Goal: Task Accomplishment & Management: Use online tool/utility

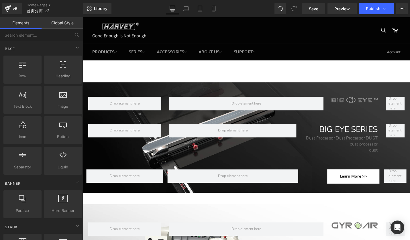
click at [359, 102] on span at bounding box center [362, 104] width 6 height 7
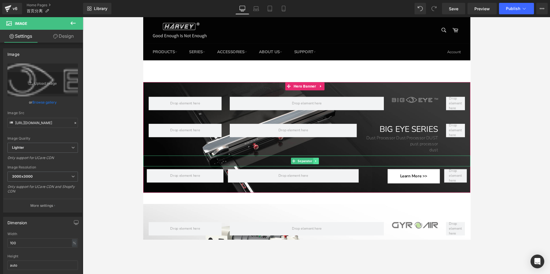
click at [326, 169] on icon at bounding box center [325, 169] width 3 height 3
click at [324, 169] on icon at bounding box center [322, 169] width 3 height 3
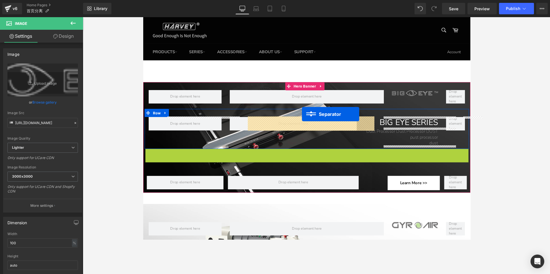
drag, startPoint x: 312, startPoint y: 155, endPoint x: 311, endPoint y: 120, distance: 35.2
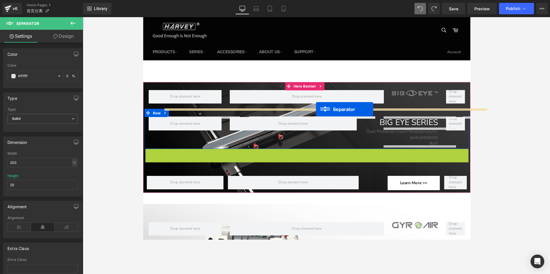
drag, startPoint x: 312, startPoint y: 162, endPoint x: 326, endPoint y: 115, distance: 49.2
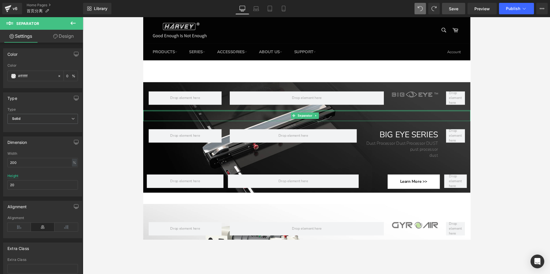
click at [409, 8] on span "Save" at bounding box center [453, 9] width 9 height 6
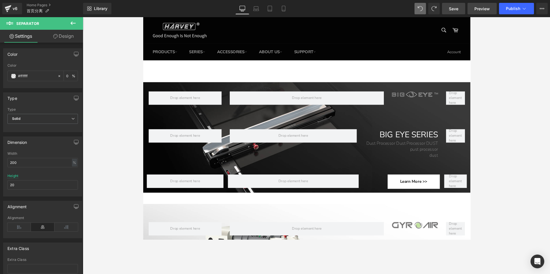
click at [409, 10] on span "Preview" at bounding box center [481, 9] width 15 height 6
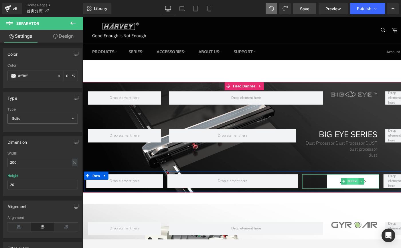
click at [365, 190] on span "Button" at bounding box center [368, 191] width 13 height 7
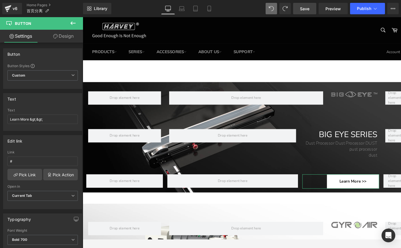
click at [62, 40] on link "Design" at bounding box center [64, 36] width 42 height 13
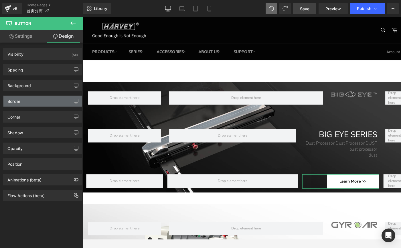
click at [19, 102] on div "Border" at bounding box center [13, 100] width 13 height 8
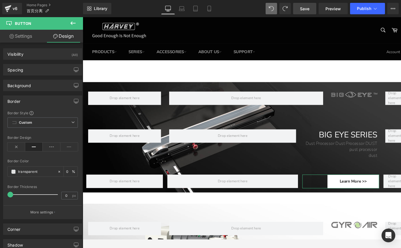
drag, startPoint x: 10, startPoint y: 194, endPoint x: 5, endPoint y: 193, distance: 5.6
click at [5, 193] on div "Border Style Custom Custom Setup Global Style Custom Setup Global Style solid B…" at bounding box center [42, 165] width 78 height 108
drag, startPoint x: 8, startPoint y: 193, endPoint x: 22, endPoint y: 193, distance: 13.5
click at [22, 193] on div "Border Style Custom Custom Setup Global Style Custom Setup Global Style solid B…" at bounding box center [42, 165] width 78 height 108
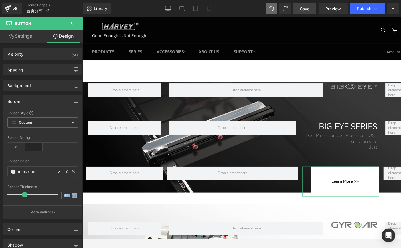
drag, startPoint x: 9, startPoint y: 194, endPoint x: 23, endPoint y: 194, distance: 13.7
click at [23, 194] on span at bounding box center [25, 195] width 6 height 6
type input "0"
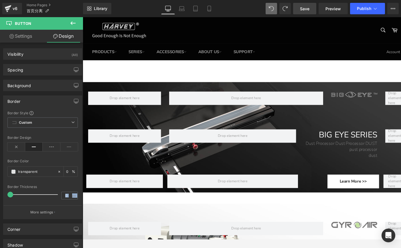
drag, startPoint x: 23, startPoint y: 194, endPoint x: -29, endPoint y: 193, distance: 52.1
click at [0, 193] on html "Button You are previewing how the will restyle your page. You can not edit Elem…" at bounding box center [200, 124] width 401 height 248
drag, startPoint x: 11, startPoint y: 196, endPoint x: -1, endPoint y: 197, distance: 11.9
click at [0, 197] on html "Button You are previewing how the will restyle your page. You can not edit Elem…" at bounding box center [200, 124] width 401 height 248
click at [33, 211] on p "More settings" at bounding box center [41, 212] width 23 height 5
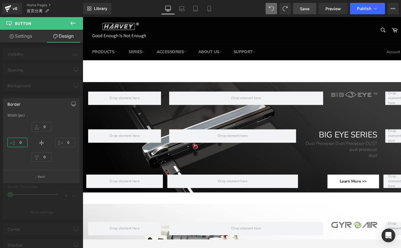
drag, startPoint x: 15, startPoint y: 143, endPoint x: -22, endPoint y: 136, distance: 37.6
click at [0, 136] on html "Button You are previewing how the will restyle your page. You can not edit Elem…" at bounding box center [200, 124] width 401 height 248
type input "1"
type input "2"
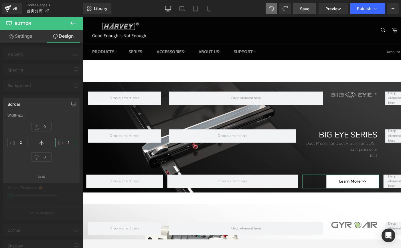
type input "0"
type input "1"
type input "2"
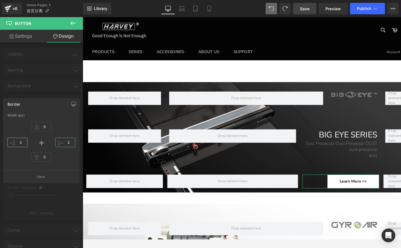
type input "3"
type input "1"
type input "0"
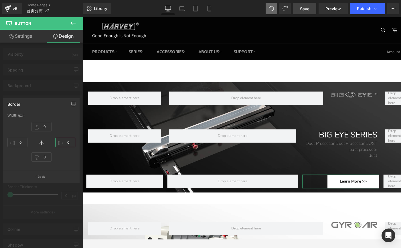
drag, startPoint x: 69, startPoint y: 143, endPoint x: 73, endPoint y: 149, distance: 7.4
click at [73, 149] on div "0" at bounding box center [65, 143] width 20 height 15
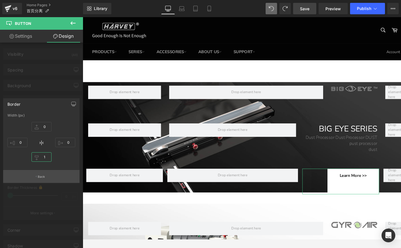
type input "0"
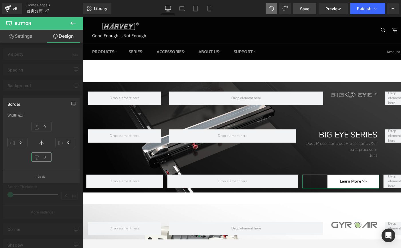
drag, startPoint x: 42, startPoint y: 157, endPoint x: 53, endPoint y: 216, distance: 60.4
click at [53, 183] on div "Border Width (px) 0px 0 0px 0 0px 0 0px 0 Back" at bounding box center [41, 138] width 83 height 89
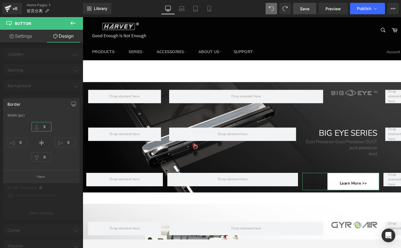
type input "0"
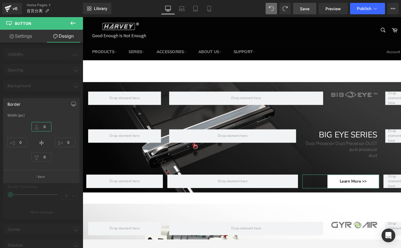
drag, startPoint x: 44, startPoint y: 127, endPoint x: 43, endPoint y: 191, distance: 64.7
click at [43, 183] on div "Border Width (px) 0px 0 0px 0 0px 0 0px 0 Back" at bounding box center [41, 138] width 83 height 89
click at [40, 175] on p "Back" at bounding box center [41, 177] width 7 height 4
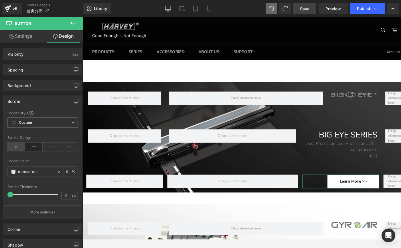
click at [14, 147] on icon at bounding box center [16, 147] width 18 height 9
click at [51, 148] on icon at bounding box center [52, 147] width 18 height 9
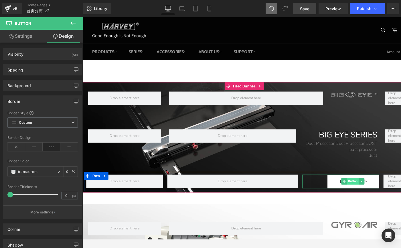
click at [363, 190] on span "Button" at bounding box center [369, 191] width 13 height 7
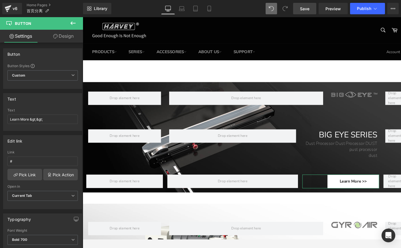
click at [60, 39] on link "Design" at bounding box center [64, 36] width 42 height 13
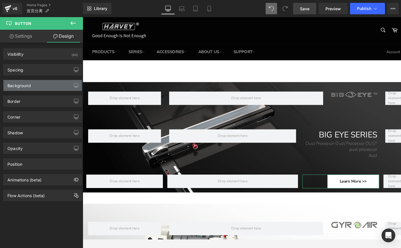
click at [30, 88] on div "Background" at bounding box center [42, 85] width 78 height 11
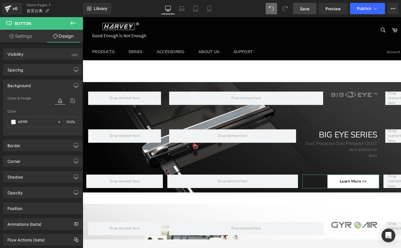
click at [32, 88] on div "Background" at bounding box center [42, 85] width 78 height 11
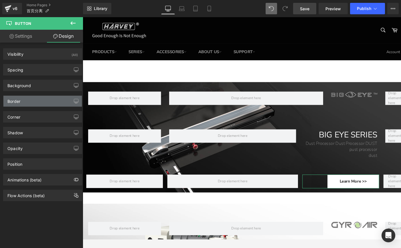
click at [30, 100] on div "Border" at bounding box center [42, 101] width 78 height 11
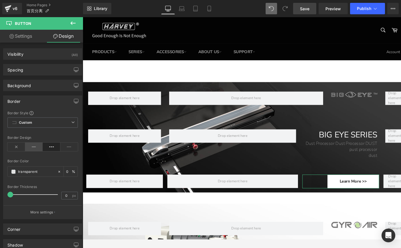
click at [33, 149] on icon at bounding box center [34, 147] width 18 height 9
click at [48, 125] on span "Custom Setup Global Style" at bounding box center [42, 123] width 70 height 10
click at [56, 115] on div "Border Style" at bounding box center [42, 113] width 70 height 5
click at [74, 100] on icon "button" at bounding box center [76, 101] width 5 height 5
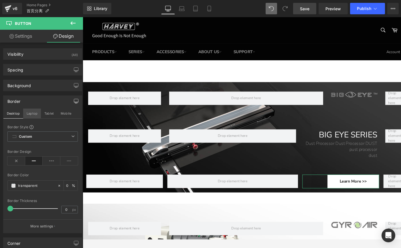
click at [28, 112] on button "Laptop" at bounding box center [32, 114] width 18 height 10
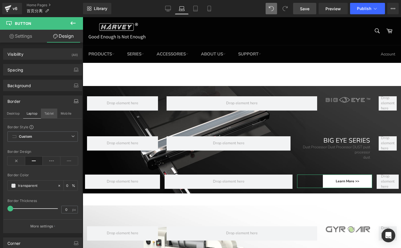
click at [45, 112] on button "Tablet" at bounding box center [49, 114] width 16 height 10
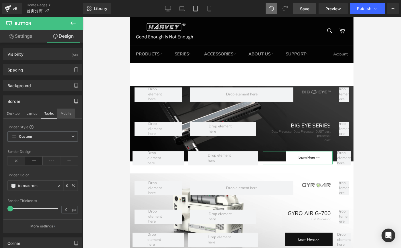
click at [62, 112] on button "Mobile" at bounding box center [65, 114] width 17 height 10
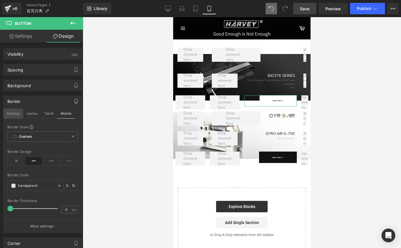
click at [9, 114] on button "Desktop" at bounding box center [13, 114] width 20 height 10
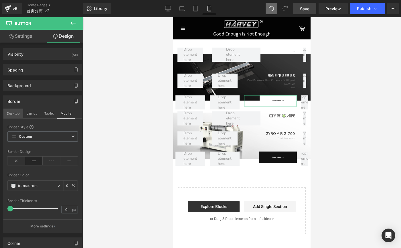
scroll to position [89, 0]
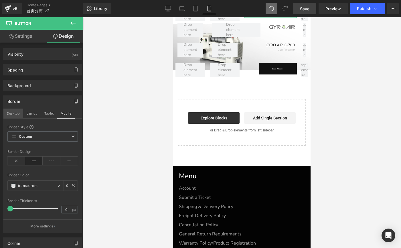
type input "0"
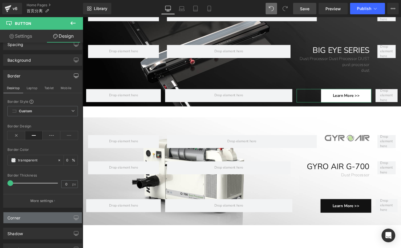
scroll to position [27, 0]
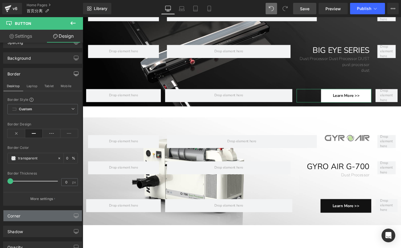
click at [37, 215] on div "Corner" at bounding box center [42, 216] width 78 height 11
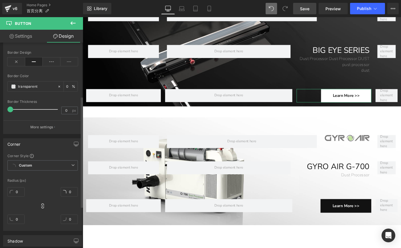
scroll to position [173, 0]
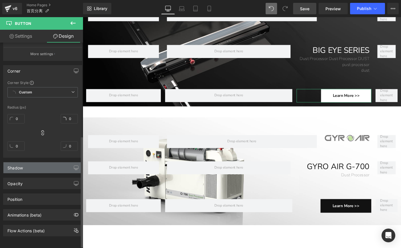
click at [33, 170] on div "Shadow" at bounding box center [42, 168] width 78 height 11
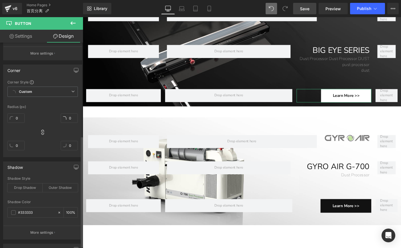
click at [33, 169] on div "Shadow" at bounding box center [42, 167] width 78 height 11
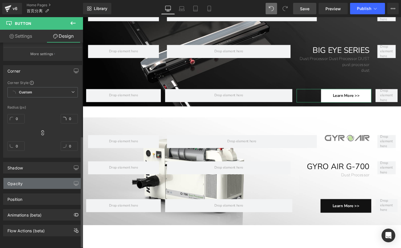
click at [40, 181] on div "Opacity" at bounding box center [42, 183] width 78 height 11
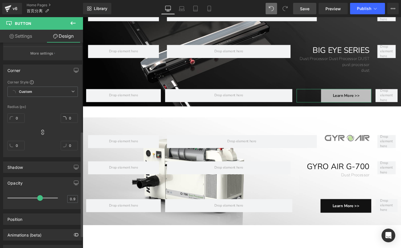
type input "1"
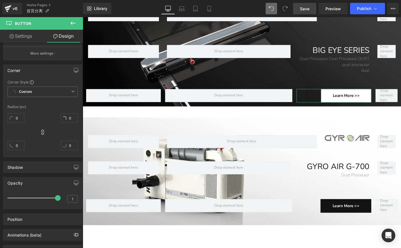
drag, startPoint x: 137, startPoint y: 216, endPoint x: 84, endPoint y: 214, distance: 53.8
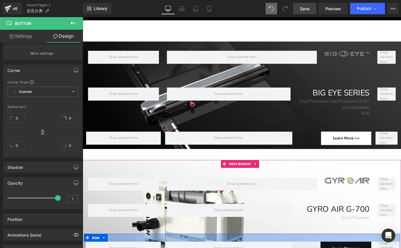
scroll to position [41, 0]
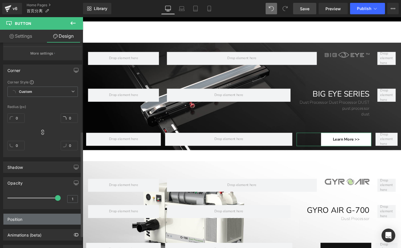
click at [15, 224] on div "Position" at bounding box center [42, 219] width 78 height 11
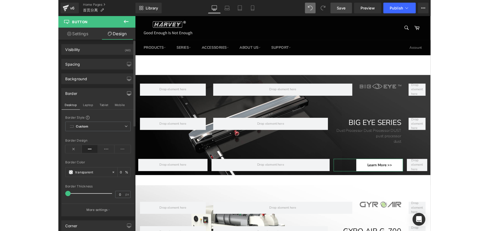
scroll to position [0, 0]
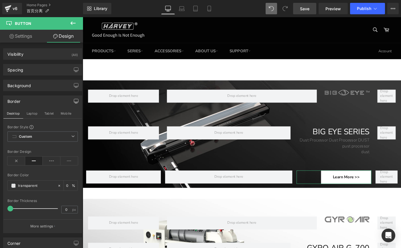
click at [31, 101] on div "Border" at bounding box center [42, 101] width 78 height 11
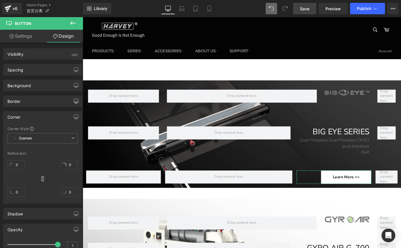
click at [61, 119] on div "Corner" at bounding box center [42, 117] width 78 height 11
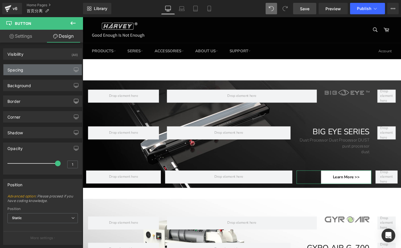
click at [46, 72] on div "Spacing" at bounding box center [42, 69] width 78 height 11
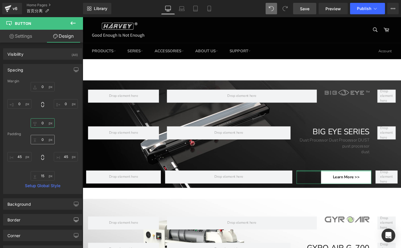
type input "15"
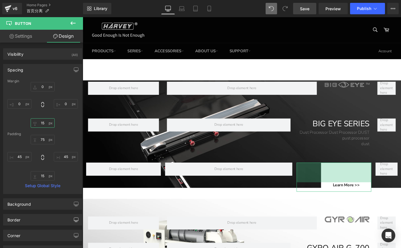
type input "75"
click at [42, 123] on input "15" at bounding box center [43, 123] width 24 height 9
drag, startPoint x: 44, startPoint y: 123, endPoint x: 35, endPoint y: 123, distance: 8.3
click at [35, 123] on input "15" at bounding box center [43, 123] width 24 height 9
click at [38, 141] on input "75" at bounding box center [43, 139] width 24 height 9
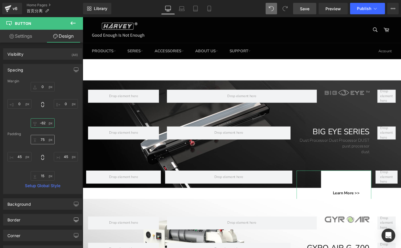
type input "-62"
drag, startPoint x: 43, startPoint y: 124, endPoint x: 52, endPoint y: 141, distance: 19.7
click at [52, 141] on div "Margin 0px 0 0px 0 -62px -62 0px 0 Padding 75px 75 45px 45 15px 15 45px 45 Setu…" at bounding box center [42, 136] width 78 height 115
type input "0"
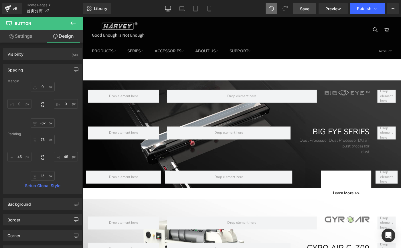
type input "0"
type input "15"
type input "45"
type input "15"
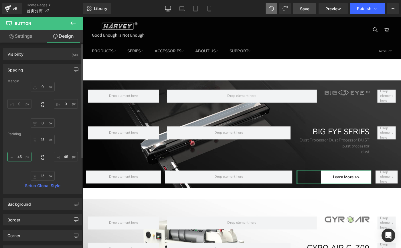
click at [21, 157] on input "45" at bounding box center [19, 156] width 24 height 9
type input "0"
drag, startPoint x: 19, startPoint y: 157, endPoint x: 22, endPoint y: 156, distance: 2.9
click at [22, 156] on input "0" at bounding box center [19, 156] width 24 height 9
type input "10"
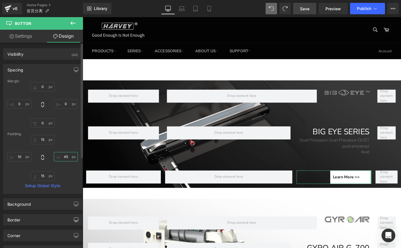
drag, startPoint x: 66, startPoint y: 156, endPoint x: 61, endPoint y: 156, distance: 4.6
click at [61, 156] on input "45" at bounding box center [66, 156] width 24 height 9
click at [65, 157] on input "45" at bounding box center [66, 156] width 24 height 9
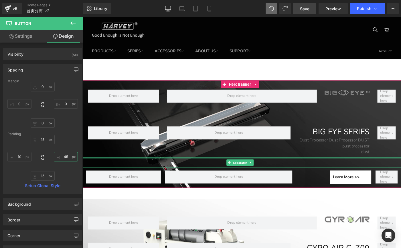
type input "4"
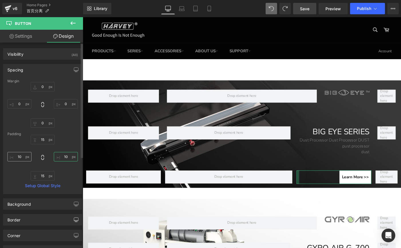
type input "10"
click at [21, 158] on input "10" at bounding box center [19, 156] width 24 height 9
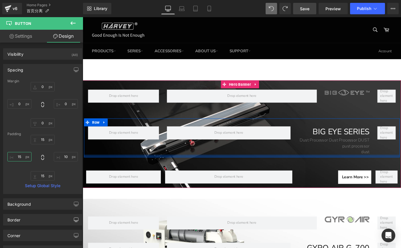
type input "15"
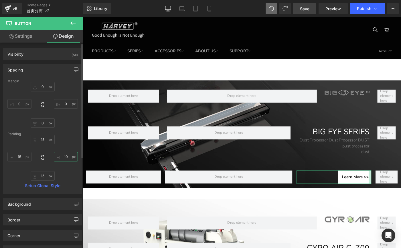
click at [67, 157] on input "10" at bounding box center [66, 156] width 24 height 9
type input "15"
click at [43, 139] on input "15" at bounding box center [43, 139] width 24 height 9
type input "10"
click at [43, 175] on input "15" at bounding box center [43, 175] width 24 height 9
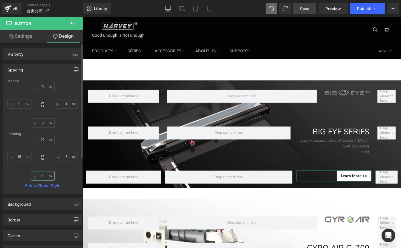
type input "10"
click at [74, 68] on icon "button" at bounding box center [76, 70] width 5 height 5
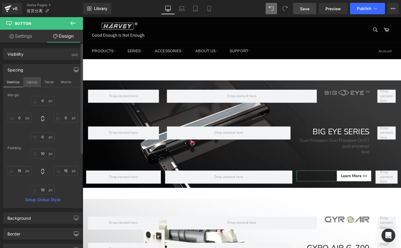
click at [31, 81] on button "Laptop" at bounding box center [32, 82] width 18 height 10
type input "0"
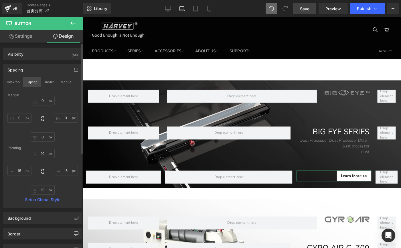
type input "10"
type input "15"
type input "10"
type input "15"
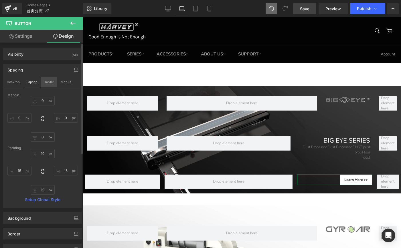
click at [47, 83] on button "Tablet" at bounding box center [49, 82] width 16 height 10
type input "0"
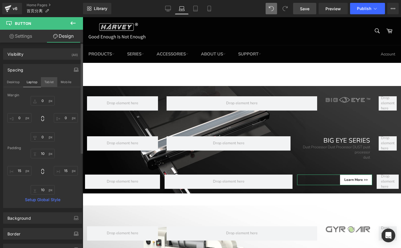
type input "10"
type input "15"
type input "10"
type input "15"
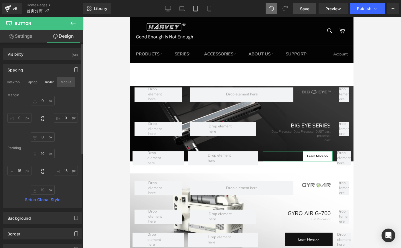
click at [66, 82] on button "Mobile" at bounding box center [65, 82] width 17 height 10
type input "0"
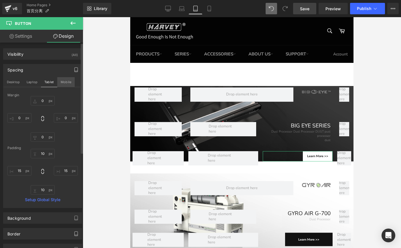
type input "10"
type input "15"
type input "10"
type input "15"
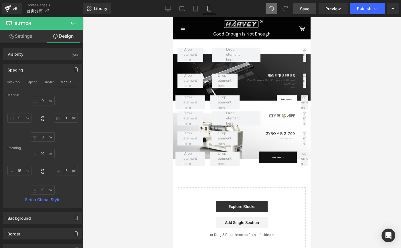
click at [306, 8] on span "Save" at bounding box center [304, 9] width 9 height 6
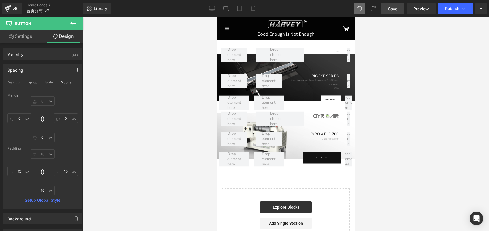
click at [254, 8] on icon at bounding box center [253, 9] width 6 height 6
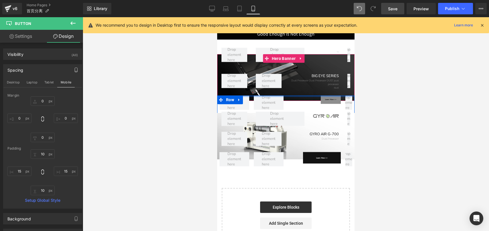
click at [329, 96] on div at bounding box center [285, 96] width 137 height 1
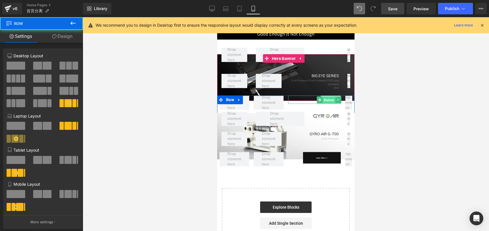
click at [328, 98] on span "Button" at bounding box center [329, 99] width 13 height 7
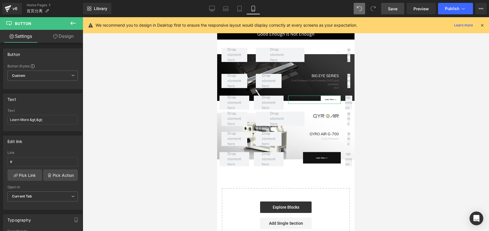
click at [59, 36] on link "Design" at bounding box center [64, 36] width 42 height 13
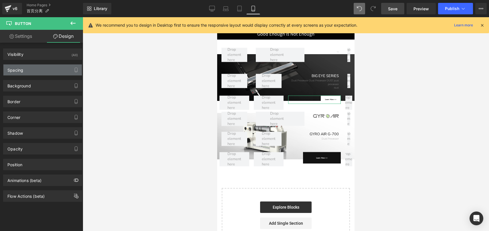
click at [38, 73] on div "Spacing" at bounding box center [42, 69] width 78 height 11
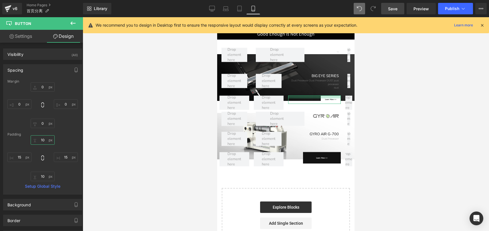
click at [42, 140] on input "10" at bounding box center [43, 139] width 24 height 9
type input "5"
click at [40, 178] on input "10" at bounding box center [43, 175] width 24 height 9
type input "5"
click at [239, 11] on icon at bounding box center [240, 8] width 4 height 5
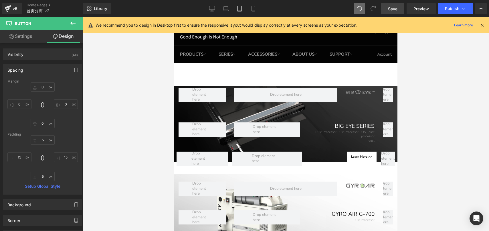
type input "0"
type input "10"
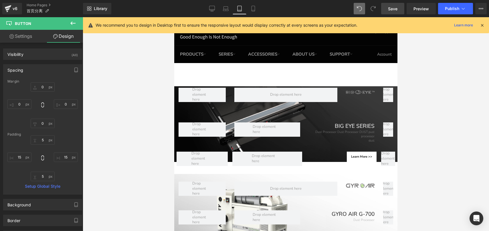
type input "15"
type input "10"
type input "15"
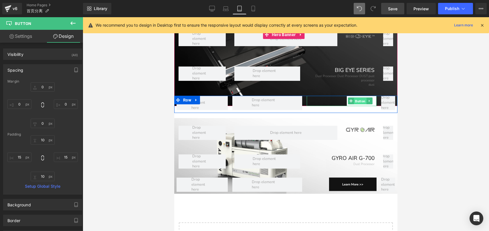
click at [358, 99] on span "Button" at bounding box center [360, 101] width 13 height 7
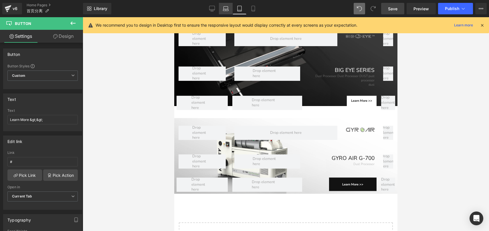
click at [228, 10] on icon at bounding box center [226, 9] width 6 height 6
type input "12"
type input "100"
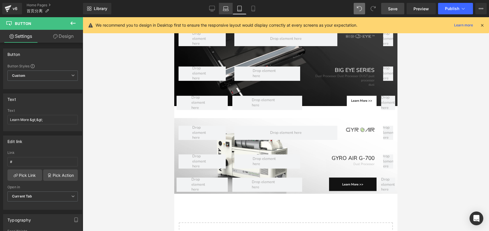
type input "100"
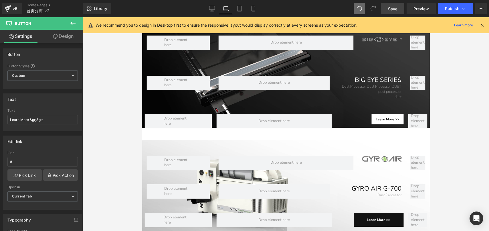
scroll to position [74, 0]
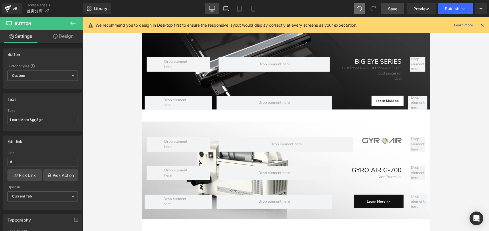
click at [215, 10] on icon at bounding box center [211, 8] width 5 height 4
type input "15"
type input "100"
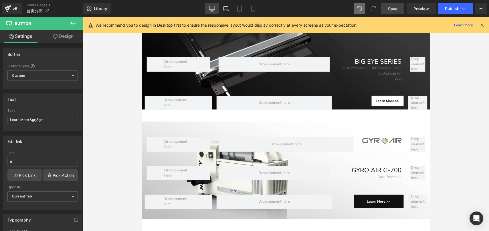
type input "100"
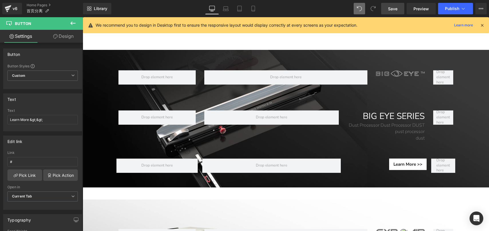
scroll to position [23, 0]
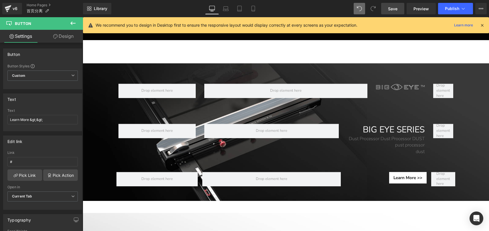
click at [395, 11] on span "Save" at bounding box center [392, 9] width 9 height 6
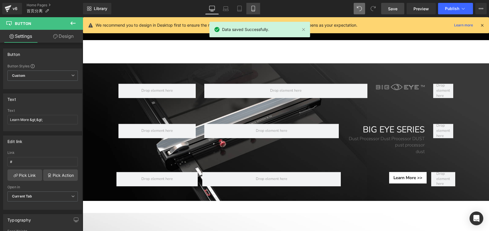
click at [249, 8] on link "Mobile" at bounding box center [253, 8] width 14 height 11
type input "6"
type input "100"
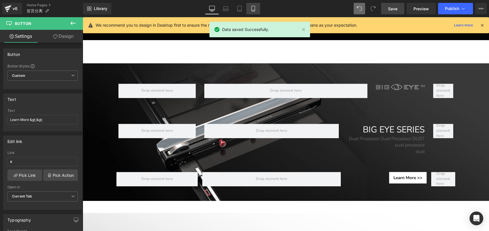
type input "100"
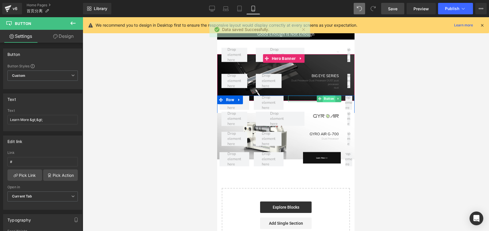
click at [328, 98] on span "Button" at bounding box center [329, 98] width 13 height 7
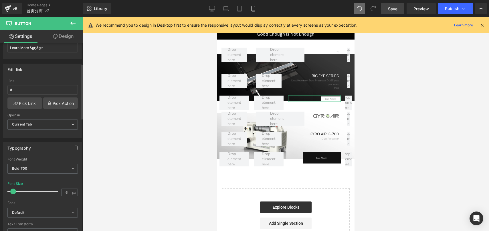
scroll to position [81, 0]
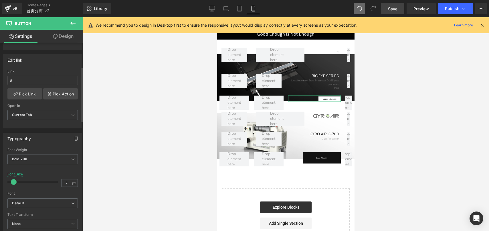
click at [15, 182] on span at bounding box center [14, 182] width 6 height 6
click at [393, 7] on span "Save" at bounding box center [392, 9] width 9 height 6
click at [409, 8] on span "Preview" at bounding box center [421, 9] width 15 height 6
click at [214, 11] on icon at bounding box center [212, 9] width 6 height 6
type input "15"
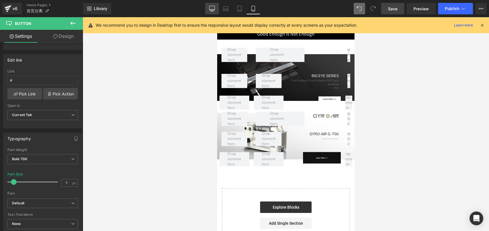
type input "100"
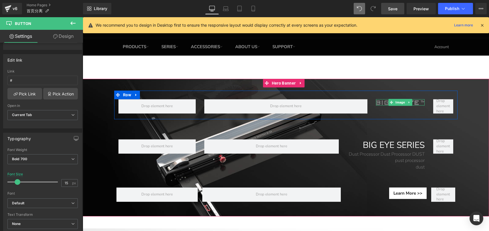
scroll to position [14, 0]
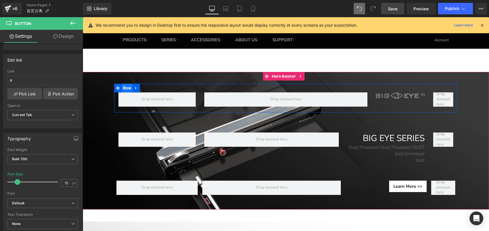
click at [127, 86] on span "Row" at bounding box center [127, 88] width 11 height 9
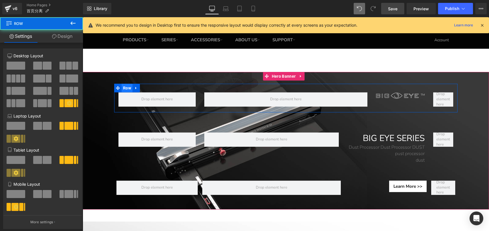
click at [127, 87] on span "Row" at bounding box center [127, 88] width 11 height 9
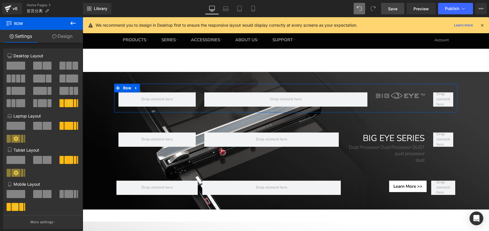
click at [64, 36] on link "Design" at bounding box center [63, 36] width 42 height 13
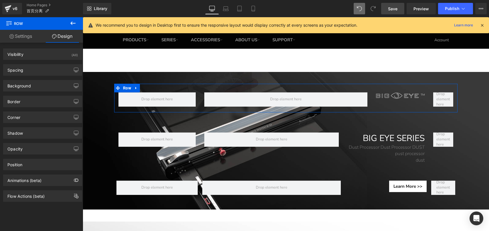
type input "0"
type input "30"
type input "0"
type input "20"
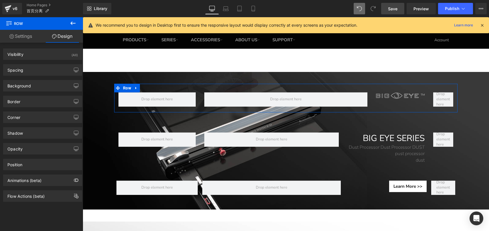
type input "0"
click at [37, 72] on div "Spacing" at bounding box center [42, 69] width 78 height 11
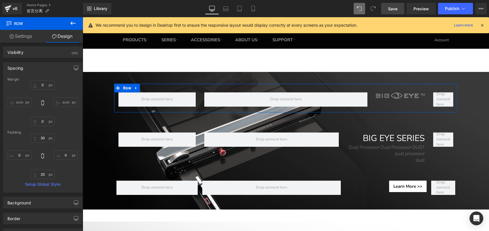
scroll to position [5, 0]
click at [74, 66] on icon "button" at bounding box center [76, 64] width 5 height 5
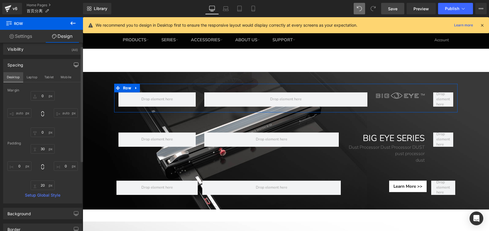
click at [15, 79] on button "Desktop" at bounding box center [13, 77] width 20 height 10
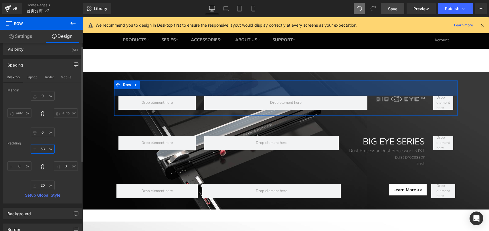
click at [40, 151] on input "53" at bounding box center [43, 148] width 24 height 9
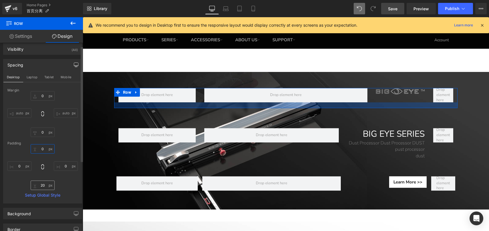
type input "0"
click at [43, 187] on input "20" at bounding box center [43, 184] width 24 height 9
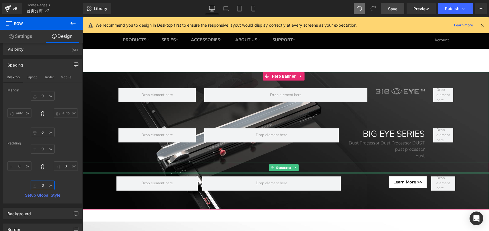
type input "30"
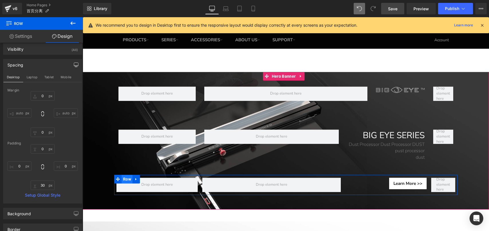
click at [126, 177] on span "Row" at bounding box center [127, 179] width 11 height 9
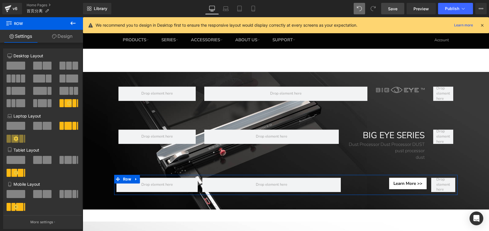
click at [63, 38] on link "Design" at bounding box center [63, 36] width 42 height 13
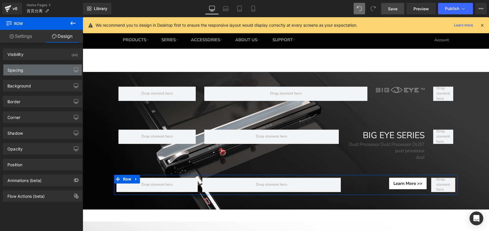
click at [23, 70] on div "Spacing" at bounding box center [15, 68] width 16 height 8
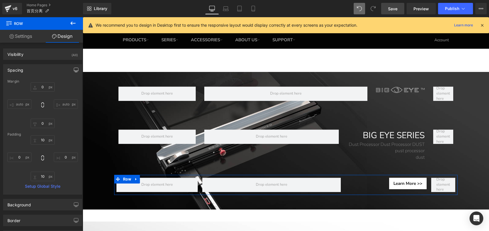
click at [74, 68] on icon "button" at bounding box center [76, 69] width 4 height 3
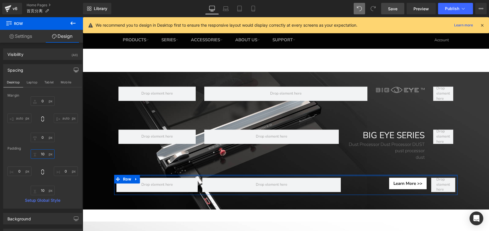
click at [42, 155] on input "10" at bounding box center [43, 153] width 24 height 9
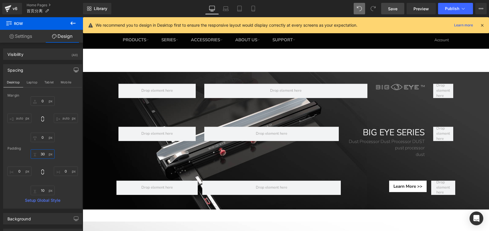
type input "30"
click at [392, 11] on span "Save" at bounding box center [392, 9] width 9 height 6
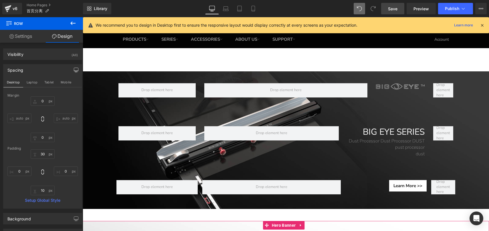
scroll to position [0, 0]
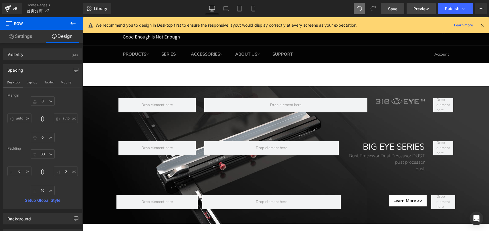
click at [409, 10] on span "Preview" at bounding box center [421, 9] width 15 height 6
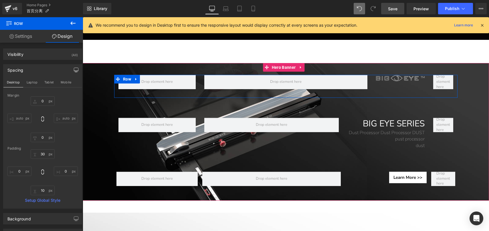
scroll to position [35, 0]
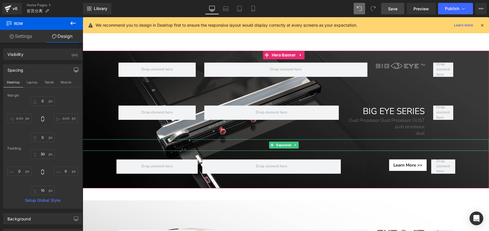
click at [352, 142] on hr at bounding box center [489, 146] width 813 height 9
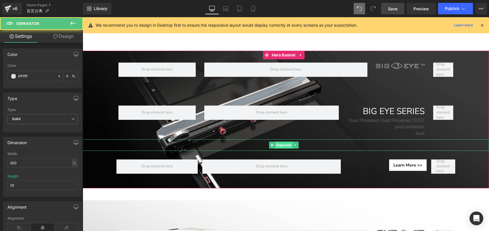
click at [287, 143] on span "Separator" at bounding box center [283, 144] width 17 height 7
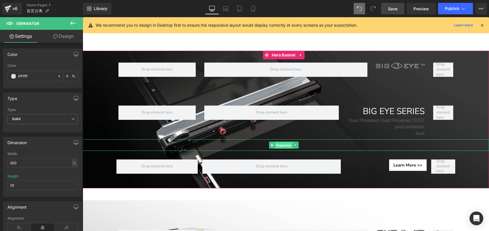
click at [287, 143] on span "Separator" at bounding box center [283, 145] width 17 height 7
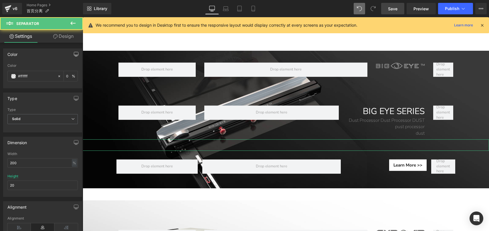
click at [74, 53] on icon "button" at bounding box center [76, 54] width 5 height 5
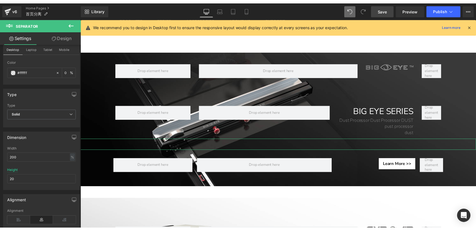
scroll to position [19, 0]
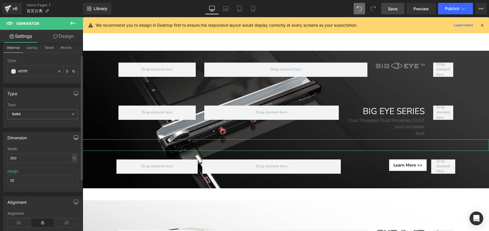
click at [74, 138] on icon "button" at bounding box center [76, 137] width 5 height 5
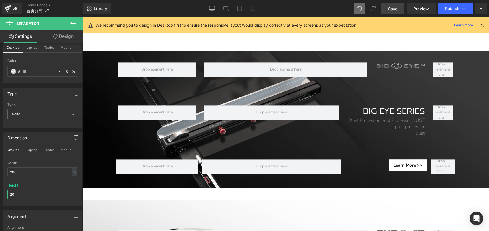
drag, startPoint x: 28, startPoint y: 196, endPoint x: -1, endPoint y: 191, distance: 29.3
click at [0, 191] on html "Separator You are previewing how the will restyle your page. You can not edit E…" at bounding box center [244, 115] width 489 height 231
type input "40"
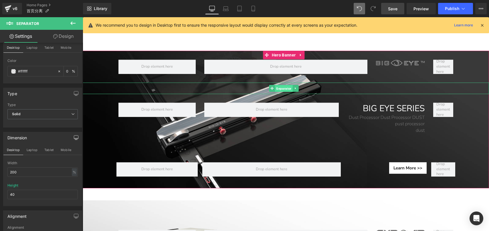
click at [285, 87] on span "Separator" at bounding box center [283, 88] width 17 height 7
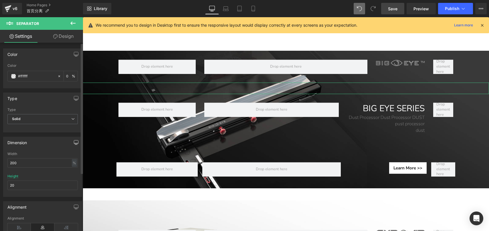
click at [74, 141] on icon "button" at bounding box center [76, 142] width 5 height 5
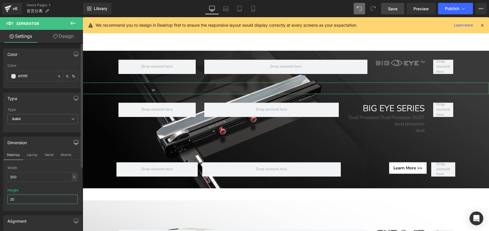
click at [20, 200] on input "20" at bounding box center [42, 198] width 70 height 9
drag, startPoint x: 18, startPoint y: 199, endPoint x: 2, endPoint y: 197, distance: 16.7
click at [2, 197] on div "Dimension Desktop Laptop Tablet Mobile 200% Width 200 % % px 20px Height 20" at bounding box center [43, 171] width 86 height 78
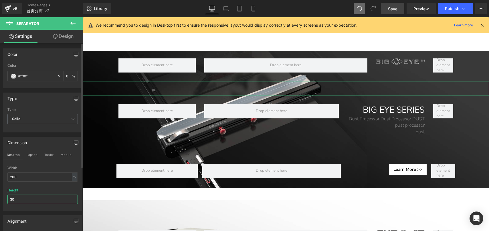
type input "3"
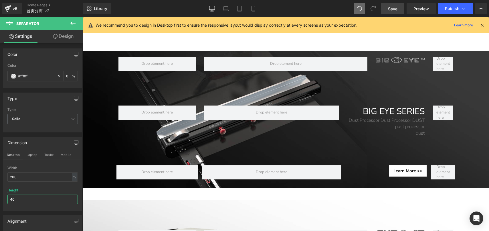
type input "40"
click at [393, 9] on span "Save" at bounding box center [392, 9] width 9 height 6
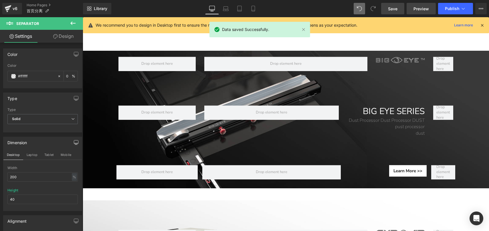
click at [409, 9] on span "Preview" at bounding box center [421, 9] width 15 height 6
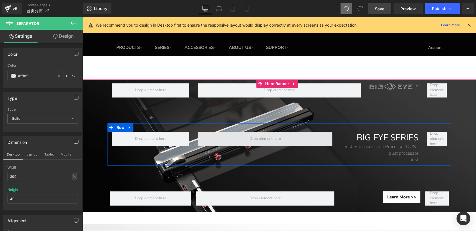
scroll to position [0, 0]
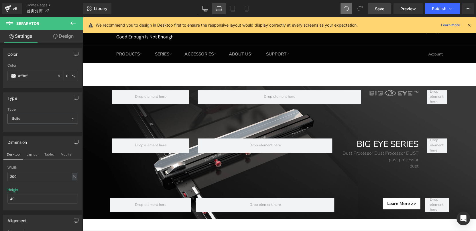
click at [213, 7] on link "Laptop" at bounding box center [219, 8] width 14 height 11
type input "transparent"
type input "0"
type input "20"
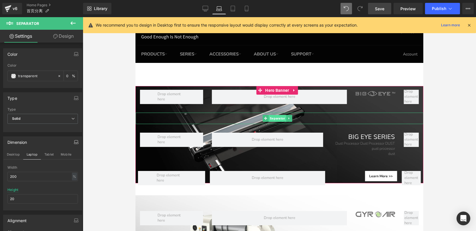
click at [276, 117] on span "Separator" at bounding box center [276, 118] width 17 height 7
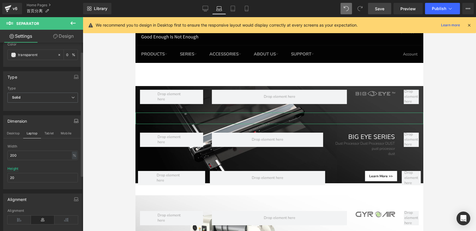
scroll to position [24, 0]
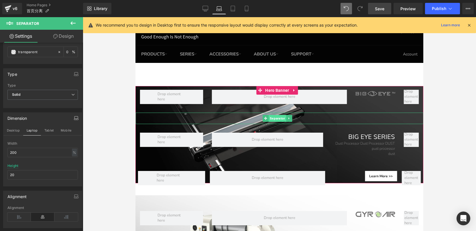
click at [276, 119] on span "Separator" at bounding box center [276, 118] width 17 height 7
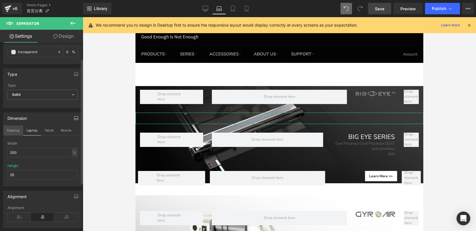
click at [13, 133] on button "Desktop" at bounding box center [13, 131] width 20 height 10
type input "0"
type input "40"
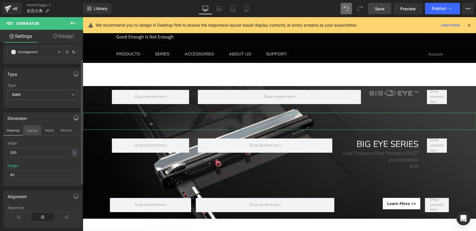
click at [30, 130] on button "Laptop" at bounding box center [32, 131] width 18 height 10
type input "0"
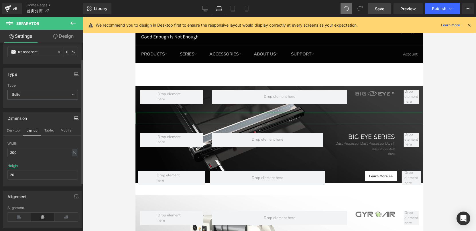
scroll to position [0, 0]
drag, startPoint x: 18, startPoint y: 176, endPoint x: 1, endPoint y: 175, distance: 17.8
click at [1, 175] on div "Dimension Desktop Laptop Tablet Mobile 200% Width 200 % % px 20px Height 20" at bounding box center [43, 147] width 86 height 78
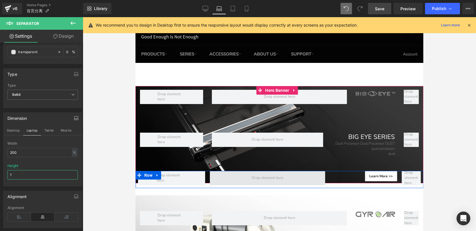
type input "10"
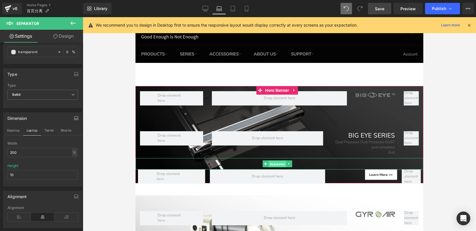
click at [277, 164] on span "Separator" at bounding box center [276, 164] width 17 height 7
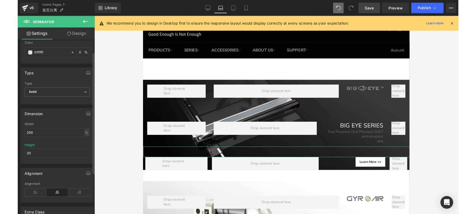
scroll to position [19, 0]
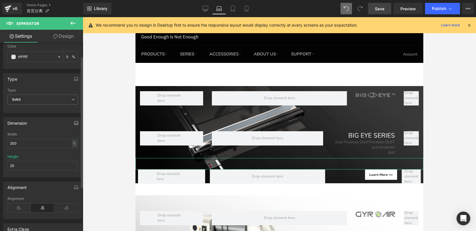
click at [74, 122] on icon "button" at bounding box center [76, 123] width 5 height 5
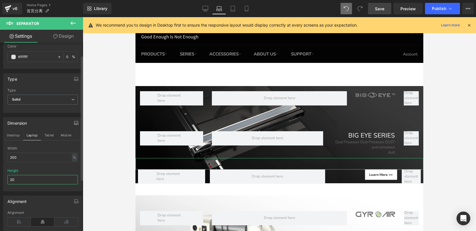
drag, startPoint x: 20, startPoint y: 179, endPoint x: 7, endPoint y: 180, distance: 12.3
click at [7, 180] on input "20" at bounding box center [42, 179] width 70 height 9
type input "10"
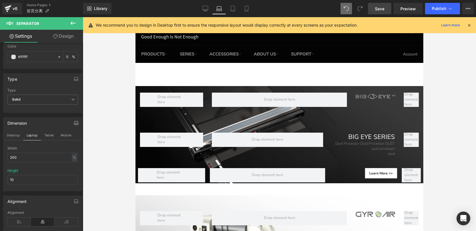
click at [378, 11] on span "Save" at bounding box center [379, 9] width 9 height 6
click at [406, 9] on span "Preview" at bounding box center [407, 9] width 15 height 6
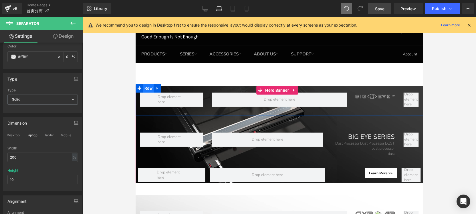
click at [149, 88] on span "Row" at bounding box center [148, 88] width 11 height 9
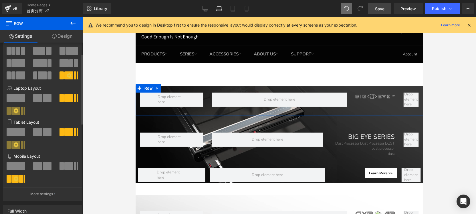
scroll to position [35, 0]
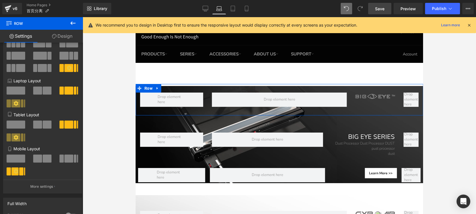
click at [64, 36] on link "Design" at bounding box center [63, 36] width 42 height 13
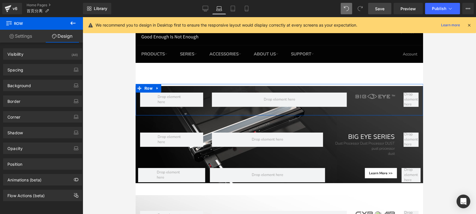
type input "0"
type input "30"
type input "0"
type input "30"
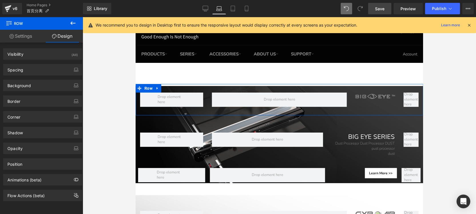
type input "0"
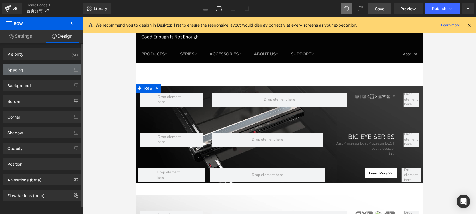
click at [30, 72] on div "Spacing" at bounding box center [42, 69] width 78 height 11
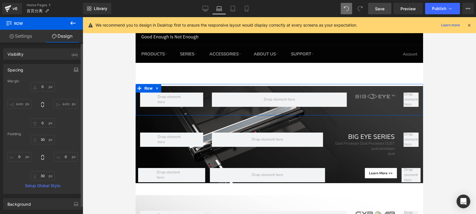
click at [74, 68] on icon "button" at bounding box center [76, 70] width 5 height 5
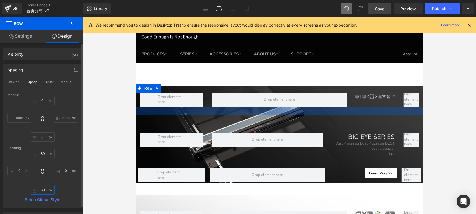
click at [41, 189] on input "30" at bounding box center [43, 189] width 24 height 9
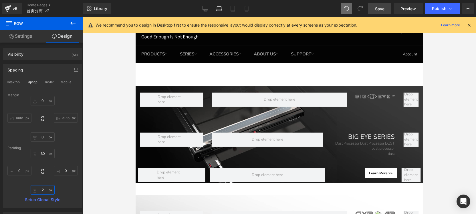
type input "20"
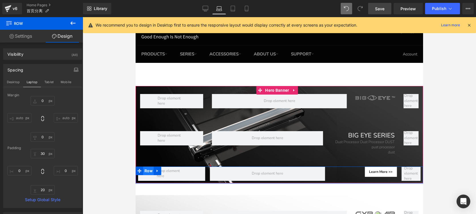
click at [152, 171] on span "Row" at bounding box center [148, 171] width 11 height 9
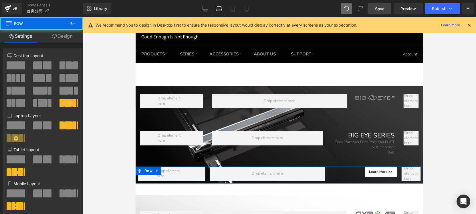
click at [64, 36] on link "Design" at bounding box center [63, 36] width 42 height 13
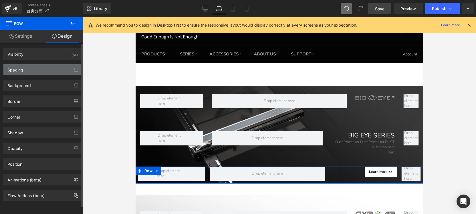
click at [21, 72] on div "Spacing" at bounding box center [15, 68] width 16 height 8
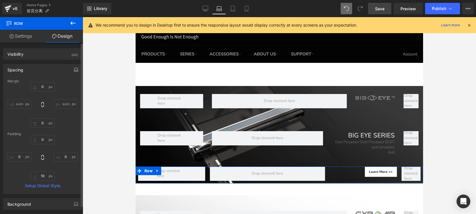
click at [74, 71] on icon "button" at bounding box center [76, 70] width 5 height 5
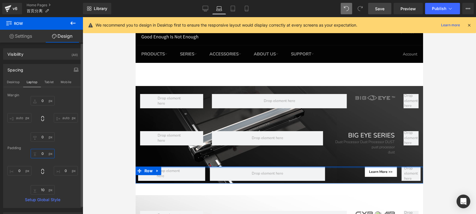
click at [42, 153] on input "0" at bounding box center [43, 153] width 24 height 9
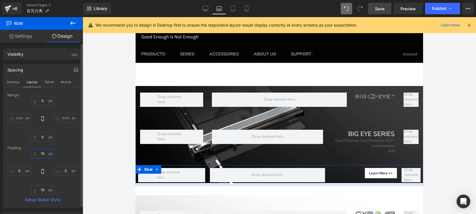
type input "1"
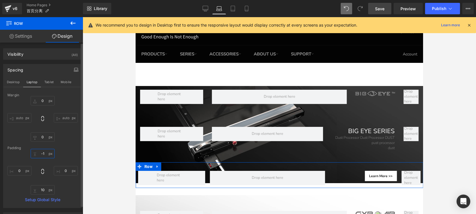
type input "-"
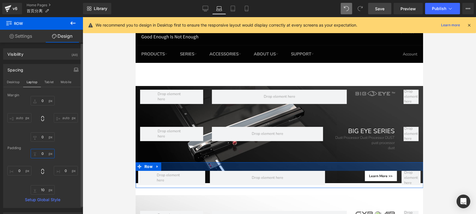
click at [43, 154] on input "text" at bounding box center [43, 153] width 24 height 9
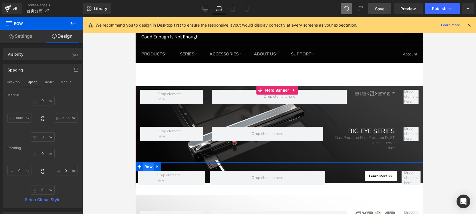
click at [152, 167] on span "Row" at bounding box center [148, 167] width 11 height 9
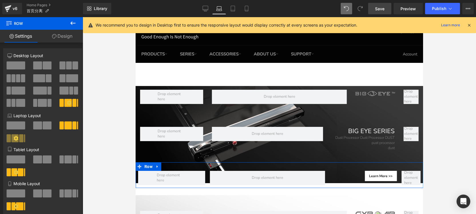
click at [62, 37] on link "Design" at bounding box center [63, 36] width 42 height 13
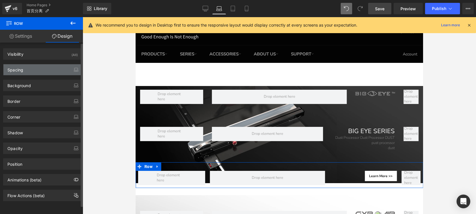
click at [30, 72] on div "Spacing" at bounding box center [42, 69] width 78 height 11
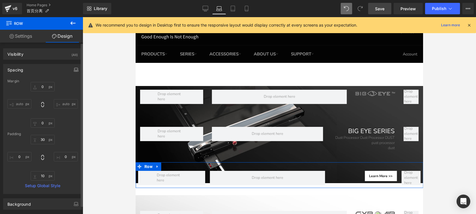
click at [74, 70] on icon "button" at bounding box center [76, 70] width 5 height 5
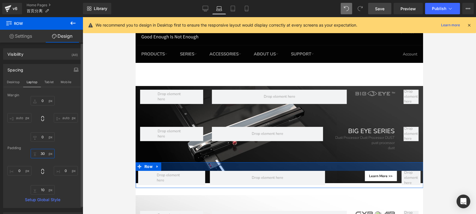
click at [45, 155] on input "30" at bounding box center [43, 153] width 24 height 9
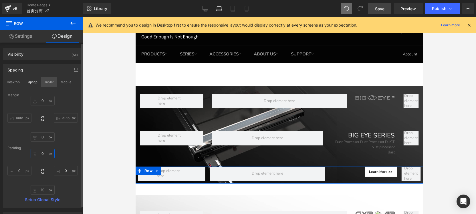
type input "0"
click at [50, 82] on button "Tablet" at bounding box center [49, 82] width 16 height 10
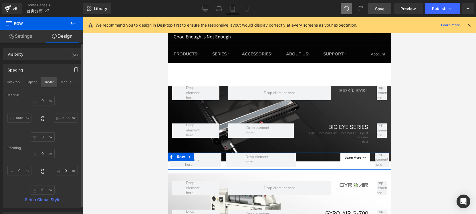
type input "0"
type input "10"
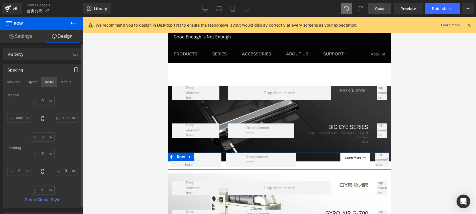
type input "0"
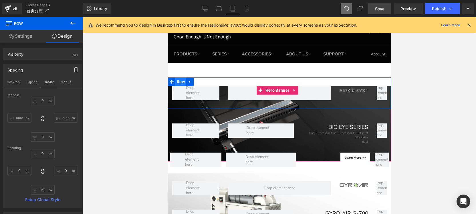
click at [179, 81] on span "Row" at bounding box center [180, 82] width 11 height 9
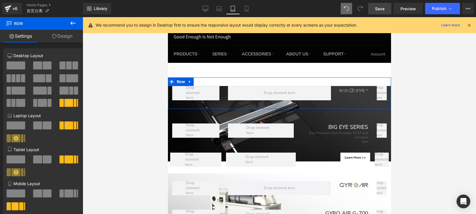
click at [60, 32] on link "Design" at bounding box center [63, 36] width 42 height 13
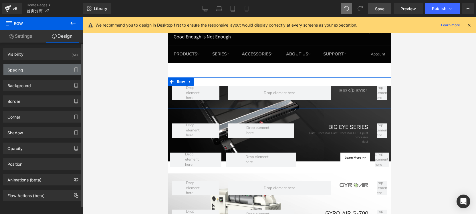
click at [33, 72] on div "Spacing" at bounding box center [42, 69] width 78 height 11
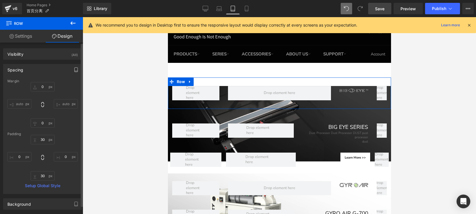
click at [77, 69] on button "button" at bounding box center [76, 69] width 9 height 11
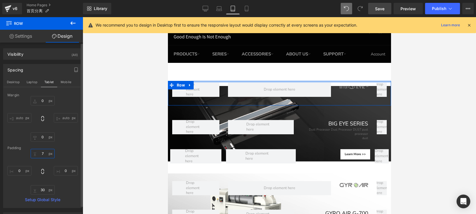
type input "9"
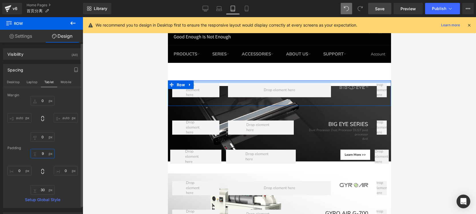
drag, startPoint x: 42, startPoint y: 153, endPoint x: 43, endPoint y: 148, distance: 4.9
click at [43, 148] on div "Margin 0px 0 auto auto 0px 0 auto auto Padding 9px 9 0px 0 30px 30 0px 0 Setup …" at bounding box center [42, 150] width 78 height 115
drag, startPoint x: 44, startPoint y: 154, endPoint x: 38, endPoint y: 154, distance: 5.4
click at [38, 154] on input "9" at bounding box center [43, 153] width 24 height 9
click at [43, 153] on input "9" at bounding box center [43, 153] width 24 height 9
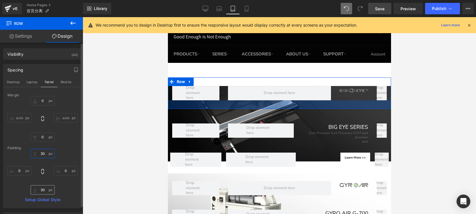
type input "30"
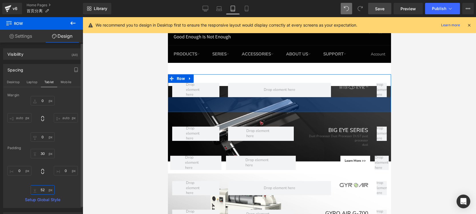
click at [41, 192] on input "52" at bounding box center [43, 189] width 24 height 9
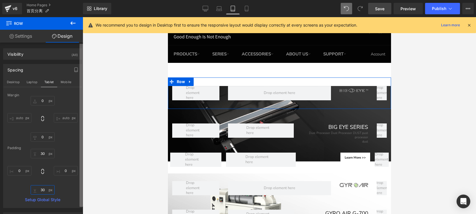
type input "3"
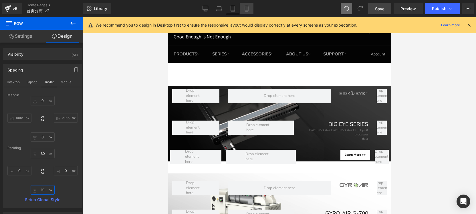
type input "10"
click at [248, 9] on icon at bounding box center [246, 8] width 3 height 5
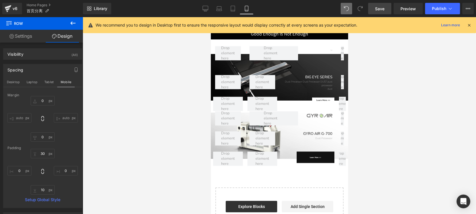
type input "0"
type input "30"
type input "0"
type input "30"
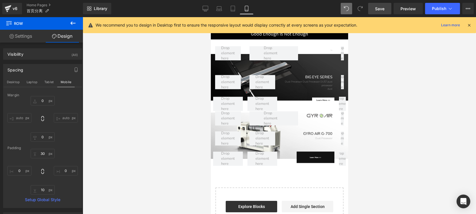
type input "0"
click at [380, 10] on span "Save" at bounding box center [379, 9] width 9 height 6
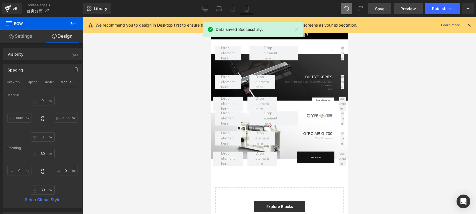
click at [409, 11] on span "Preview" at bounding box center [408, 9] width 15 height 6
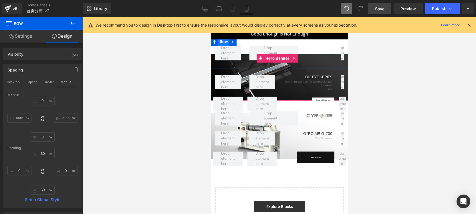
click at [221, 42] on span "Row" at bounding box center [223, 42] width 11 height 9
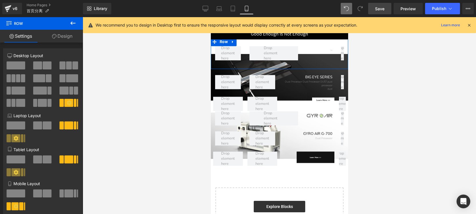
click at [54, 36] on icon at bounding box center [54, 36] width 5 height 5
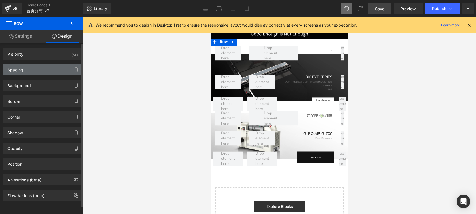
click at [20, 73] on div "Spacing" at bounding box center [42, 69] width 78 height 11
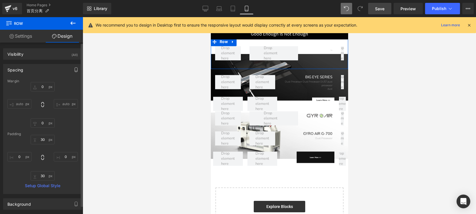
click at [74, 70] on icon "button" at bounding box center [76, 70] width 5 height 5
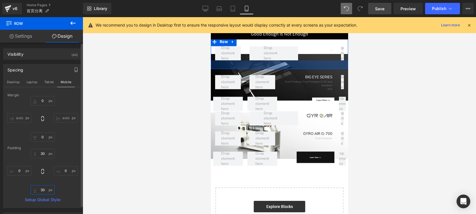
click at [43, 190] on input "30" at bounding box center [43, 189] width 24 height 9
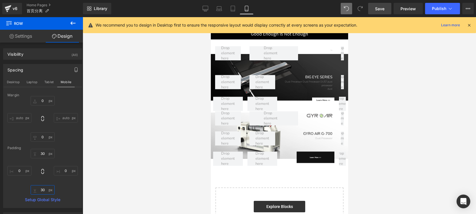
type input "0"
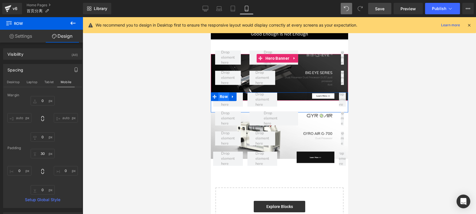
click at [222, 97] on span "Row" at bounding box center [223, 97] width 11 height 9
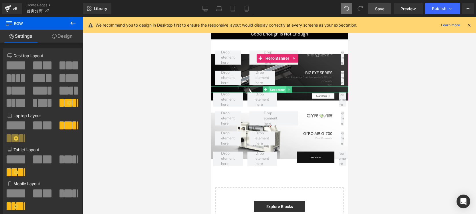
click at [278, 87] on span "Separator" at bounding box center [277, 89] width 17 height 7
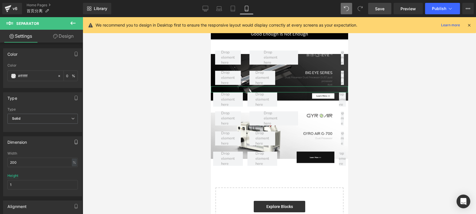
click at [75, 143] on icon "button" at bounding box center [76, 142] width 3 height 4
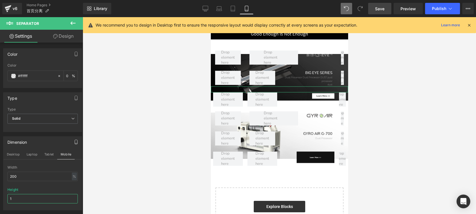
drag, startPoint x: 16, startPoint y: 199, endPoint x: 5, endPoint y: 198, distance: 10.9
click at [5, 198] on div "200% Width 200 % % px 1px Height 1" at bounding box center [42, 188] width 78 height 45
type input "0"
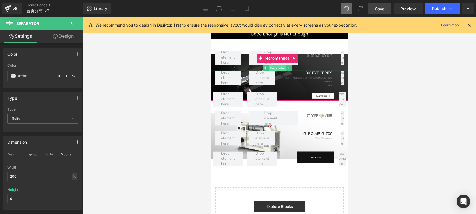
click at [279, 67] on span "Separator" at bounding box center [277, 68] width 17 height 7
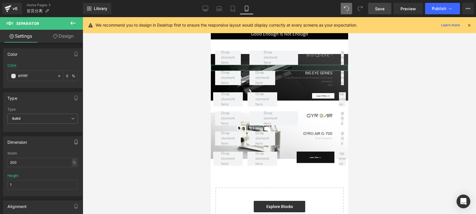
click at [75, 144] on icon "button" at bounding box center [76, 142] width 3 height 4
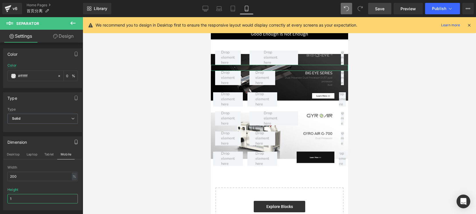
click at [21, 199] on input "1" at bounding box center [42, 198] width 70 height 9
type input "0"
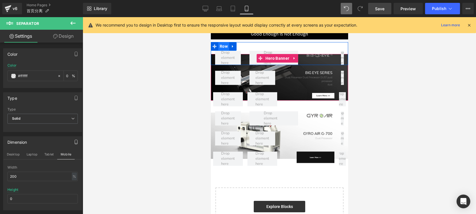
click at [221, 46] on span "Row" at bounding box center [223, 46] width 11 height 9
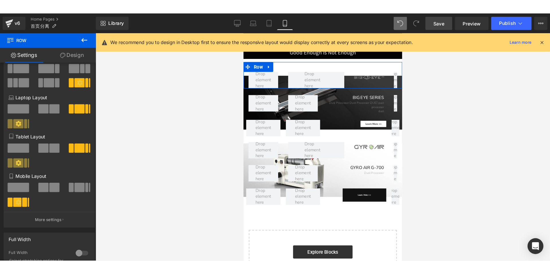
scroll to position [22, 0]
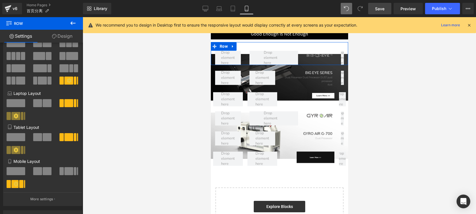
click at [65, 36] on link "Design" at bounding box center [63, 36] width 42 height 13
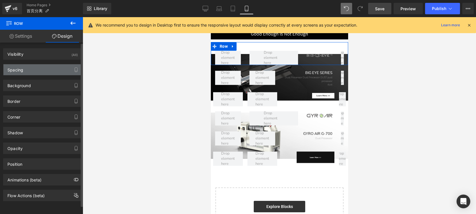
click at [31, 69] on div "Spacing" at bounding box center [42, 69] width 78 height 11
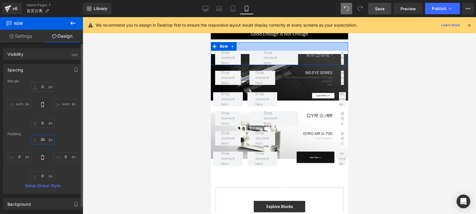
click at [44, 139] on input "30" at bounding box center [43, 139] width 24 height 9
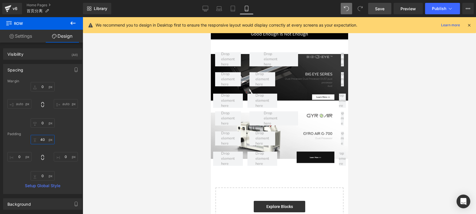
type input "4"
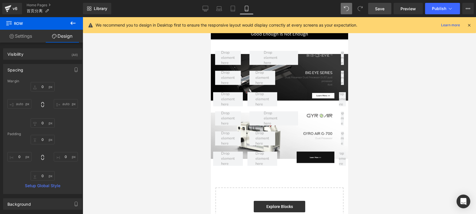
click at [378, 8] on span "Save" at bounding box center [379, 9] width 9 height 6
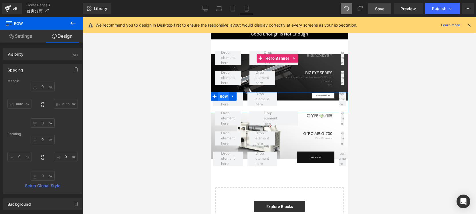
click at [224, 93] on span "Row" at bounding box center [223, 96] width 11 height 9
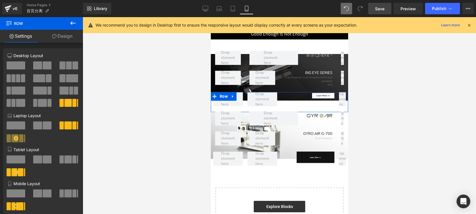
click at [68, 38] on link "Design" at bounding box center [63, 36] width 42 height 13
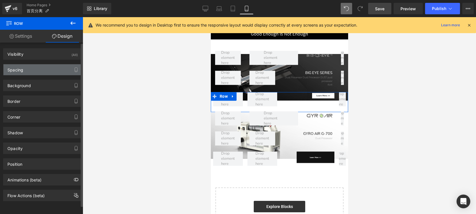
click at [29, 72] on div "Spacing" at bounding box center [42, 69] width 78 height 11
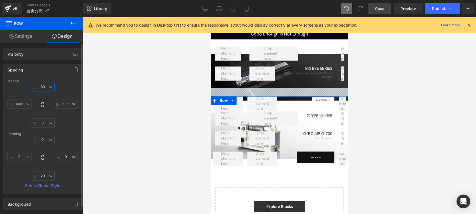
drag, startPoint x: 42, startPoint y: 88, endPoint x: 43, endPoint y: 80, distance: 8.6
click at [43, 80] on div "Margin 30px 30 auto auto 0px 0 auto auto Padding 0px 0 0px 0 20px 20 0px 0 Setu…" at bounding box center [42, 136] width 78 height 115
click at [44, 86] on input "30" at bounding box center [43, 86] width 24 height 9
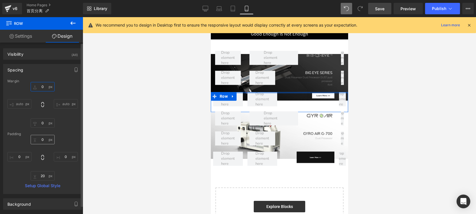
type input "0"
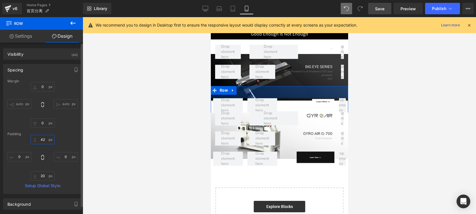
drag, startPoint x: 42, startPoint y: 137, endPoint x: 44, endPoint y: 129, distance: 8.4
click at [44, 129] on div "Margin 0 0 auto auto 0px 0 auto auto Padding 42px 42 0px 0 20px 20 0px 0 Setup …" at bounding box center [42, 136] width 78 height 115
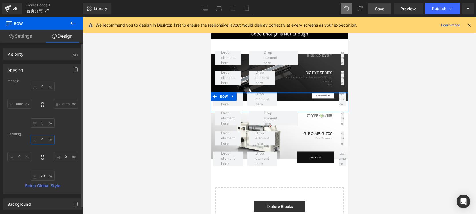
drag, startPoint x: 44, startPoint y: 139, endPoint x: 46, endPoint y: 171, distance: 31.5
click at [46, 171] on div "0px 0 0px 0 20px 20 0px 0" at bounding box center [42, 158] width 70 height 46
type input "0"
drag, startPoint x: 43, startPoint y: 141, endPoint x: 43, endPoint y: 159, distance: 17.7
click at [43, 159] on div "0px 0 0px 0 20px 20 0px 0" at bounding box center [42, 158] width 70 height 46
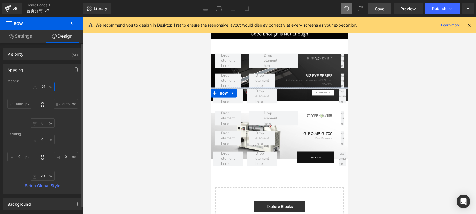
drag, startPoint x: 40, startPoint y: 86, endPoint x: 43, endPoint y: 88, distance: 3.7
click at [43, 88] on input "-21" at bounding box center [43, 86] width 24 height 9
click at [43, 89] on input "-21" at bounding box center [43, 86] width 24 height 9
drag, startPoint x: 44, startPoint y: 88, endPoint x: 37, endPoint y: 87, distance: 6.4
click at [37, 87] on input "-21" at bounding box center [43, 86] width 24 height 9
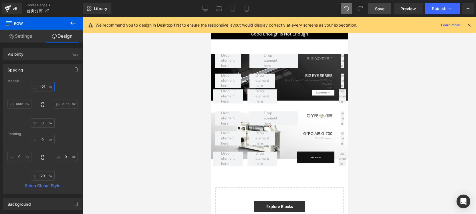
type input "0"
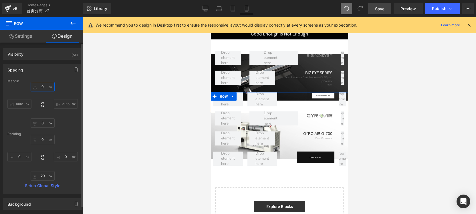
click at [43, 87] on input "0" at bounding box center [43, 86] width 24 height 9
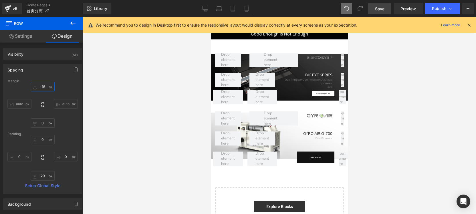
type input "-15"
click at [394, 96] on div at bounding box center [280, 115] width 394 height 197
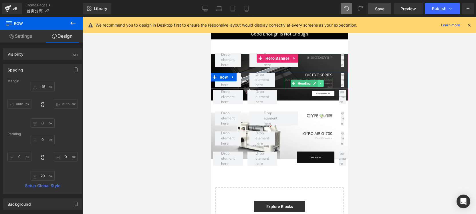
click at [318, 85] on link at bounding box center [321, 83] width 6 height 7
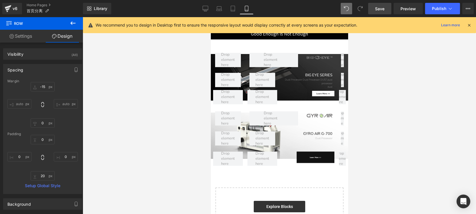
click at [374, 92] on div at bounding box center [280, 115] width 394 height 197
click at [404, 100] on div at bounding box center [280, 115] width 394 height 197
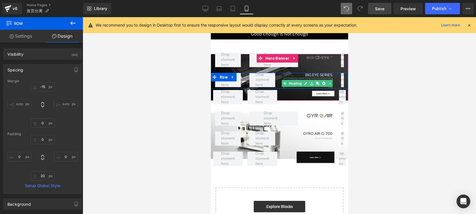
click at [307, 79] on h1 "Dust Processor Dust Processor DUST pust processor" at bounding box center [308, 81] width 49 height 7
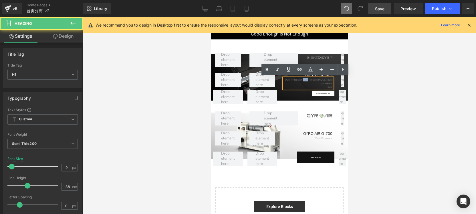
click at [307, 79] on h1 "Dust Processor Dust Processor DUST pust processor" at bounding box center [308, 81] width 49 height 7
drag, startPoint x: 323, startPoint y: 87, endPoint x: 329, endPoint y: 86, distance: 5.7
click at [329, 86] on div "Dust Processor Dust Processor DUST pust processor dust" at bounding box center [308, 83] width 49 height 11
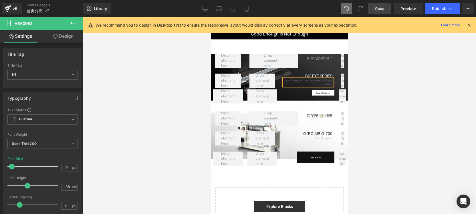
click at [381, 78] on div at bounding box center [280, 115] width 394 height 197
click at [381, 7] on span "Save" at bounding box center [379, 9] width 9 height 6
click at [409, 119] on div at bounding box center [280, 115] width 394 height 197
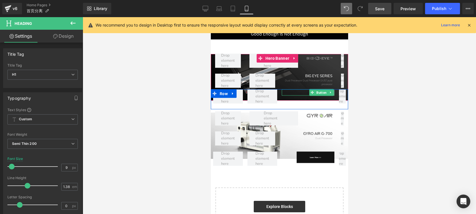
click at [319, 92] on span "Button" at bounding box center [321, 93] width 13 height 7
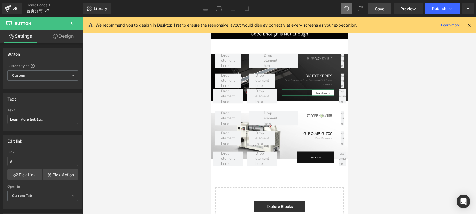
click at [71, 37] on link "Design" at bounding box center [64, 36] width 42 height 13
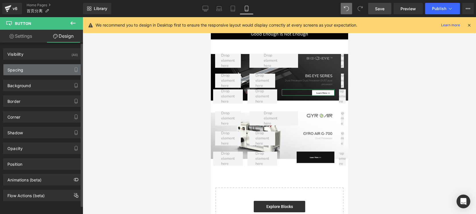
click at [36, 75] on div "Spacing" at bounding box center [42, 69] width 78 height 11
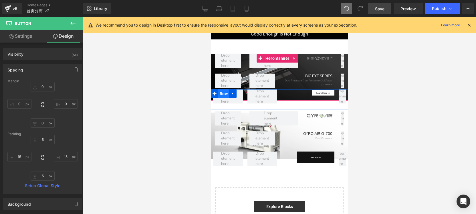
click at [221, 92] on span "Row" at bounding box center [223, 94] width 11 height 9
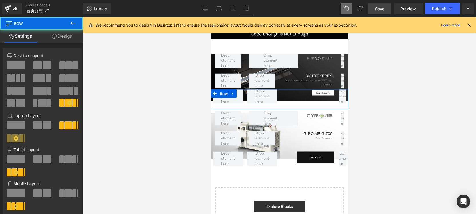
click at [63, 40] on link "Design" at bounding box center [63, 36] width 42 height 13
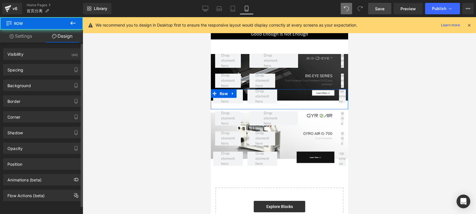
type input "-15"
type input "0"
type input "20"
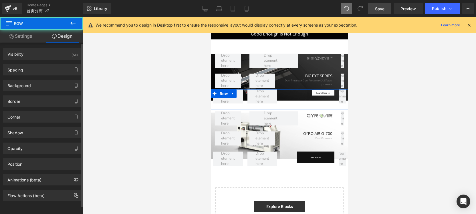
type input "0"
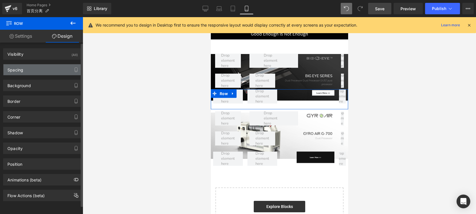
click at [32, 66] on div "Spacing" at bounding box center [42, 69] width 78 height 11
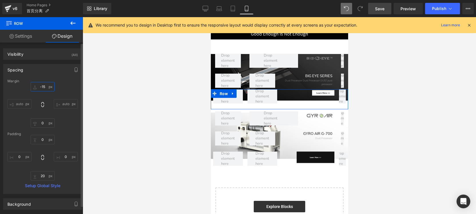
click at [44, 87] on input "-15" at bounding box center [43, 86] width 24 height 9
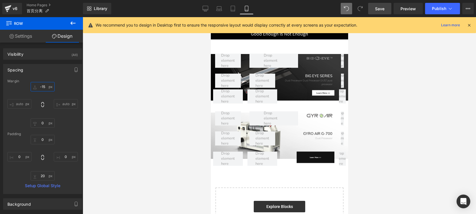
type input "0"
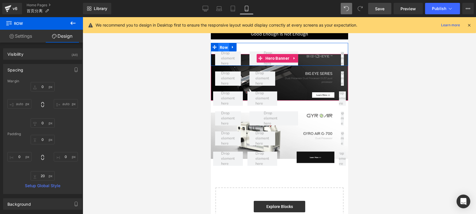
click at [223, 46] on span "Row" at bounding box center [223, 47] width 11 height 9
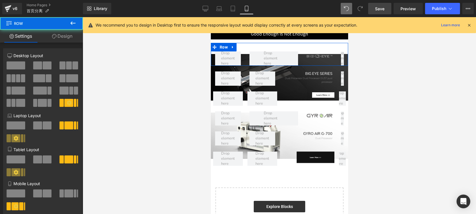
click at [67, 38] on link "Design" at bounding box center [63, 36] width 42 height 13
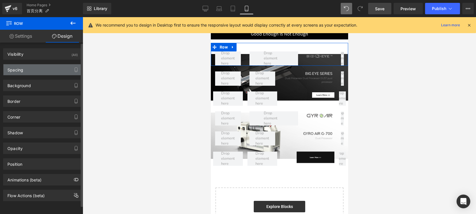
click at [18, 71] on div "Spacing" at bounding box center [15, 68] width 16 height 8
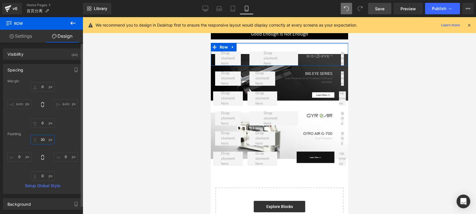
click at [43, 141] on input "30" at bounding box center [43, 139] width 24 height 9
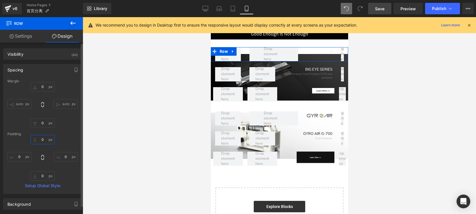
type input "0"
click at [70, 128] on div "Margin 0px 0 auto auto 0px 0 auto auto Padding 0 0 0px 0 0px 0 0px 0 Setup Glob…" at bounding box center [42, 136] width 78 height 115
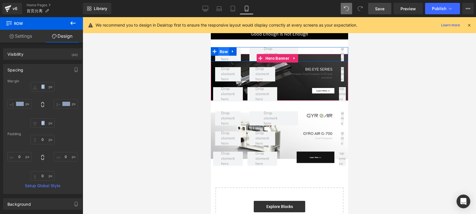
click at [220, 51] on span "Row" at bounding box center [223, 52] width 11 height 9
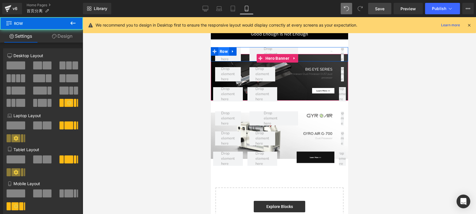
drag, startPoint x: 220, startPoint y: 51, endPoint x: 362, endPoint y: 64, distance: 141.7
click at [220, 51] on span "Row" at bounding box center [223, 51] width 11 height 9
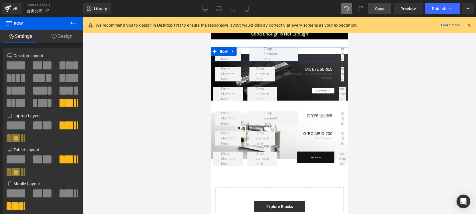
click at [70, 36] on link "Design" at bounding box center [63, 36] width 42 height 13
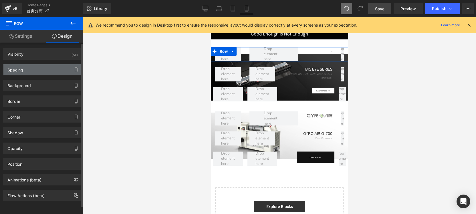
click at [41, 68] on div "Spacing" at bounding box center [42, 69] width 78 height 11
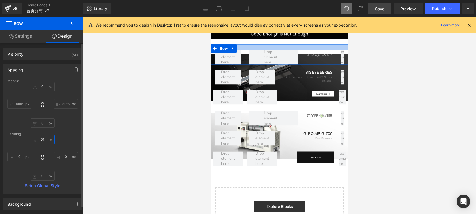
click at [44, 139] on input "21" at bounding box center [43, 139] width 24 height 9
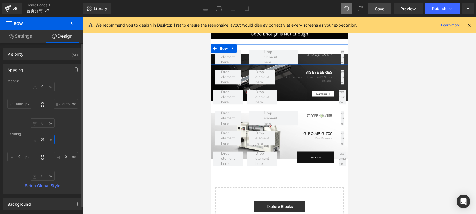
click at [42, 140] on input "21" at bounding box center [43, 139] width 24 height 9
type input "2"
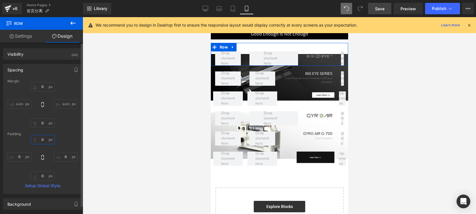
type input "0"
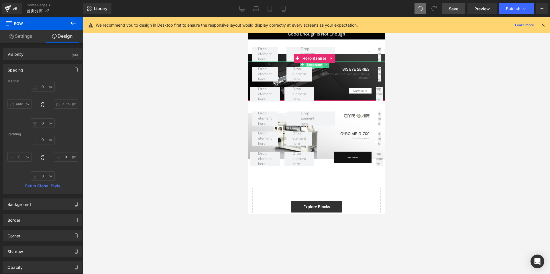
click at [310, 65] on span "Separator" at bounding box center [313, 64] width 17 height 7
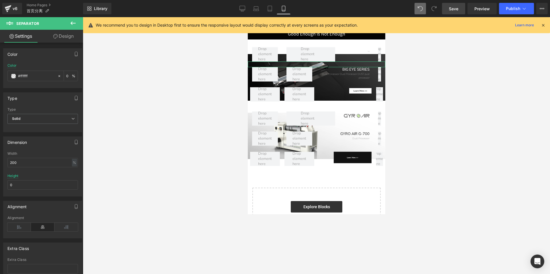
click at [74, 39] on link "Design" at bounding box center [64, 36] width 42 height 13
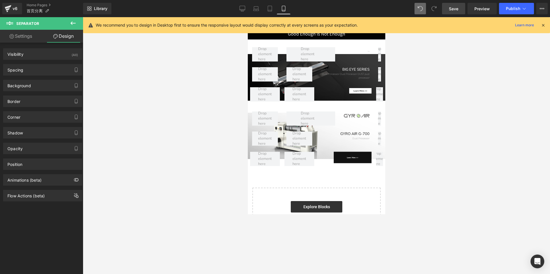
click at [409, 11] on span "Save" at bounding box center [453, 9] width 9 height 6
click at [240, 8] on icon at bounding box center [242, 9] width 6 height 6
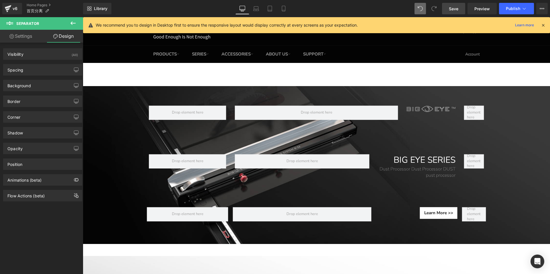
scroll to position [67, 0]
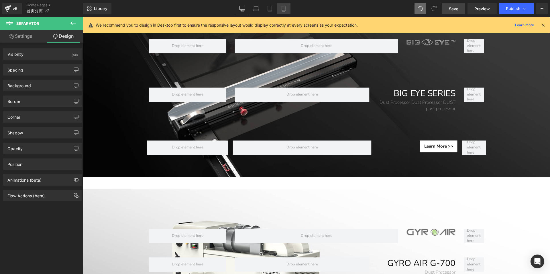
click at [283, 6] on icon at bounding box center [283, 8] width 3 height 5
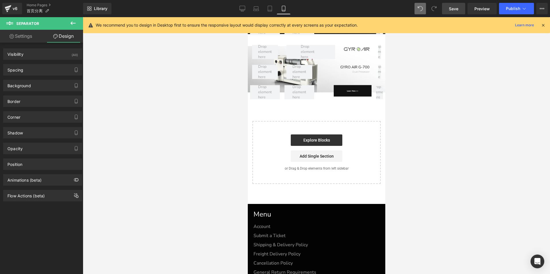
scroll to position [0, 0]
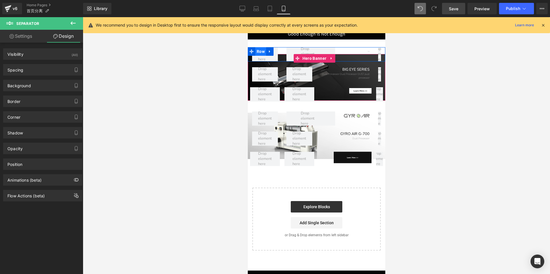
click at [259, 50] on span "Row" at bounding box center [260, 51] width 11 height 9
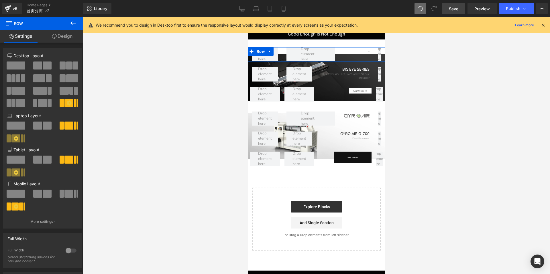
click at [65, 40] on link "Design" at bounding box center [63, 36] width 42 height 13
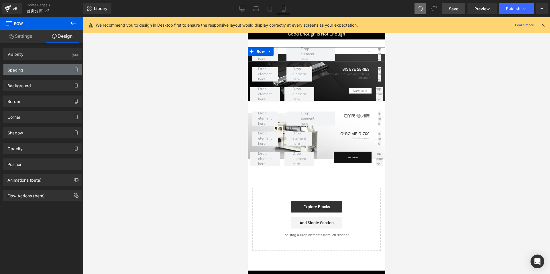
click at [40, 70] on div "Spacing" at bounding box center [42, 69] width 78 height 11
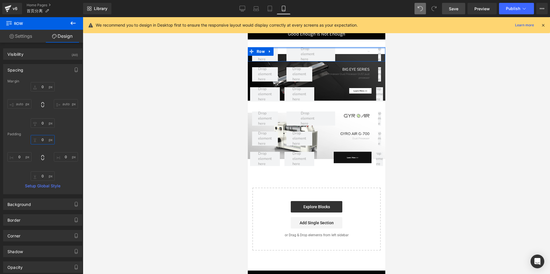
click at [40, 140] on input "0" at bounding box center [43, 139] width 24 height 9
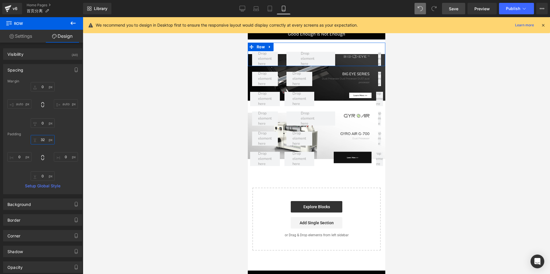
drag, startPoint x: 40, startPoint y: 140, endPoint x: 42, endPoint y: 131, distance: 9.3
click at [42, 131] on div "Margin 0px 0 auto auto 0px 0 auto auto Padding 32px 32 0px 0 0px 0 0px 0 Setup …" at bounding box center [42, 136] width 78 height 115
click at [42, 139] on input "32" at bounding box center [43, 139] width 24 height 9
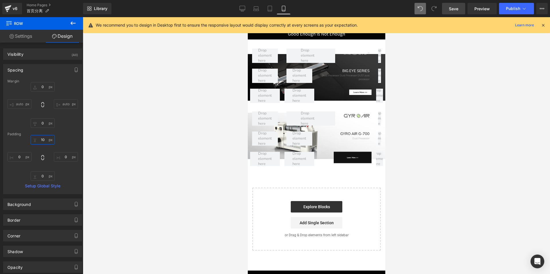
type input "10"
click at [409, 9] on span "Save" at bounding box center [453, 9] width 9 height 6
click at [243, 13] on link "Desktop" at bounding box center [242, 8] width 14 height 11
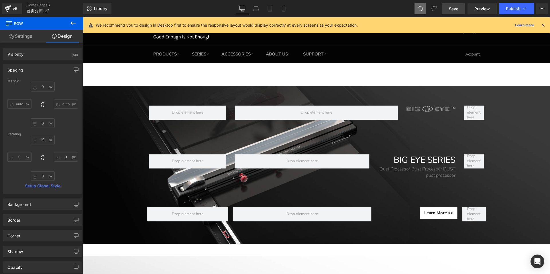
type input "0"
type input "30"
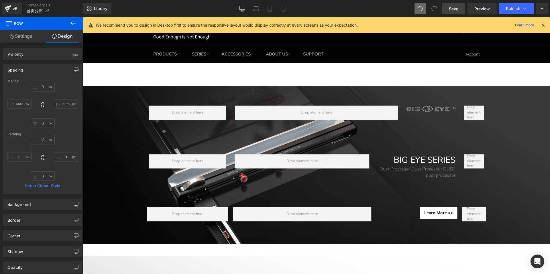
type input "0"
click at [409, 8] on span "Preview" at bounding box center [481, 9] width 15 height 6
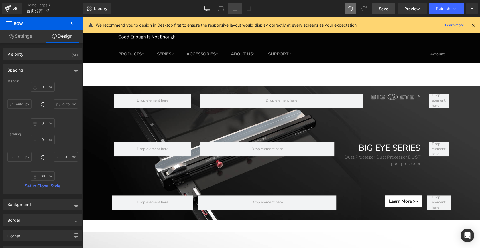
click at [239, 10] on link "Tablet" at bounding box center [235, 8] width 14 height 11
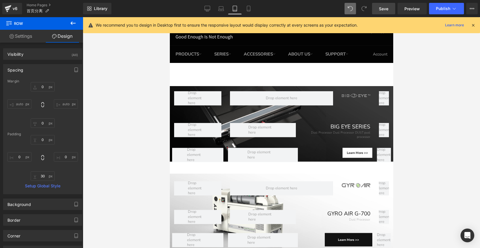
type input "0"
type input "30"
type input "0"
type input "10"
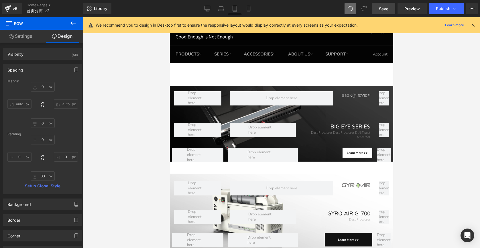
type input "0"
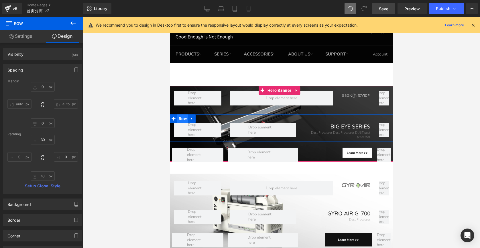
click at [185, 118] on span "Row" at bounding box center [182, 118] width 11 height 9
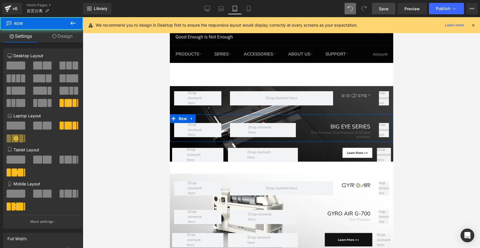
click at [63, 39] on link "Design" at bounding box center [63, 36] width 42 height 13
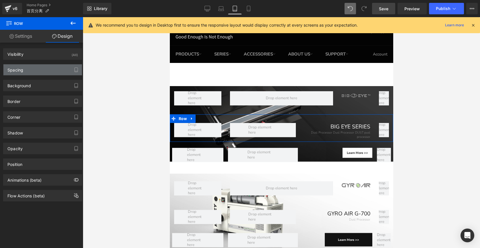
click at [27, 72] on div "Spacing" at bounding box center [42, 69] width 78 height 11
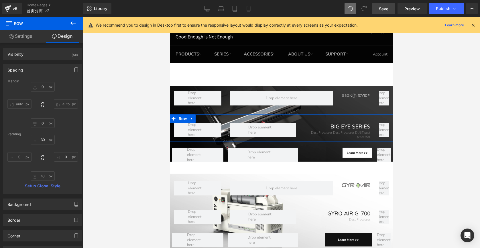
click at [76, 70] on icon "button" at bounding box center [76, 70] width 5 height 5
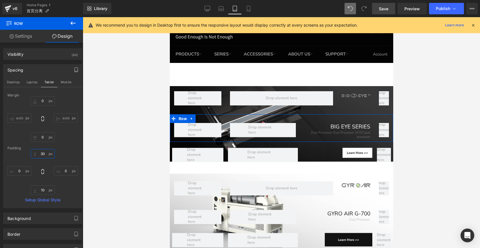
click at [42, 154] on input "30" at bounding box center [43, 153] width 24 height 9
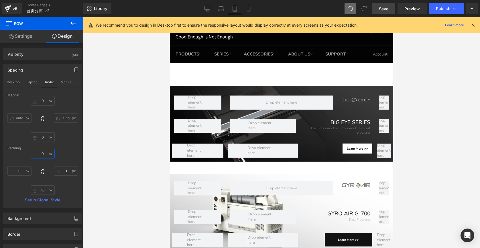
type input "0"
click at [382, 7] on span "Save" at bounding box center [383, 9] width 9 height 6
click at [409, 11] on span "Preview" at bounding box center [411, 9] width 15 height 6
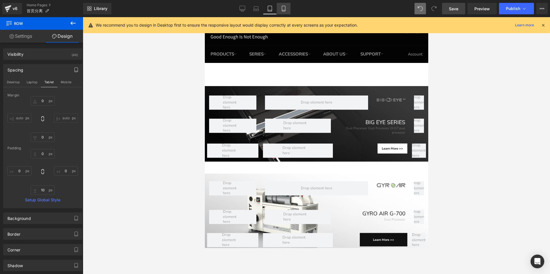
click at [284, 7] on icon at bounding box center [284, 9] width 6 height 6
type input "0"
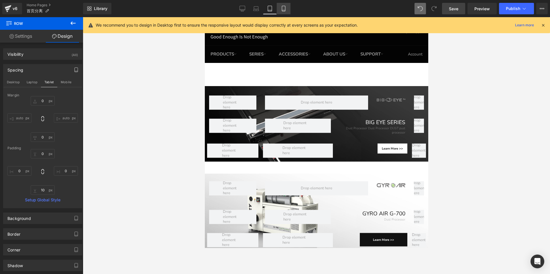
type input "0"
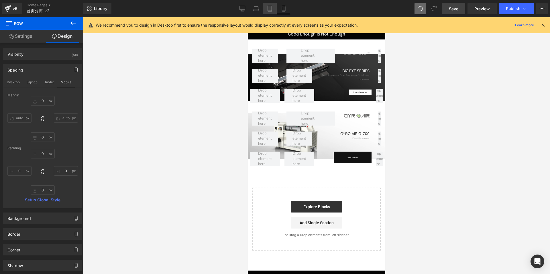
click at [268, 9] on icon at bounding box center [270, 9] width 6 height 6
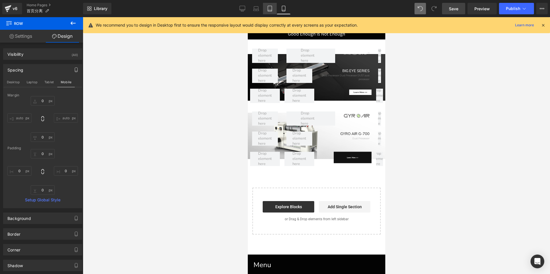
scroll to position [50, 0]
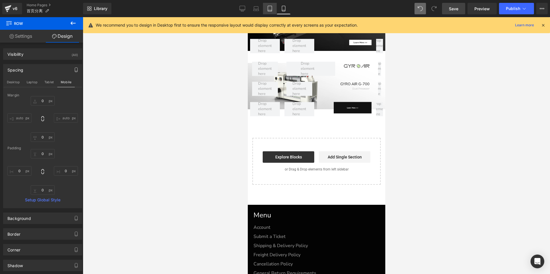
type input "0"
type input "10"
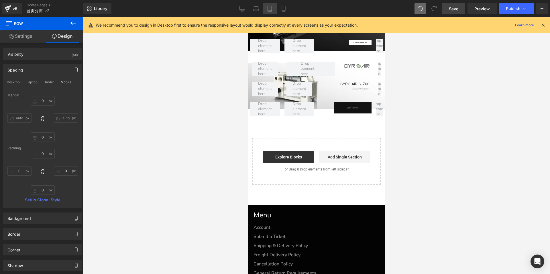
type input "0"
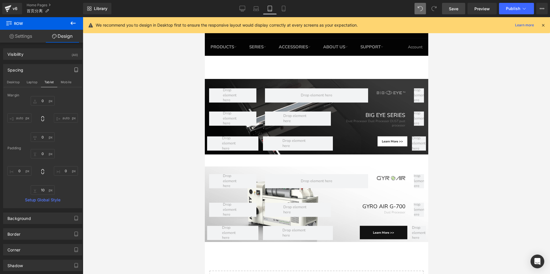
scroll to position [0, 0]
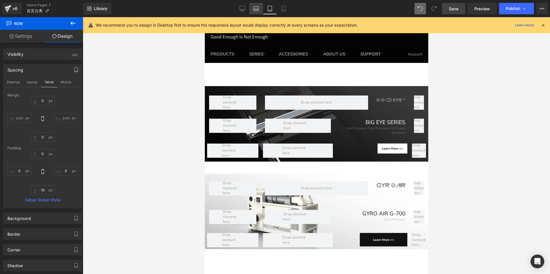
click at [259, 10] on link "Laptop" at bounding box center [256, 8] width 14 height 11
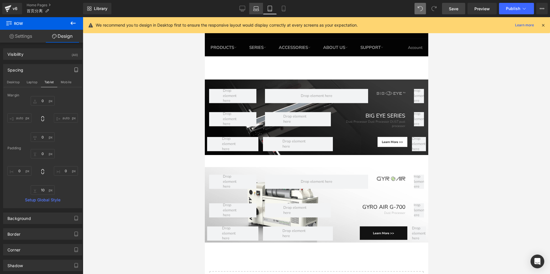
type input "0"
type input "30"
type input "0"
type input "10"
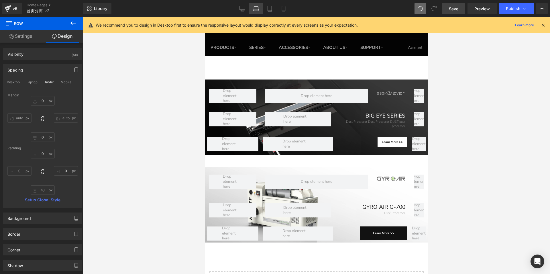
type input "0"
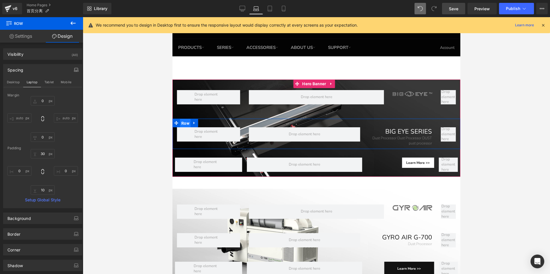
click at [185, 120] on span "Row" at bounding box center [185, 123] width 11 height 9
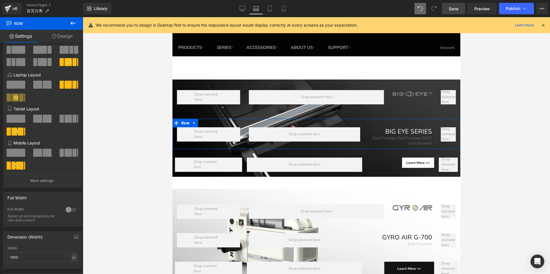
scroll to position [68, 0]
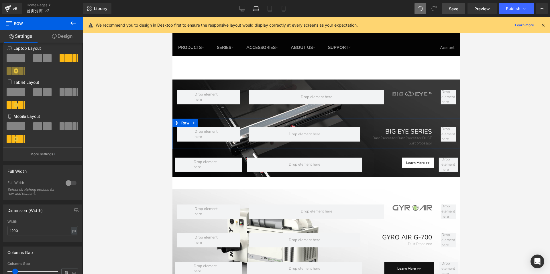
click at [60, 35] on link "Design" at bounding box center [63, 36] width 42 height 13
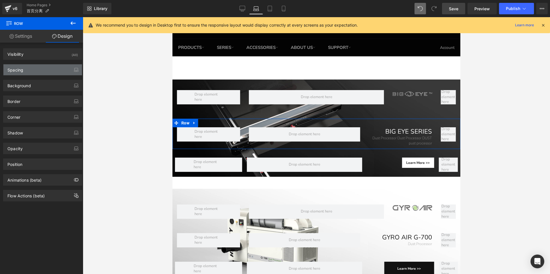
click at [31, 70] on div "Spacing" at bounding box center [42, 69] width 78 height 11
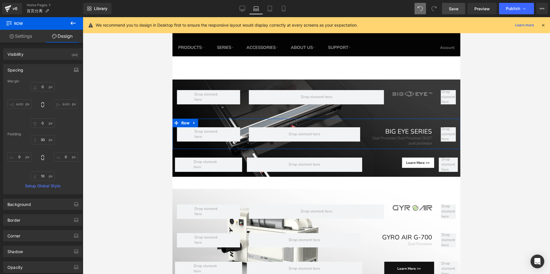
click at [74, 70] on icon "button" at bounding box center [76, 70] width 5 height 5
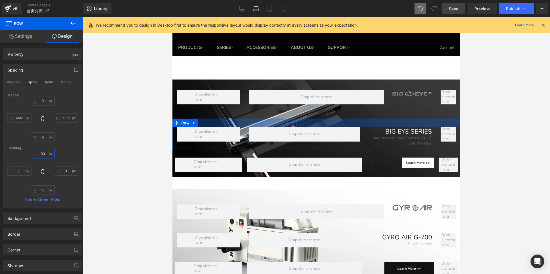
click at [44, 154] on input "30" at bounding box center [43, 153] width 24 height 9
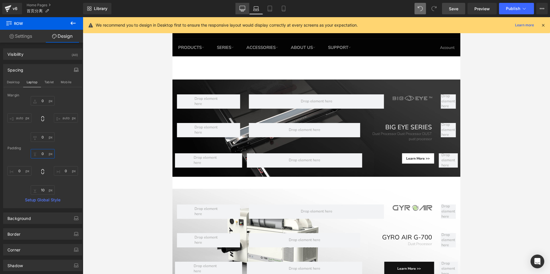
type input "0"
click at [244, 11] on icon at bounding box center [242, 9] width 6 height 6
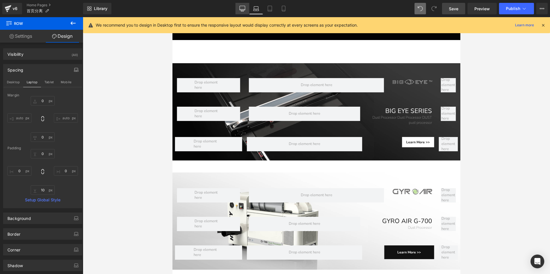
type input "0"
type input "30"
type input "0"
type input "10"
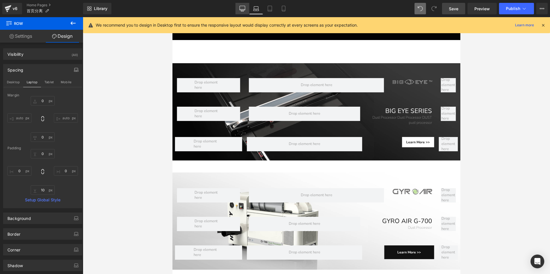
type input "0"
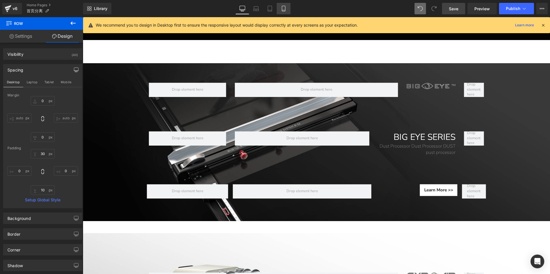
click at [284, 11] on icon at bounding box center [284, 9] width 6 height 6
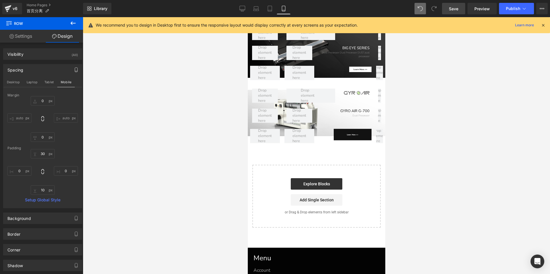
type input "0"
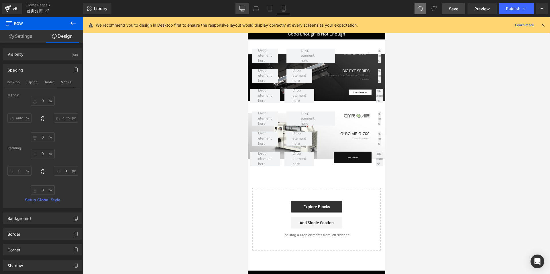
click at [247, 11] on link "Desktop" at bounding box center [242, 8] width 14 height 11
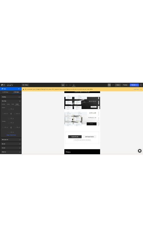
scroll to position [77, 0]
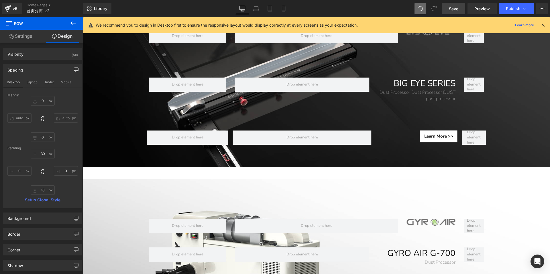
click at [409, 8] on span "Save" at bounding box center [453, 9] width 9 height 6
click at [409, 8] on span "Preview" at bounding box center [481, 9] width 15 height 6
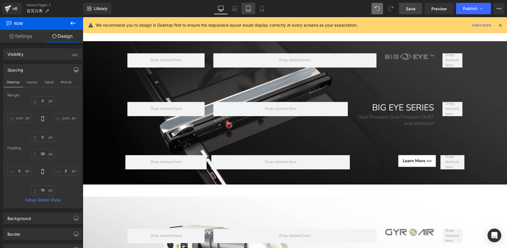
click at [249, 8] on icon at bounding box center [248, 9] width 6 height 6
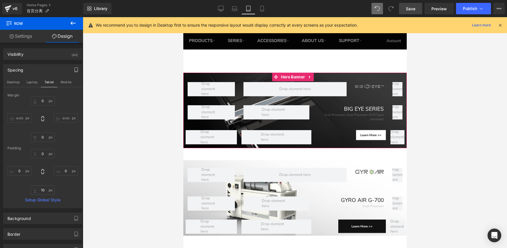
scroll to position [3, 0]
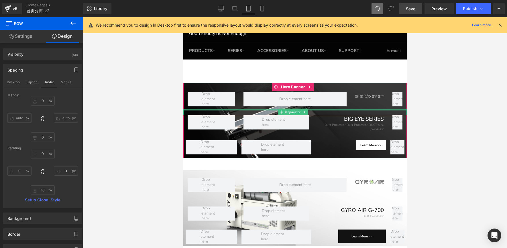
click at [362, 109] on div at bounding box center [294, 109] width 223 height 1
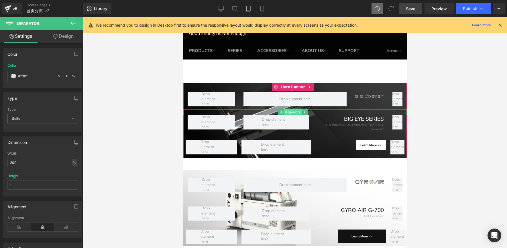
click at [292, 112] on span "Separator" at bounding box center [292, 112] width 17 height 7
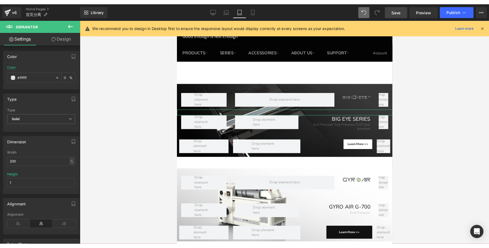
scroll to position [7, 0]
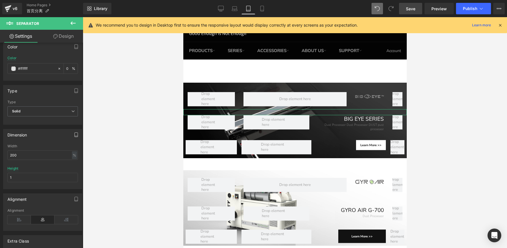
click at [76, 134] on icon "button" at bounding box center [76, 135] width 5 height 5
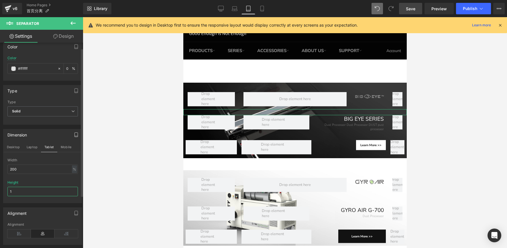
drag, startPoint x: 14, startPoint y: 190, endPoint x: 8, endPoint y: 192, distance: 5.6
click at [8, 192] on input "1" at bounding box center [42, 191] width 70 height 9
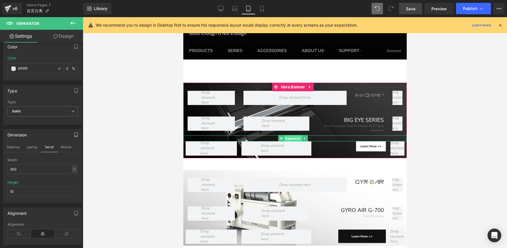
click at [290, 138] on span "Separator" at bounding box center [292, 138] width 17 height 7
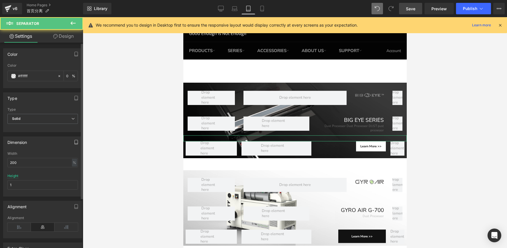
click at [75, 141] on icon "button" at bounding box center [76, 142] width 5 height 5
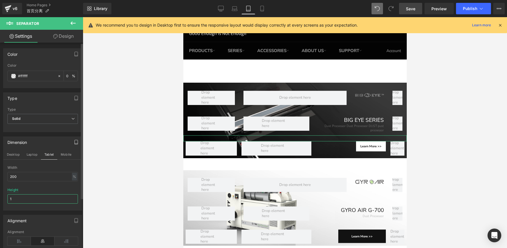
click at [20, 199] on input "1" at bounding box center [42, 198] width 70 height 9
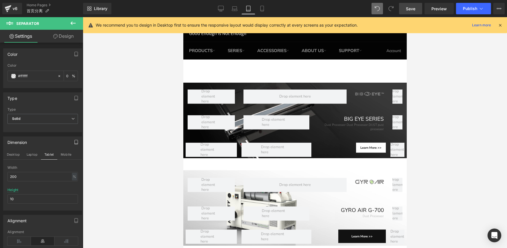
click at [409, 8] on span "Save" at bounding box center [410, 9] width 9 height 6
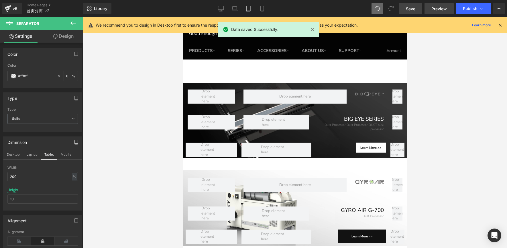
click at [409, 9] on span "Preview" at bounding box center [438, 9] width 15 height 6
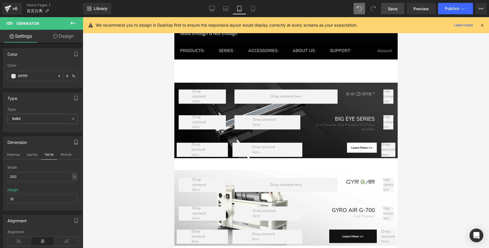
click at [409, 118] on div at bounding box center [286, 132] width 406 height 231
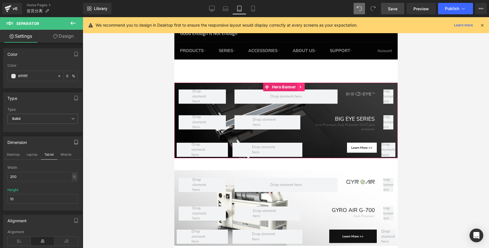
click at [301, 86] on icon at bounding box center [300, 87] width 1 height 3
click at [299, 87] on icon at bounding box center [297, 87] width 4 height 4
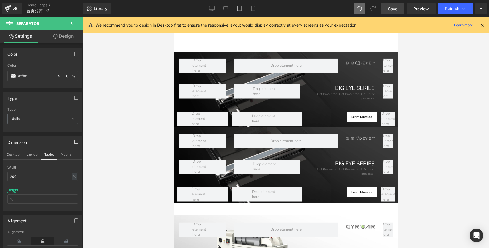
scroll to position [37, 0]
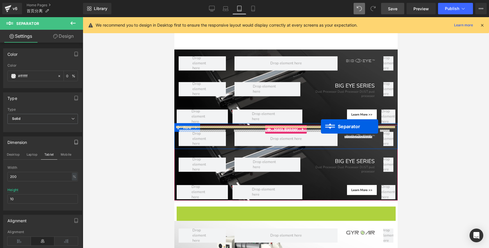
drag, startPoint x: 278, startPoint y: 206, endPoint x: 321, endPoint y: 127, distance: 89.9
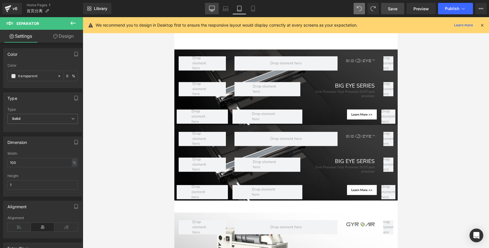
click at [212, 11] on icon at bounding box center [212, 9] width 6 height 6
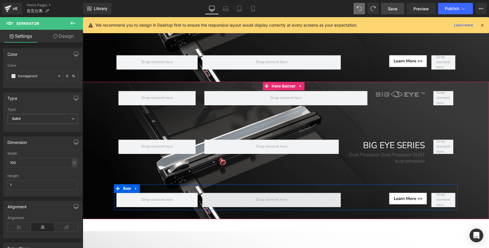
scroll to position [163, 0]
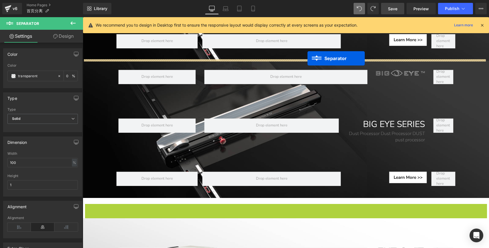
drag, startPoint x: 283, startPoint y: 203, endPoint x: 307, endPoint y: 58, distance: 146.8
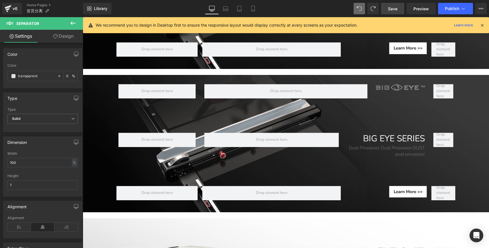
scroll to position [149, 0]
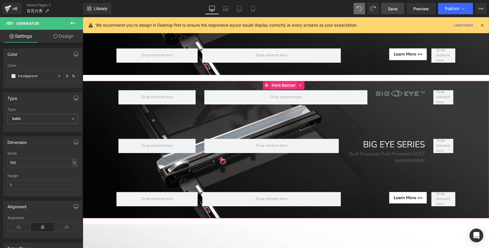
click at [278, 84] on span "Hero Banner" at bounding box center [283, 85] width 27 height 9
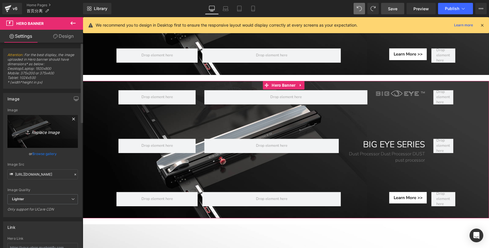
click at [34, 131] on icon "Replace Image" at bounding box center [43, 131] width 46 height 7
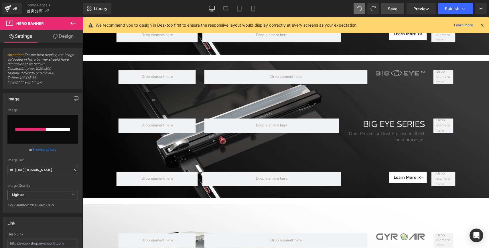
scroll to position [169, 0]
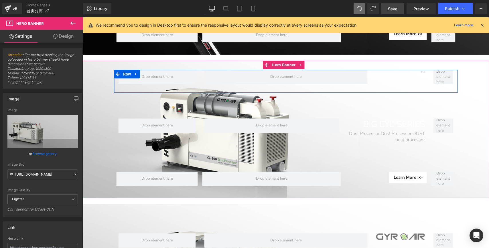
click at [406, 75] on div "Image Row" at bounding box center [286, 81] width 344 height 23
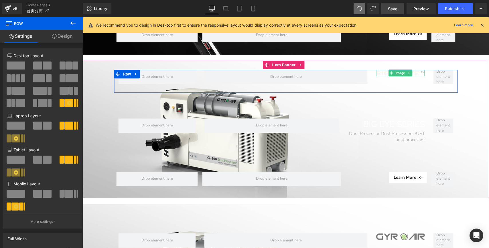
click at [406, 72] on link at bounding box center [409, 73] width 6 height 7
click at [390, 70] on link "Image" at bounding box center [389, 73] width 18 height 7
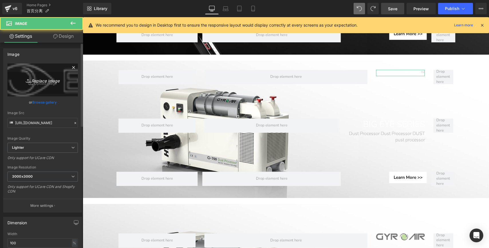
click at [44, 92] on link "Replace Image" at bounding box center [42, 80] width 70 height 33
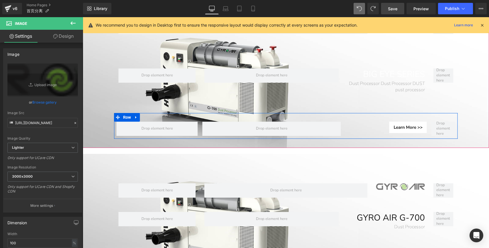
scroll to position [241, 0]
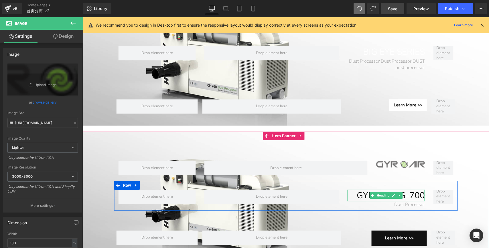
click at [383, 196] on h1 "GYRO AIR G-700" at bounding box center [386, 196] width 77 height 12
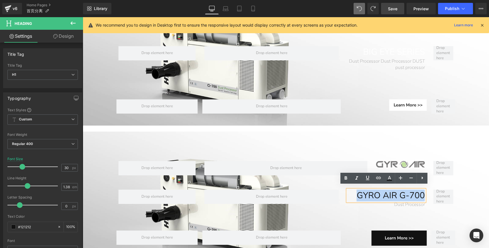
drag, startPoint x: 356, startPoint y: 192, endPoint x: 423, endPoint y: 190, distance: 66.7
click at [409, 190] on div "GYRO AIR G-700" at bounding box center [386, 196] width 77 height 12
copy h1 "GYRO AIR G-700"
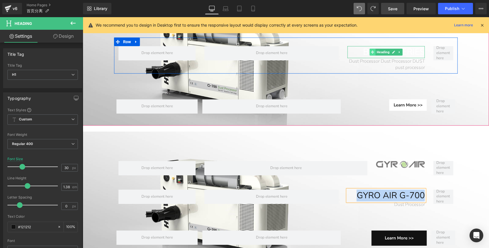
click at [370, 49] on span at bounding box center [373, 52] width 6 height 7
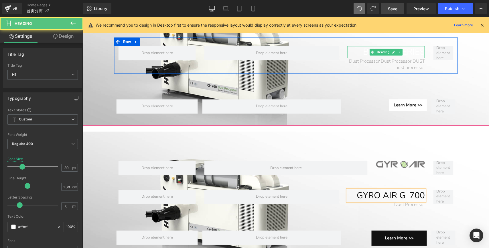
click at [362, 50] on h1 "BIG EYE SERIES" at bounding box center [386, 52] width 77 height 12
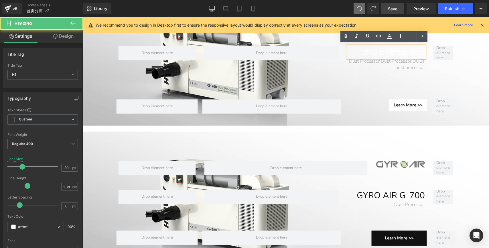
click at [362, 49] on h1 "BIG EYE SERIES" at bounding box center [386, 52] width 77 height 12
click at [372, 49] on h1 "BIG EYE SERIES" at bounding box center [386, 52] width 77 height 12
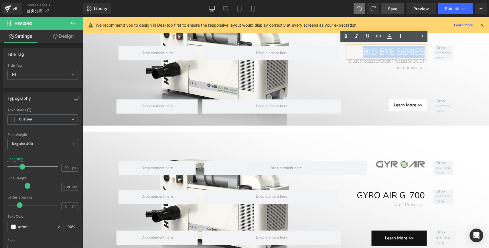
drag, startPoint x: 362, startPoint y: 50, endPoint x: 423, endPoint y: 50, distance: 61.0
click at [409, 50] on div "BIG EYE SERIES" at bounding box center [386, 52] width 77 height 12
paste div
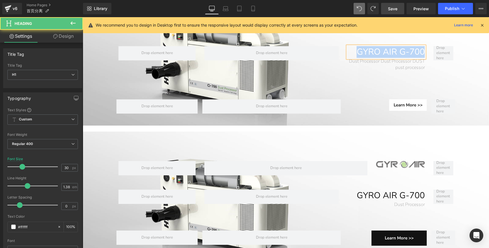
drag, startPoint x: 354, startPoint y: 49, endPoint x: 428, endPoint y: 49, distance: 74.1
click at [409, 49] on div "GYRO AIR G-700 Heading Dust Processor Dust Processor DUST pust processor Headin…" at bounding box center [286, 55] width 344 height 36
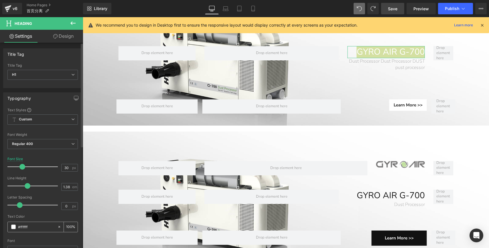
click at [14, 225] on span at bounding box center [13, 227] width 5 height 5
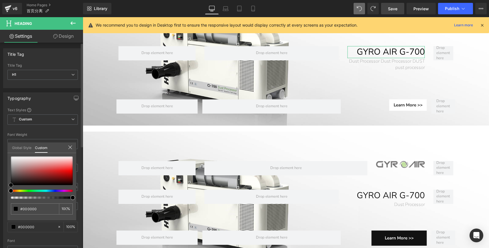
drag, startPoint x: 18, startPoint y: 175, endPoint x: 9, endPoint y: 187, distance: 15.4
click at [9, 187] on div "#000000 100 %" at bounding box center [41, 189] width 69 height 64
click at [404, 201] on body "Skip to content Search PRODUCTS TABLE SAWS SERIES" at bounding box center [286, 166] width 406 height 781
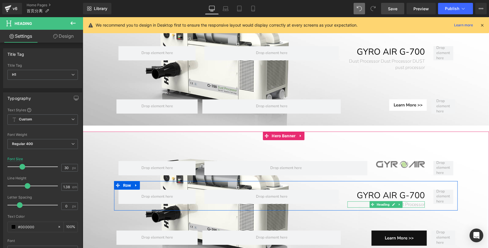
click at [409, 202] on h1 "Dust Processor" at bounding box center [386, 205] width 77 height 6
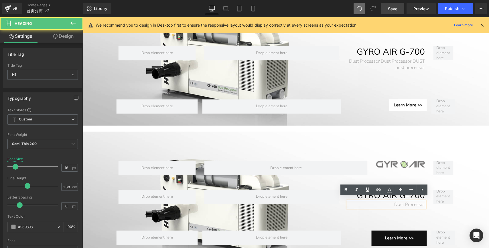
click at [409, 202] on h1 "Dust Processor" at bounding box center [386, 205] width 77 height 6
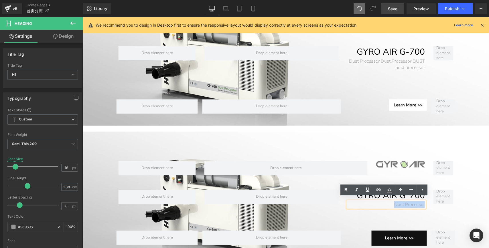
drag, startPoint x: 392, startPoint y: 201, endPoint x: 423, endPoint y: 201, distance: 30.6
click at [409, 202] on div "Dust Processor" at bounding box center [386, 205] width 77 height 6
copy h1 "Dust Processor"
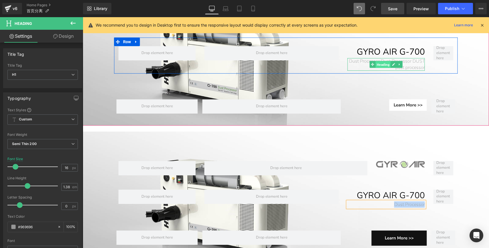
click at [383, 61] on span "Heading" at bounding box center [383, 64] width 15 height 7
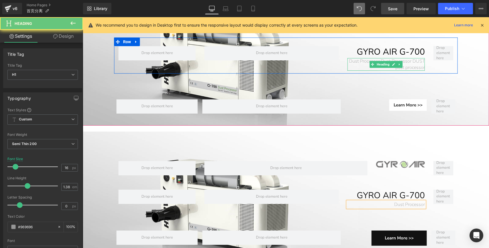
click at [349, 58] on h1 "Dust Processor Dust Processor DUST pust processor" at bounding box center [386, 64] width 77 height 13
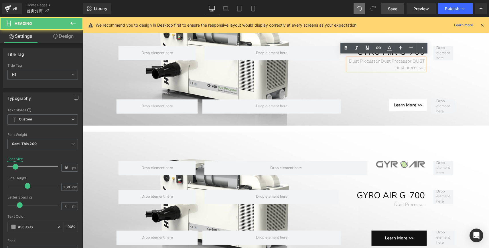
click at [350, 58] on h1 "Dust Processor Dust Processor DUST pust processor" at bounding box center [386, 64] width 77 height 13
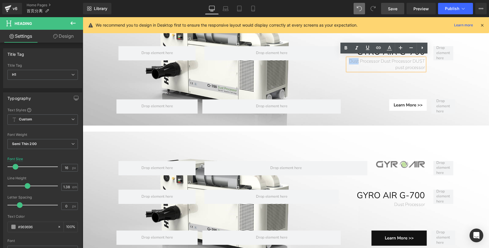
click at [348, 58] on h1 "Dust Processor Dust Processor DUST pust processor" at bounding box center [386, 64] width 77 height 13
drag, startPoint x: 348, startPoint y: 58, endPoint x: 432, endPoint y: 67, distance: 83.7
click at [409, 67] on div "GYRO AIR G-700 Heading Dust Processor Dust Processor DUST pust processor Headin…" at bounding box center [286, 55] width 344 height 36
paste div
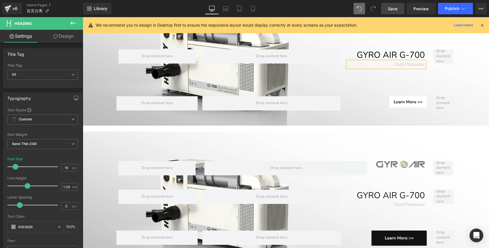
scroll to position [245, 0]
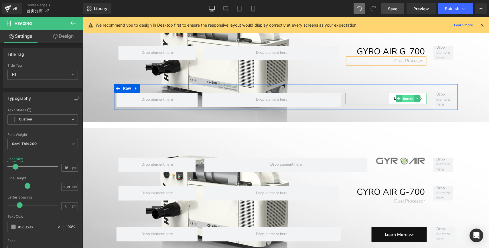
click at [402, 95] on span "Button" at bounding box center [408, 98] width 13 height 7
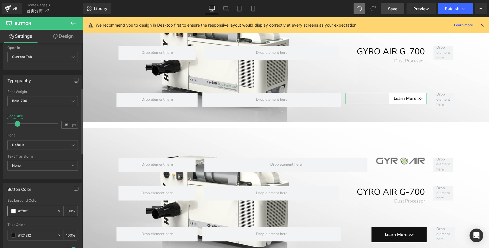
scroll to position [208, 0]
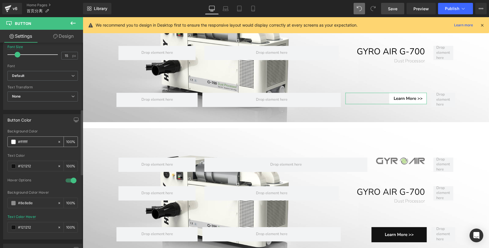
click at [11, 141] on span at bounding box center [13, 142] width 5 height 5
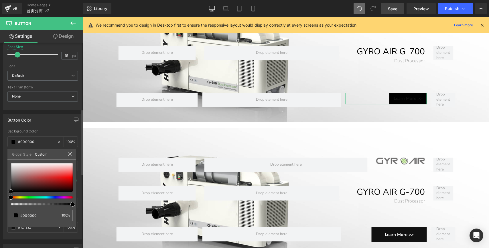
drag, startPoint x: 13, startPoint y: 181, endPoint x: 3, endPoint y: 196, distance: 17.3
click at [3, 196] on div "Button Color rgba(0, 0, 0, 1) Background Color #000000 100 % rgba(18, 18, 18, 1…" at bounding box center [43, 175] width 86 height 130
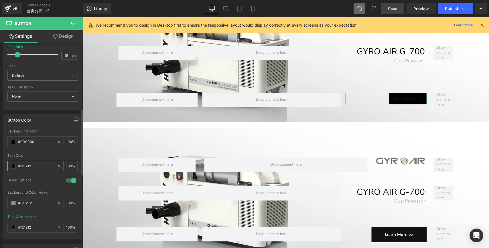
click at [14, 165] on span at bounding box center [13, 166] width 5 height 5
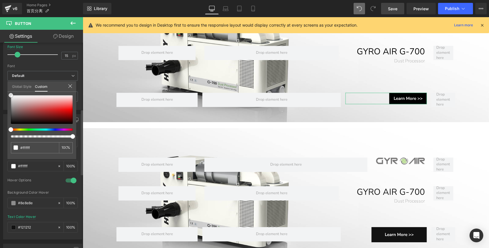
drag, startPoint x: 13, startPoint y: 101, endPoint x: 3, endPoint y: 90, distance: 14.2
click at [3, 110] on div "Button Color rgba(0, 0, 0, 1) Background Color #000000 100 % rgba(255, 255, 255…" at bounding box center [43, 175] width 86 height 130
click at [409, 75] on body "Skip to content Search PRODUCTS TABLE SAWS SERIES" at bounding box center [286, 162] width 406 height 781
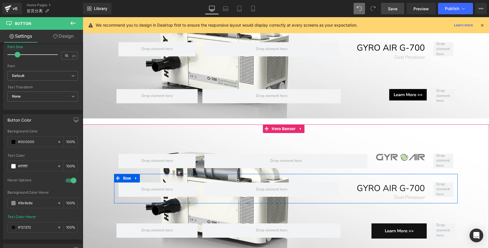
scroll to position [224, 0]
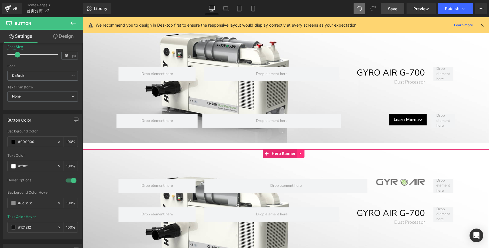
click at [302, 152] on icon at bounding box center [301, 154] width 4 height 4
click at [305, 152] on icon at bounding box center [305, 154] width 4 height 4
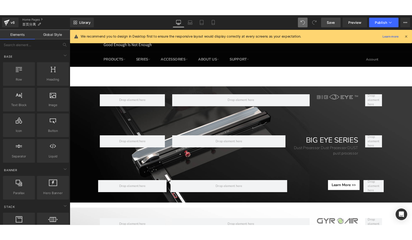
scroll to position [0, 0]
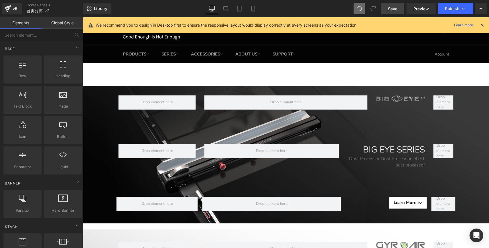
click at [394, 7] on span "Save" at bounding box center [392, 9] width 9 height 6
click at [396, 7] on span "Save" at bounding box center [392, 9] width 9 height 6
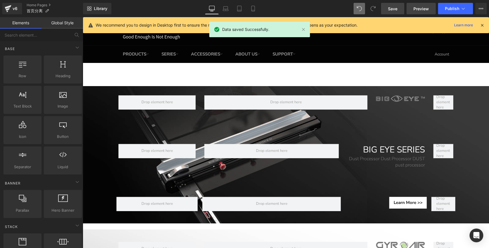
click at [409, 9] on span "Preview" at bounding box center [420, 9] width 15 height 6
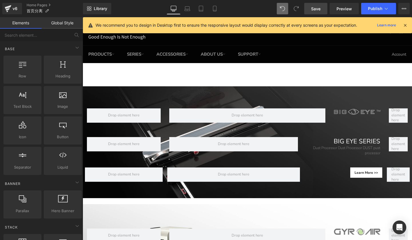
click at [174, 10] on icon at bounding box center [173, 8] width 5 height 4
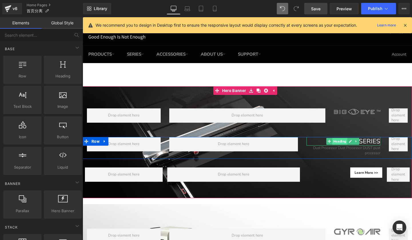
click at [337, 140] on span "Heading" at bounding box center [340, 141] width 15 height 7
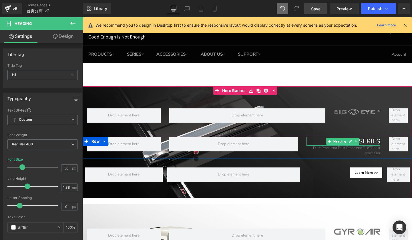
click at [368, 140] on h1 "BIG EYE SERIES" at bounding box center [344, 141] width 74 height 9
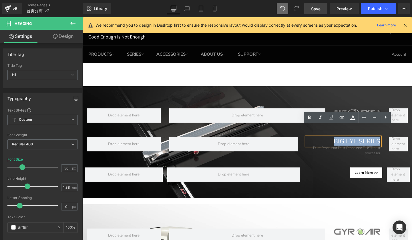
drag, startPoint x: 329, startPoint y: 140, endPoint x: 450, endPoint y: 149, distance: 121.5
click at [378, 140] on div "BIG EYE SERIES Heading Dust Processor Dust Processor DUST pust processor Heading" at bounding box center [344, 146] width 82 height 19
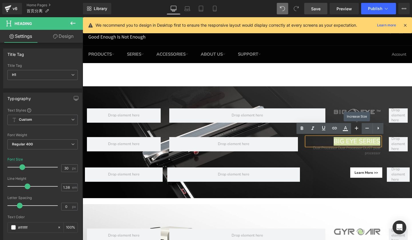
click at [357, 128] on icon at bounding box center [356, 127] width 3 height 3
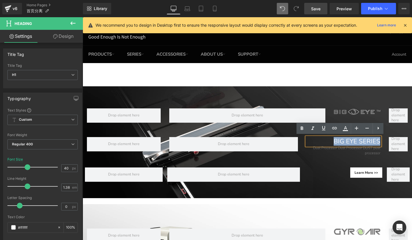
click at [370, 196] on div "Image Row Separator BIG EYE SERIES Heading Dust Processor Dust Processor DUST p…" at bounding box center [248, 142] width 330 height 112
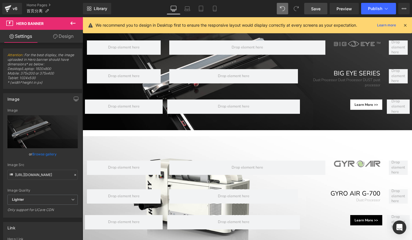
scroll to position [68, 0]
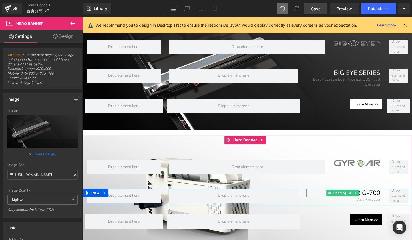
click at [366, 191] on h1 "GYRO AIR G-700" at bounding box center [344, 192] width 74 height 9
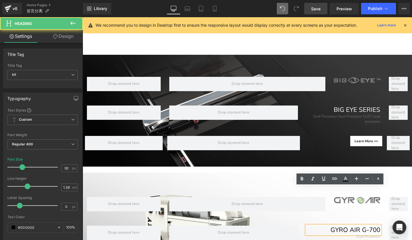
scroll to position [0, 0]
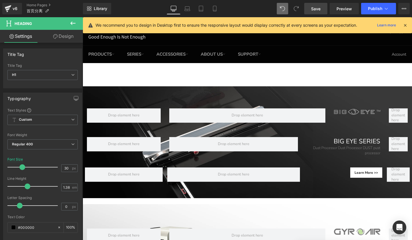
click at [340, 141] on span "Heading" at bounding box center [340, 141] width 15 height 7
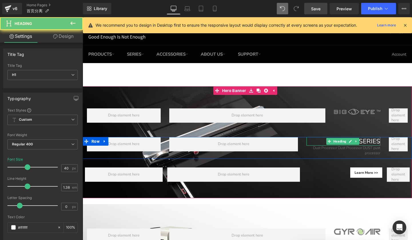
click at [368, 141] on h1 "BIG EYE SERIES" at bounding box center [344, 141] width 74 height 9
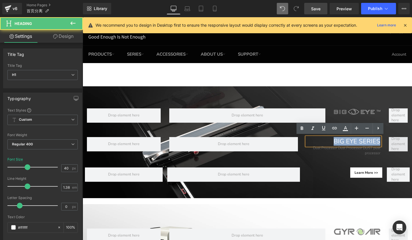
drag, startPoint x: 330, startPoint y: 141, endPoint x: 388, endPoint y: 140, distance: 57.8
click at [388, 140] on div "BIG EYE SERIES Heading Dust Processor Dust Processor DUST pust processor Headin…" at bounding box center [248, 148] width 330 height 22
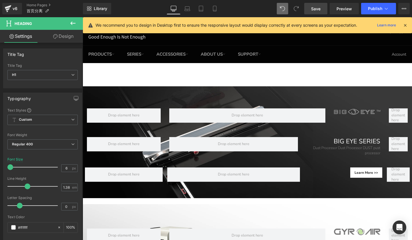
drag, startPoint x: 27, startPoint y: 166, endPoint x: -12, endPoint y: 171, distance: 39.5
click at [0, 171] on html "Heading You are previewing how the will restyle your page. You can not edit Ele…" at bounding box center [206, 120] width 412 height 240
drag, startPoint x: 13, startPoint y: 166, endPoint x: 33, endPoint y: 165, distance: 20.1
click at [33, 165] on span at bounding box center [30, 167] width 6 height 6
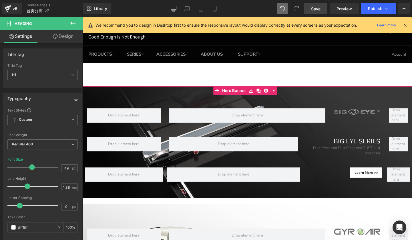
scroll to position [36, 0]
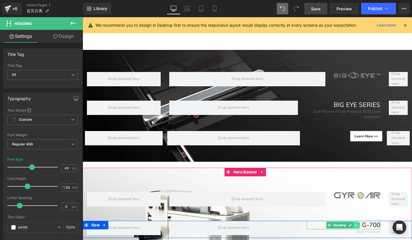
click at [355, 224] on icon at bounding box center [356, 224] width 3 height 3
click at [372, 222] on h1 "GYRO AIR G-700" at bounding box center [344, 224] width 74 height 9
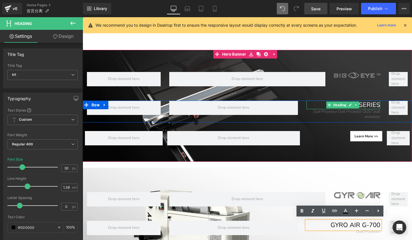
click at [361, 103] on h1 "BIG EYE SERIES" at bounding box center [344, 104] width 74 height 9
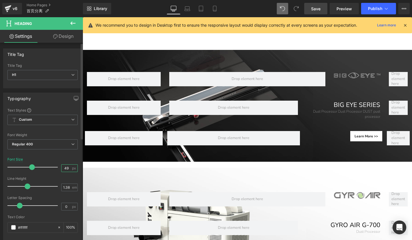
drag, startPoint x: 67, startPoint y: 168, endPoint x: 58, endPoint y: 167, distance: 8.9
click at [58, 167] on div "Font Size 49 px" at bounding box center [42, 166] width 70 height 19
click at [316, 8] on span "Save" at bounding box center [315, 9] width 9 height 6
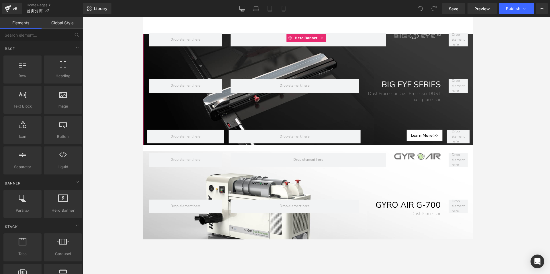
scroll to position [39, 0]
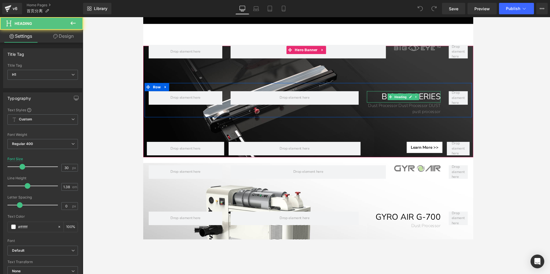
click at [391, 100] on h1 "BIG EYE SERIES" at bounding box center [416, 101] width 77 height 12
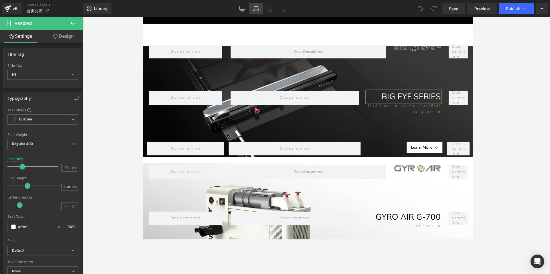
click at [256, 6] on icon at bounding box center [256, 9] width 6 height 6
type input "22"
type input "100"
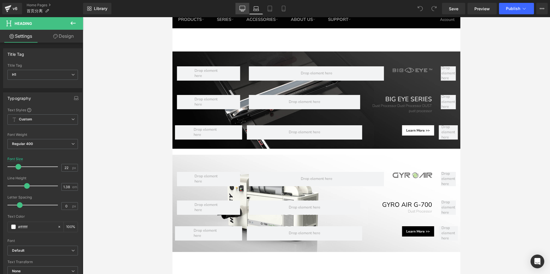
click at [244, 10] on icon at bounding box center [242, 8] width 5 height 4
type input "30"
type input "100"
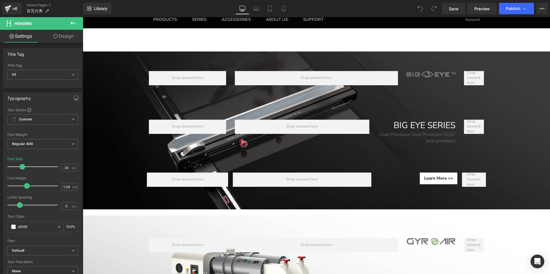
scroll to position [59, 0]
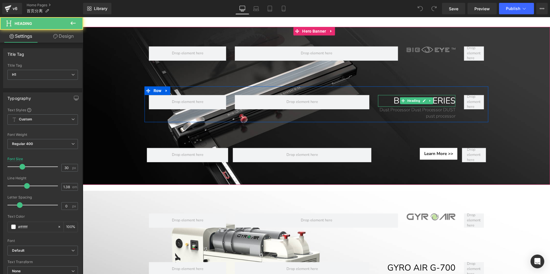
click at [391, 102] on h1 "BIG EYE SERIES" at bounding box center [416, 101] width 77 height 12
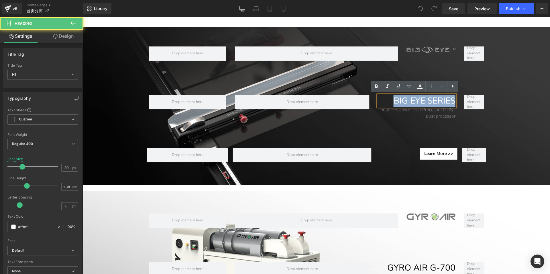
drag, startPoint x: 391, startPoint y: 100, endPoint x: 454, endPoint y: 98, distance: 63.6
click at [412, 98] on div "BIG EYE SERIES Heading Dust Processor Dust Processor DUST pust processor Heading" at bounding box center [417, 107] width 86 height 25
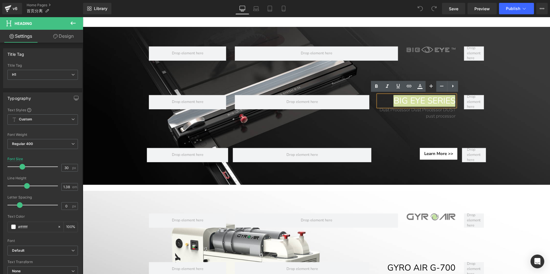
click at [412, 86] on icon at bounding box center [430, 85] width 3 height 3
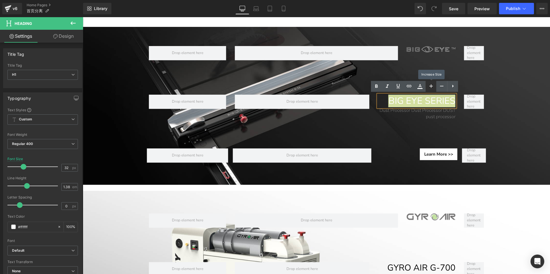
click at [412, 86] on icon at bounding box center [430, 85] width 3 height 3
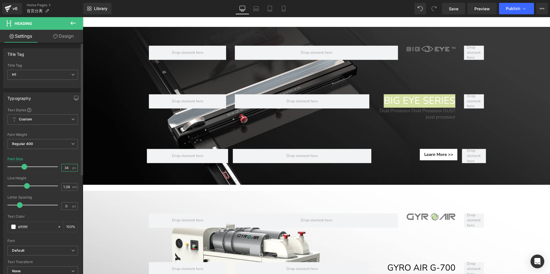
drag, startPoint x: 66, startPoint y: 167, endPoint x: 60, endPoint y: 167, distance: 6.0
click at [62, 167] on input "34" at bounding box center [67, 167] width 10 height 7
type input "30"
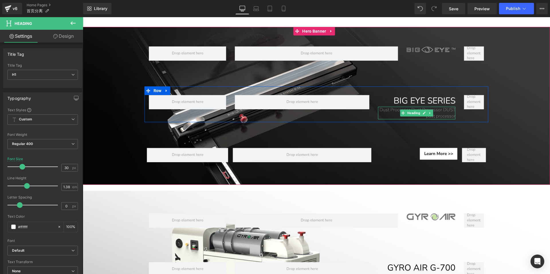
click at [388, 109] on h1 "Dust Processor Dust Processor DUST pust processor" at bounding box center [416, 113] width 77 height 13
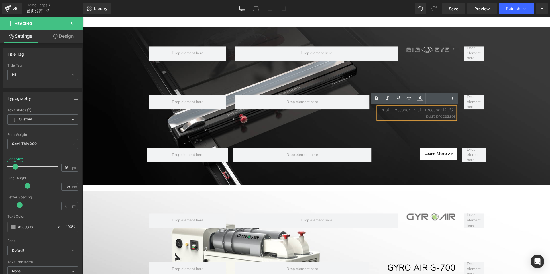
drag, startPoint x: 379, startPoint y: 109, endPoint x: 454, endPoint y: 116, distance: 75.0
click at [412, 116] on div "Dust Processor Dust Processor DUST pust processor" at bounding box center [416, 113] width 77 height 13
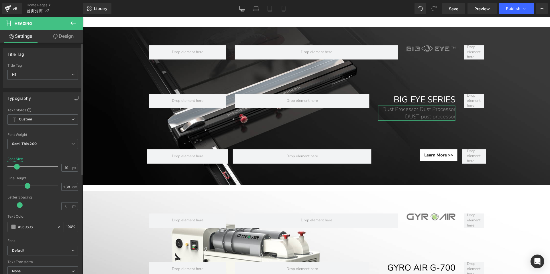
type input "18"
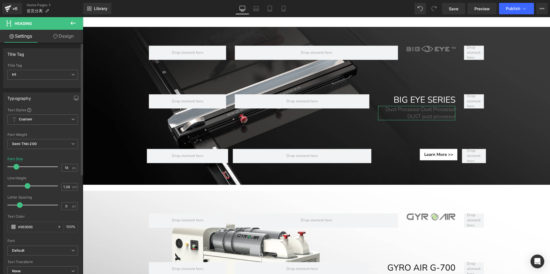
click at [17, 167] on span at bounding box center [16, 167] width 6 height 6
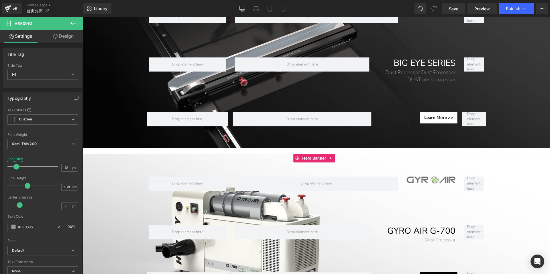
scroll to position [129, 0]
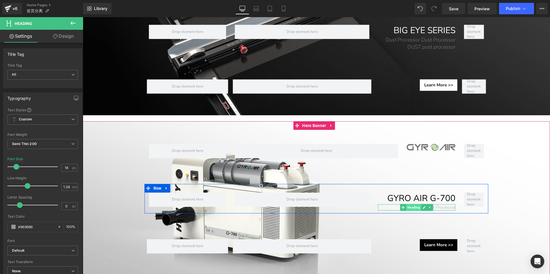
click at [412, 205] on span "Heading" at bounding box center [413, 207] width 15 height 7
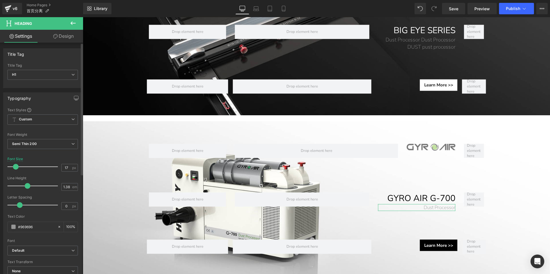
type input "18"
click at [14, 167] on span at bounding box center [16, 167] width 6 height 6
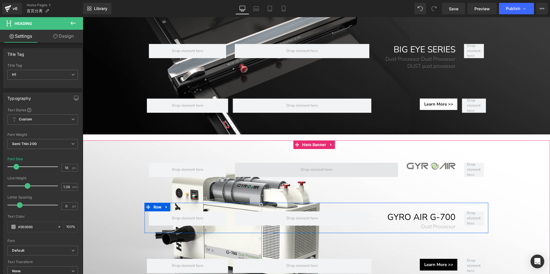
scroll to position [88, 0]
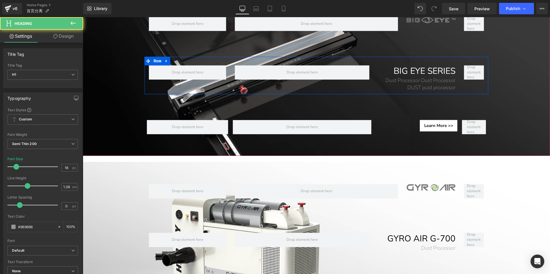
drag, startPoint x: 383, startPoint y: 80, endPoint x: 460, endPoint y: 85, distance: 77.2
click at [412, 85] on div "BIG EYE SERIES Heading Dust Processor Dust Processor DUST pust processor Headin…" at bounding box center [317, 75] width 344 height 37
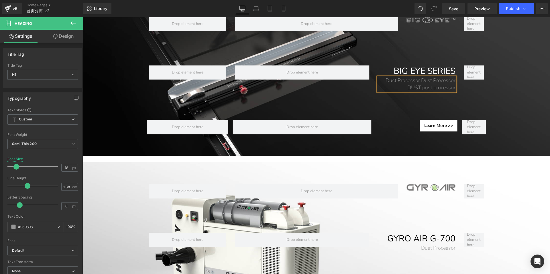
scroll to position [82, 0]
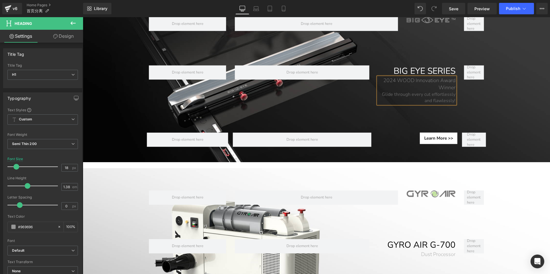
click at [412, 92] on span "Image Row Separator BIG EYE SERIES Heading 2024 WOOD Innovation Award Winner Gl…" at bounding box center [316, 83] width 467 height 133
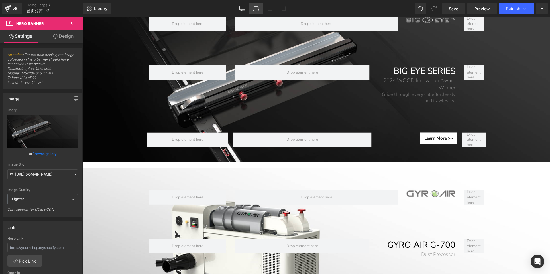
click at [256, 8] on icon at bounding box center [256, 9] width 6 height 6
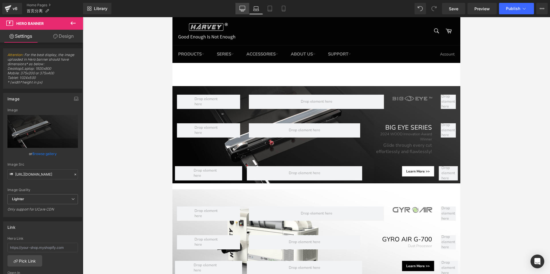
click at [244, 9] on icon at bounding box center [242, 9] width 6 height 6
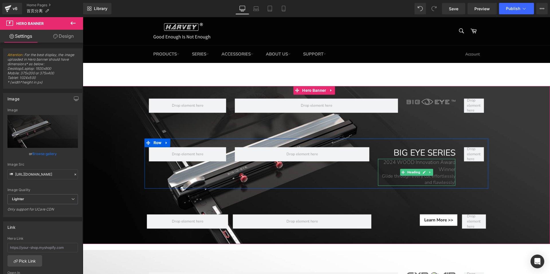
click at [389, 163] on h1 "2024 WOOD Innovation Award Winner" at bounding box center [416, 166] width 77 height 14
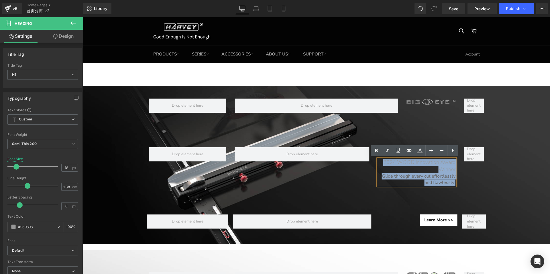
drag, startPoint x: 382, startPoint y: 162, endPoint x: 456, endPoint y: 183, distance: 76.9
click at [412, 183] on div "BIG EYE SERIES Heading 2024 WOOD Innovation Award Winner Glide through every cu…" at bounding box center [417, 166] width 86 height 39
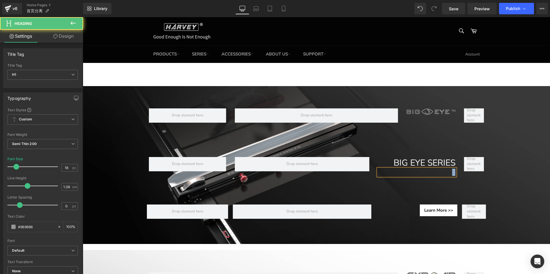
drag, startPoint x: 449, startPoint y: 171, endPoint x: 453, endPoint y: 171, distance: 4.0
click at [412, 171] on div "1" at bounding box center [416, 172] width 77 height 7
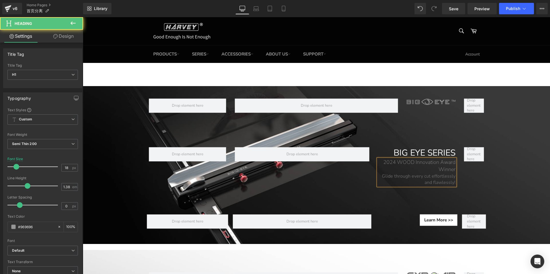
click at [412, 177] on div "Glide through every cut effortlessly and flawlessly!" at bounding box center [416, 179] width 77 height 13
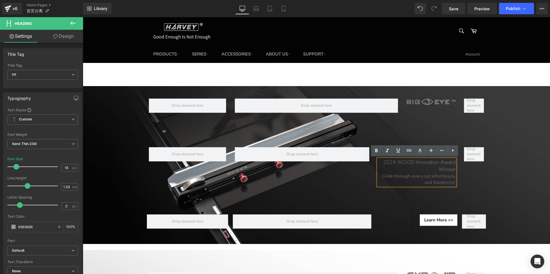
click at [412, 138] on div "Separator" at bounding box center [316, 129] width 467 height 17
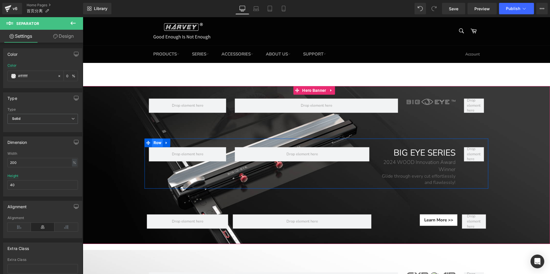
click at [152, 142] on span "Row" at bounding box center [157, 143] width 11 height 9
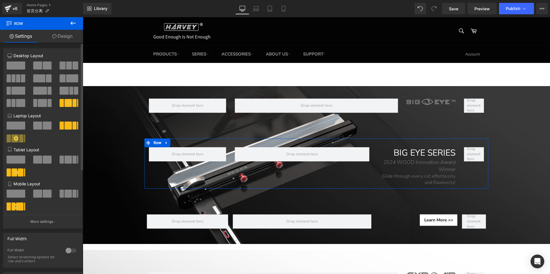
drag, startPoint x: 38, startPoint y: 224, endPoint x: 40, endPoint y: 221, distance: 3.4
click at [38, 224] on p "More settings" at bounding box center [41, 221] width 23 height 5
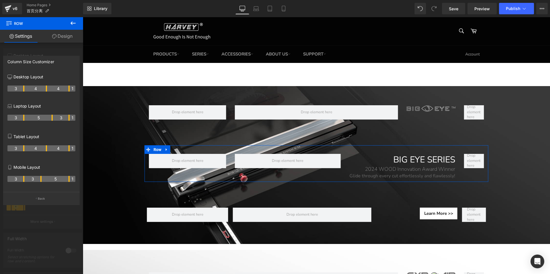
drag, startPoint x: 52, startPoint y: 89, endPoint x: 47, endPoint y: 89, distance: 4.9
click at [258, 10] on icon at bounding box center [256, 9] width 6 height 6
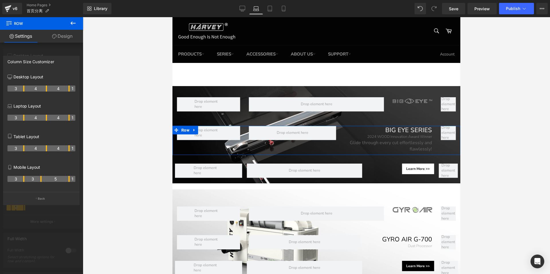
drag, startPoint x: 52, startPoint y: 117, endPoint x: 45, endPoint y: 117, distance: 6.9
click at [45, 117] on th "4" at bounding box center [35, 118] width 23 height 6
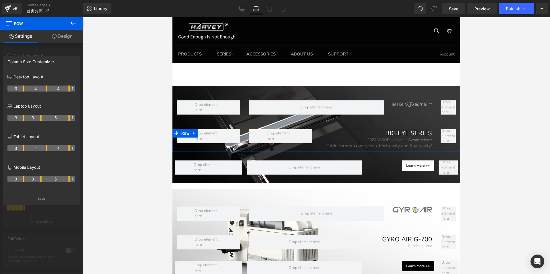
drag, startPoint x: 46, startPoint y: 117, endPoint x: 43, endPoint y: 117, distance: 3.2
click at [43, 117] on tr "3 3 5 1" at bounding box center [41, 118] width 68 height 6
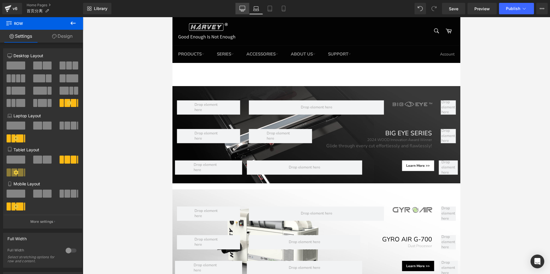
drag, startPoint x: 240, startPoint y: 7, endPoint x: 179, endPoint y: 15, distance: 60.9
click at [240, 7] on icon at bounding box center [242, 9] width 6 height 6
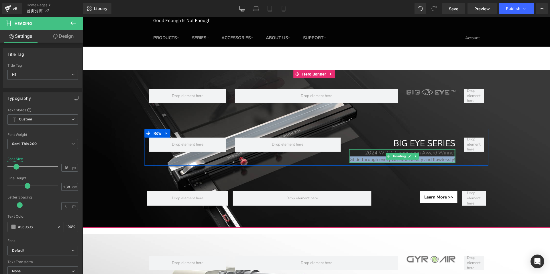
drag, startPoint x: 349, startPoint y: 159, endPoint x: 462, endPoint y: 157, distance: 113.1
click at [412, 157] on div "BIG EYE SERIES Heading 2024 WOOD Innovation Award Winner Glide through every cu…" at bounding box center [317, 147] width 344 height 37
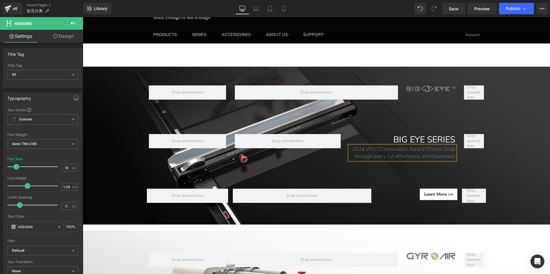
scroll to position [16, 0]
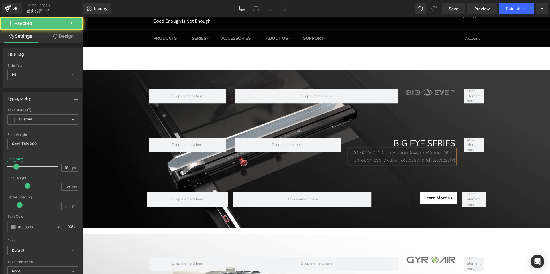
click at [353, 159] on h1 "2024 WOOD Innovation Award Winner Glide through every cut effortlessly and flaw…" at bounding box center [402, 157] width 106 height 14
click at [412, 153] on h1 "2024 WOOD Innovation Award Winner Glide through every cut effortlessly and flaw…" at bounding box center [402, 157] width 106 height 14
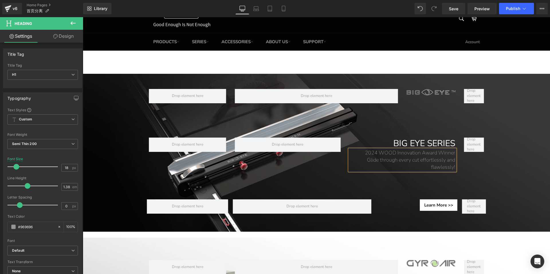
click at [412, 144] on span "Image Row Separator BIG EYE SERIES Heading 2024 WOOD Innovation Award Winner Gl…" at bounding box center [316, 153] width 467 height 128
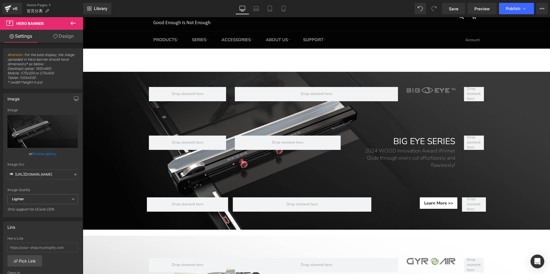
scroll to position [15, 0]
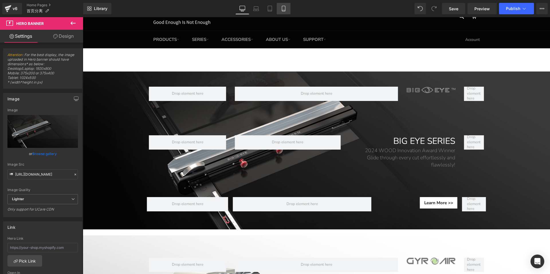
click at [284, 10] on icon at bounding box center [284, 9] width 6 height 6
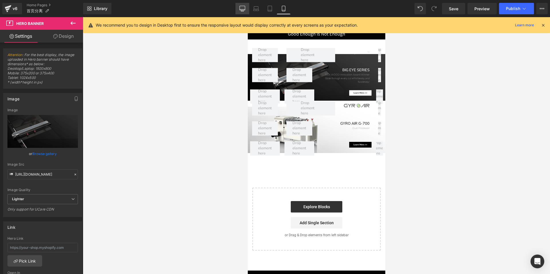
click at [247, 12] on link "Desktop" at bounding box center [242, 8] width 14 height 11
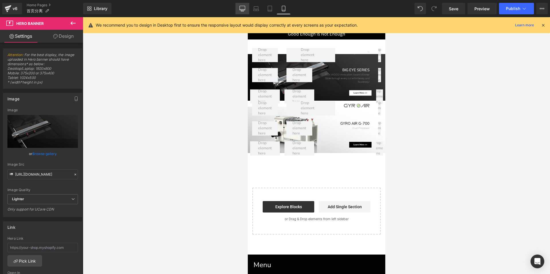
scroll to position [32, 0]
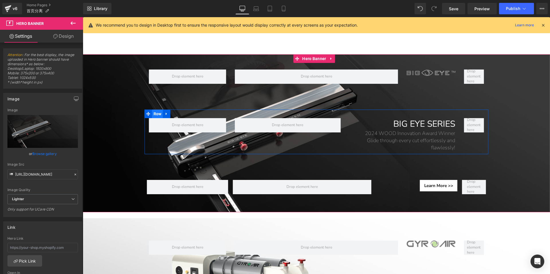
click at [157, 111] on span "Row" at bounding box center [157, 114] width 11 height 9
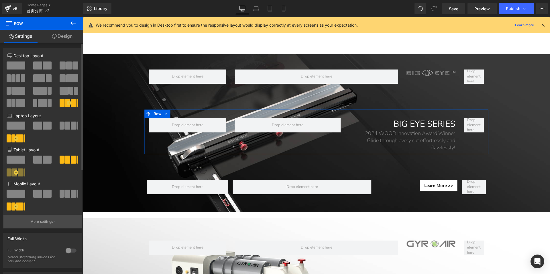
click at [45, 221] on p "More settings" at bounding box center [41, 221] width 23 height 5
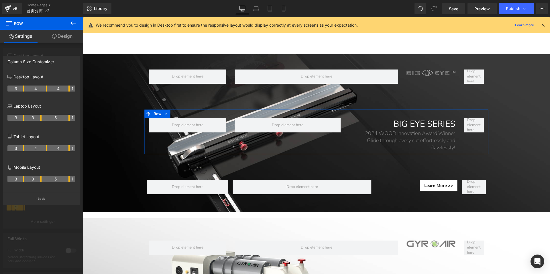
scroll to position [0, 0]
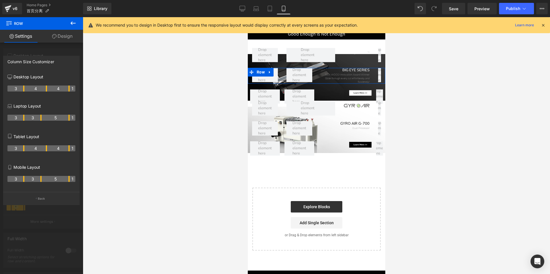
click at [42, 179] on tr "3 3 5 1" at bounding box center [41, 179] width 68 height 6
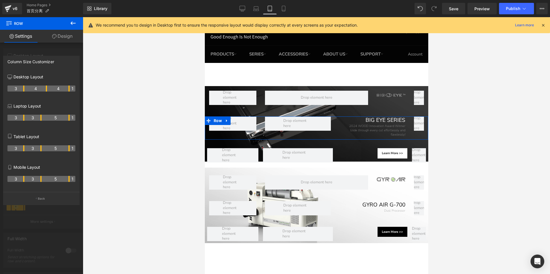
scroll to position [48, 0]
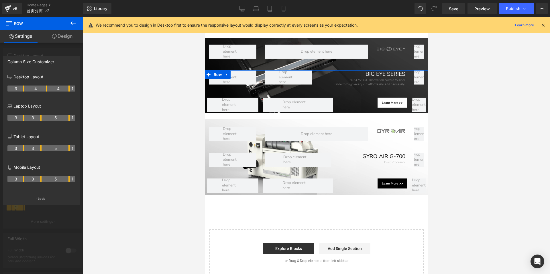
drag, startPoint x: 47, startPoint y: 149, endPoint x: 42, endPoint y: 150, distance: 4.8
click at [42, 150] on tr "3 3 5 1" at bounding box center [41, 148] width 68 height 6
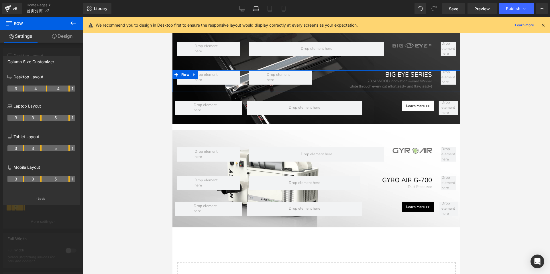
click at [42, 119] on tr "3 3 5 1" at bounding box center [41, 118] width 68 height 6
click at [240, 6] on icon at bounding box center [242, 8] width 5 height 4
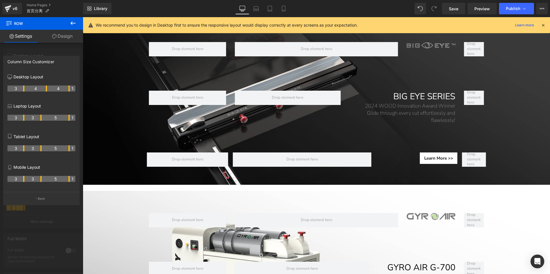
scroll to position [71, 0]
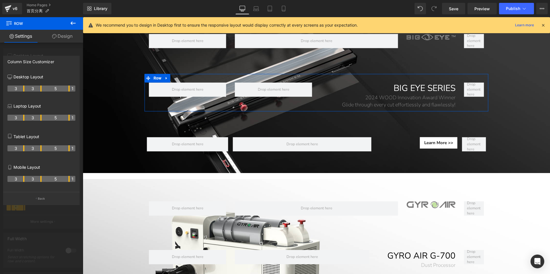
drag, startPoint x: 46, startPoint y: 87, endPoint x: 42, endPoint y: 88, distance: 3.8
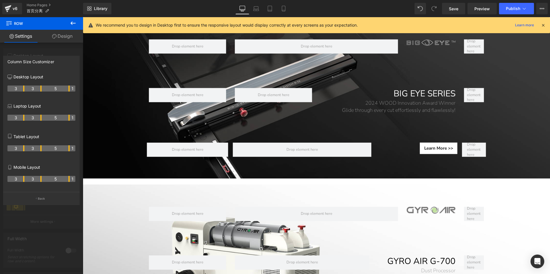
scroll to position [66, 0]
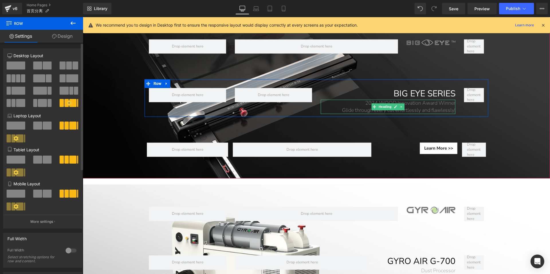
click at [412, 105] on h1 "2024 WOOD Innovation Award Winner" at bounding box center [388, 103] width 135 height 7
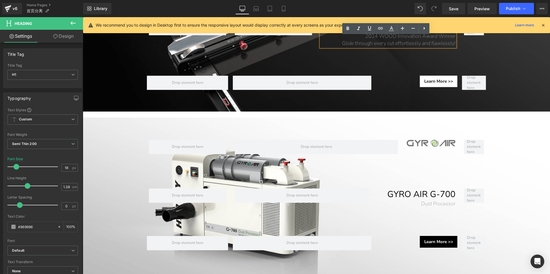
scroll to position [135, 0]
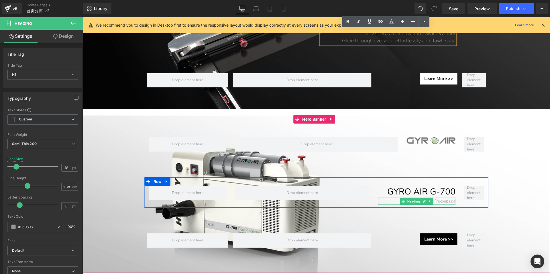
click at [412, 198] on h1 "Dust Processor" at bounding box center [416, 201] width 77 height 7
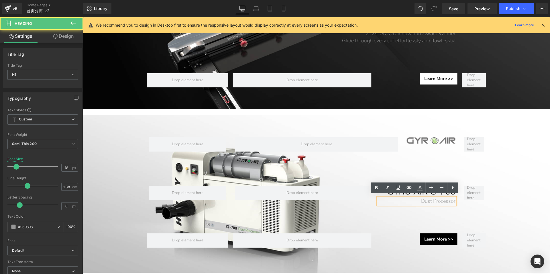
click at [412, 199] on h1 "Dust Processor" at bounding box center [416, 201] width 77 height 7
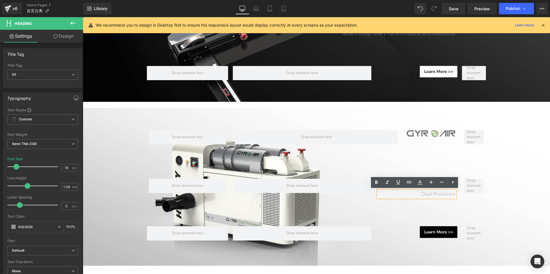
scroll to position [145, 0]
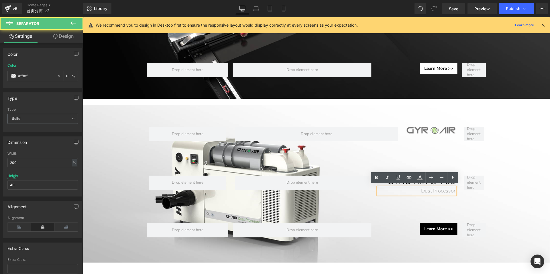
click at [412, 156] on hr at bounding box center [550, 160] width 934 height 14
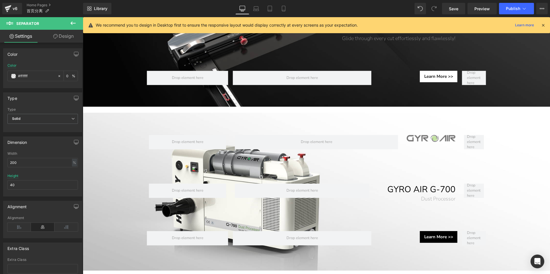
scroll to position [138, 0]
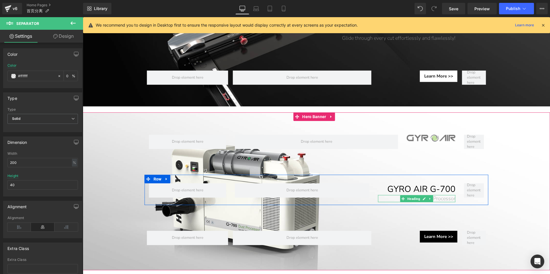
click at [412, 197] on h1 "Dust Processor" at bounding box center [416, 198] width 77 height 7
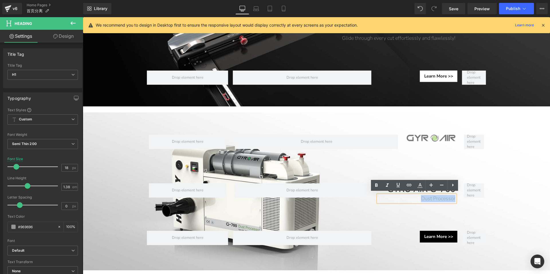
drag, startPoint x: 418, startPoint y: 197, endPoint x: 455, endPoint y: 196, distance: 37.2
click at [412, 196] on div "GYRO AIR G-700 Heading Dust Processor Heading" at bounding box center [417, 192] width 86 height 19
paste div
drag, startPoint x: 414, startPoint y: 196, endPoint x: 457, endPoint y: 197, distance: 43.2
click at [412, 197] on div "GYRO AIR G-700 Heading Dust Processor Heading Row" at bounding box center [317, 190] width 344 height 30
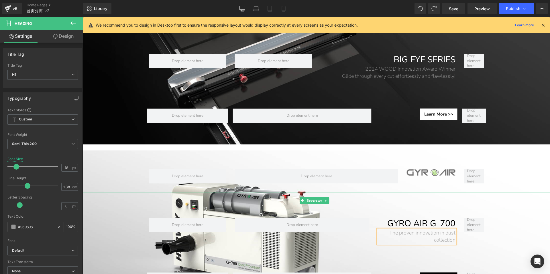
scroll to position [99, 0]
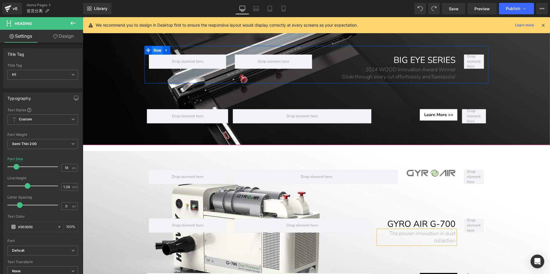
click at [156, 50] on span "Row" at bounding box center [157, 50] width 11 height 9
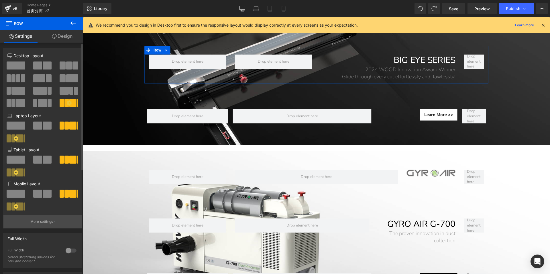
click at [39, 226] on button "More settings" at bounding box center [42, 221] width 78 height 13
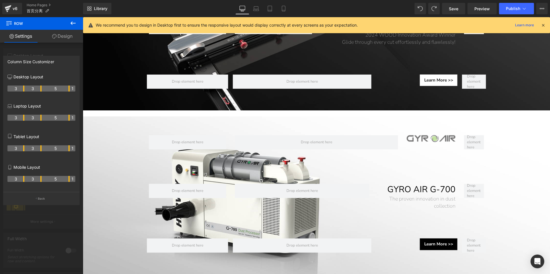
scroll to position [135, 0]
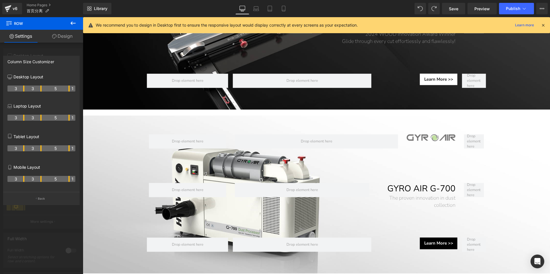
click at [412, 164] on body "Skip to content Search PRODUCTS TABLE SAWS SERIES" at bounding box center [316, 225] width 467 height 685
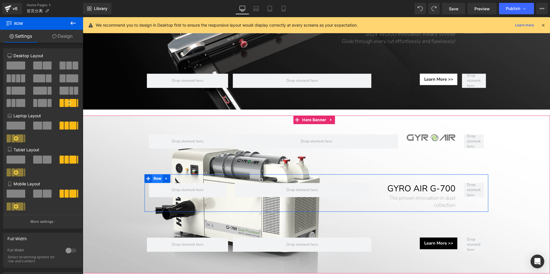
click at [156, 177] on span "Row" at bounding box center [157, 178] width 11 height 9
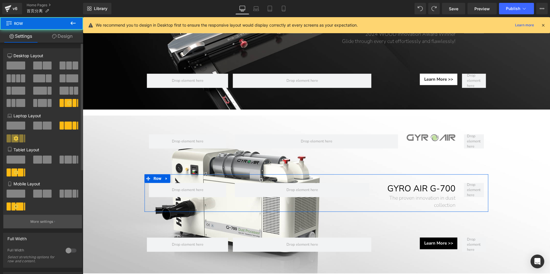
click at [54, 218] on button "More settings" at bounding box center [42, 221] width 78 height 13
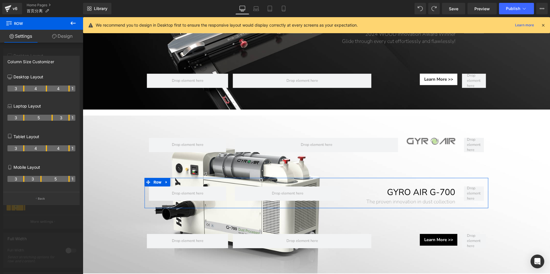
drag, startPoint x: 51, startPoint y: 89, endPoint x: 44, endPoint y: 89, distance: 7.2
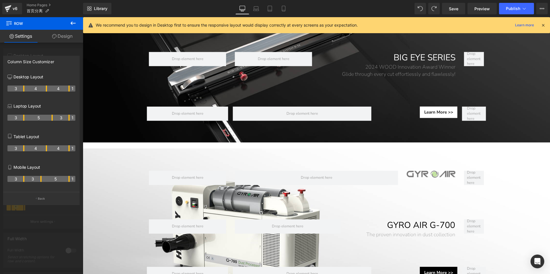
scroll to position [66, 0]
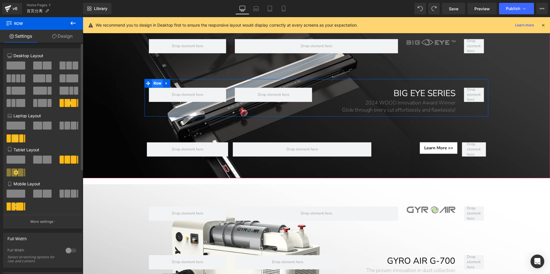
click at [154, 83] on span "Row" at bounding box center [157, 83] width 11 height 9
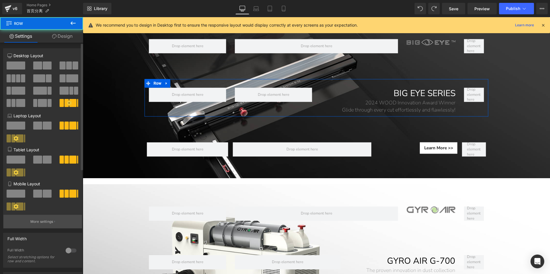
click at [44, 222] on p "More settings" at bounding box center [41, 221] width 23 height 5
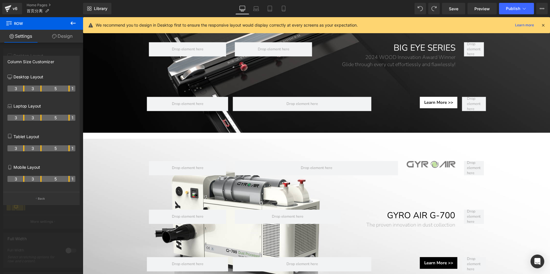
scroll to position [167, 0]
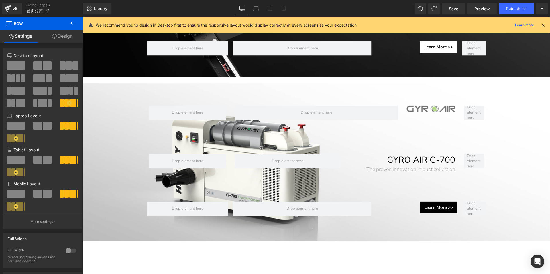
click at [370, 144] on body "Skip to content Search PRODUCTS TABLE SAWS SERIES" at bounding box center [316, 192] width 467 height 685
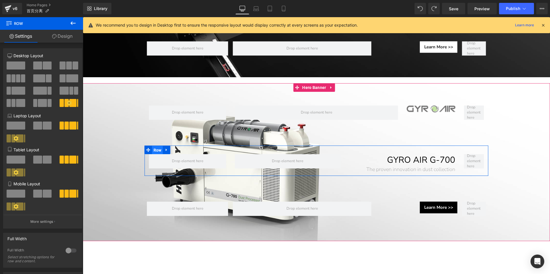
click at [156, 148] on span "Row" at bounding box center [157, 150] width 11 height 9
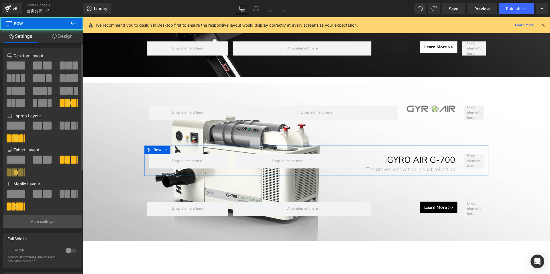
click at [48, 220] on button "More settings" at bounding box center [42, 221] width 78 height 13
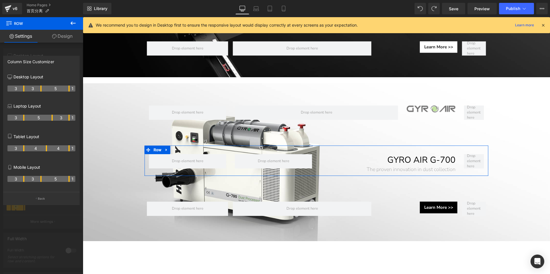
drag, startPoint x: 45, startPoint y: 88, endPoint x: 42, endPoint y: 88, distance: 2.9
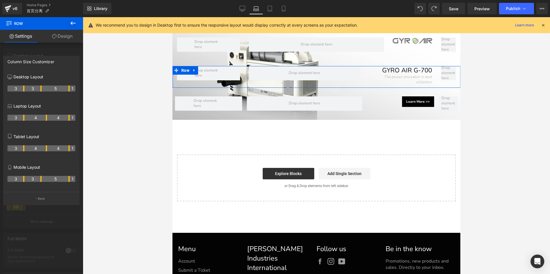
scroll to position [87, 0]
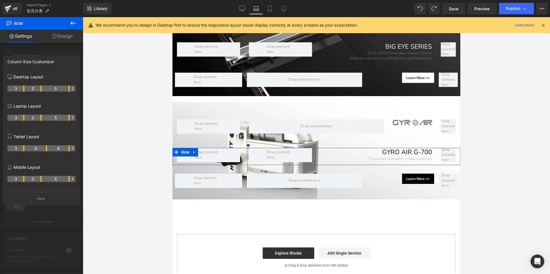
drag, startPoint x: 50, startPoint y: 116, endPoint x: 42, endPoint y: 116, distance: 8.6
click at [42, 116] on tr "3 3 5 1" at bounding box center [41, 118] width 68 height 6
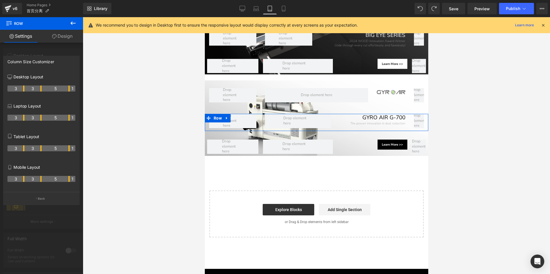
scroll to position [53, 0]
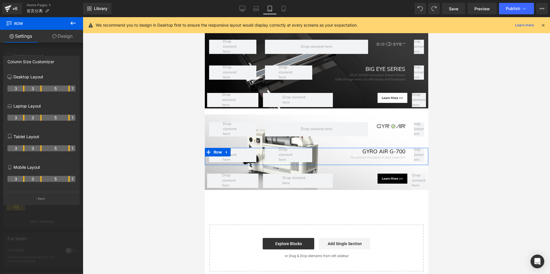
drag, startPoint x: 46, startPoint y: 149, endPoint x: 41, endPoint y: 148, distance: 5.2
click at [41, 148] on th "3" at bounding box center [32, 148] width 17 height 6
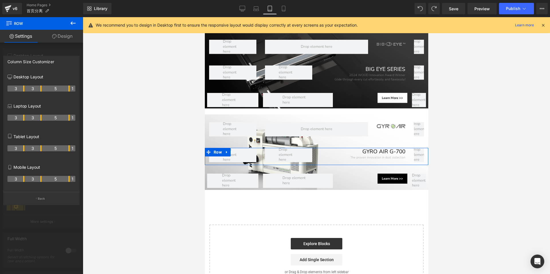
scroll to position [0, 0]
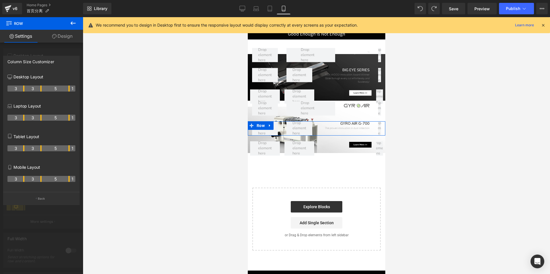
click at [38, 179] on th "3" at bounding box center [32, 179] width 17 height 6
click at [244, 12] on link "Desktop" at bounding box center [242, 8] width 14 height 11
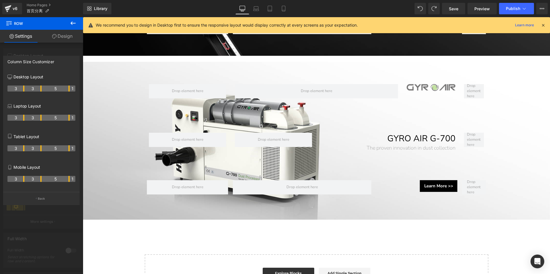
scroll to position [184, 0]
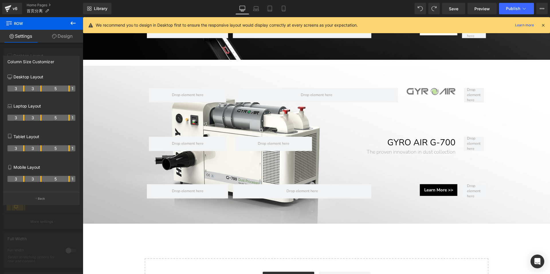
click at [412, 150] on body "Skip to content Search PRODUCTS TABLE SAWS SERIES" at bounding box center [316, 175] width 467 height 685
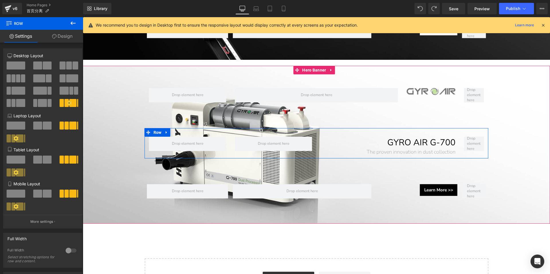
click at [412, 150] on div "GYRO AIR G-700 Heading The proven innovation in dust collection Heading" at bounding box center [387, 146] width 143 height 19
click at [412, 150] on h1 "The proven innovation in dust collection" at bounding box center [388, 152] width 135 height 7
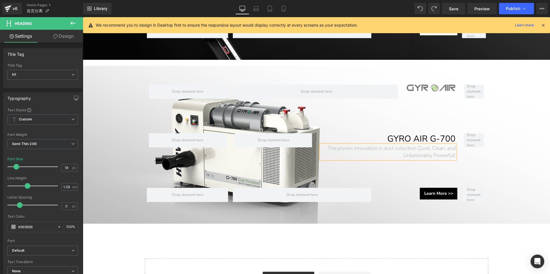
scroll to position [181, 0]
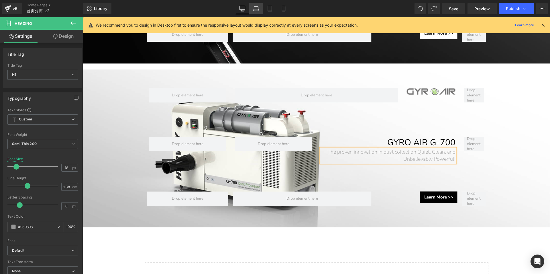
click at [256, 11] on icon at bounding box center [255, 10] width 5 height 2
type input "13"
type input "100"
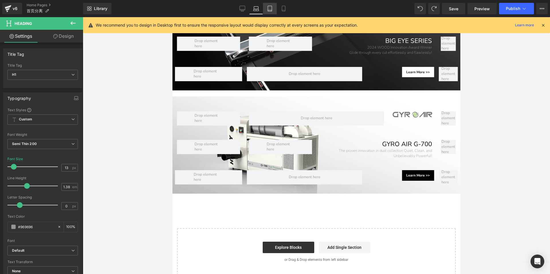
click at [267, 11] on link "Tablet" at bounding box center [270, 8] width 14 height 11
type input "11"
type input "100"
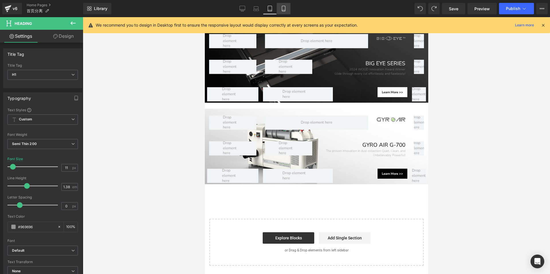
click at [281, 11] on icon at bounding box center [284, 9] width 6 height 6
type input "9"
type input "100"
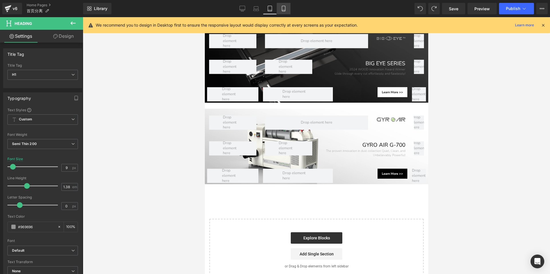
scroll to position [0, 0]
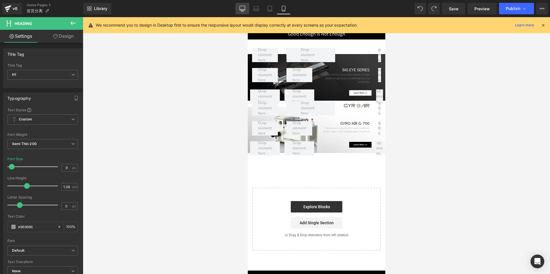
click at [244, 11] on link "Desktop" at bounding box center [242, 8] width 14 height 11
type input "18"
type input "100"
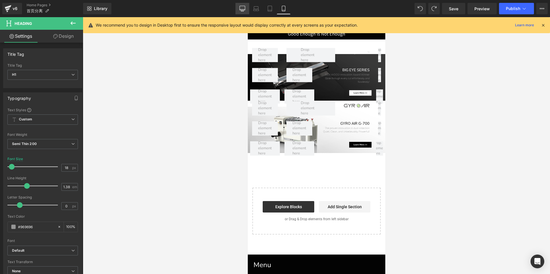
scroll to position [203, 0]
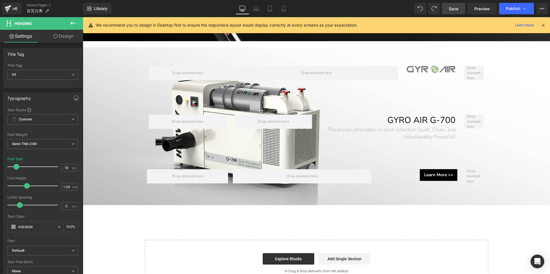
click at [412, 10] on span "Save" at bounding box center [453, 9] width 9 height 6
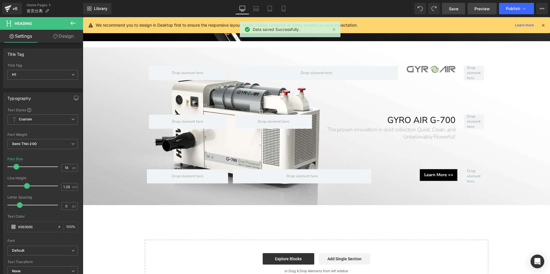
click at [412, 7] on span "Preview" at bounding box center [481, 9] width 15 height 6
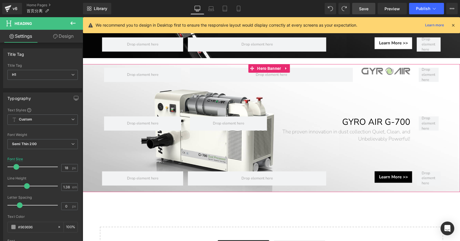
scroll to position [151, 0]
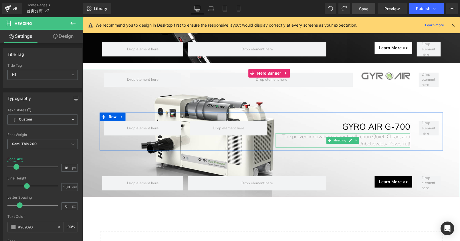
click at [380, 136] on h1 "The proven innovation in dust collection Quiet, Clean, and Unbelievably Powerfu…" at bounding box center [343, 140] width 135 height 14
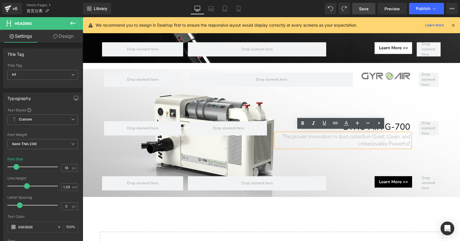
click at [370, 134] on h1 "The proven innovation in dust collection Quiet, Clean, and Unbelievably Powerfu…" at bounding box center [343, 140] width 135 height 14
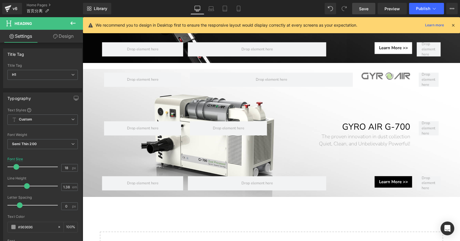
click at [367, 7] on span "Save" at bounding box center [363, 9] width 9 height 6
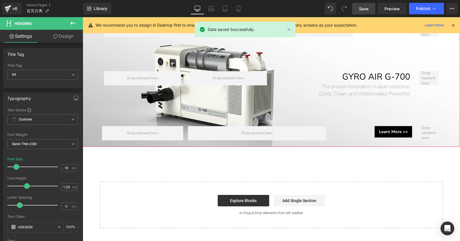
scroll to position [86, 0]
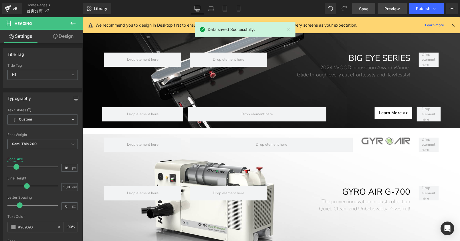
click at [396, 9] on span "Preview" at bounding box center [392, 9] width 15 height 6
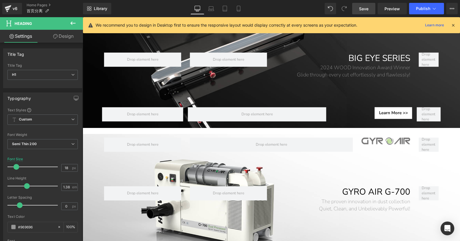
click at [362, 10] on span "Save" at bounding box center [363, 9] width 9 height 6
